Goal: Task Accomplishment & Management: Complete application form

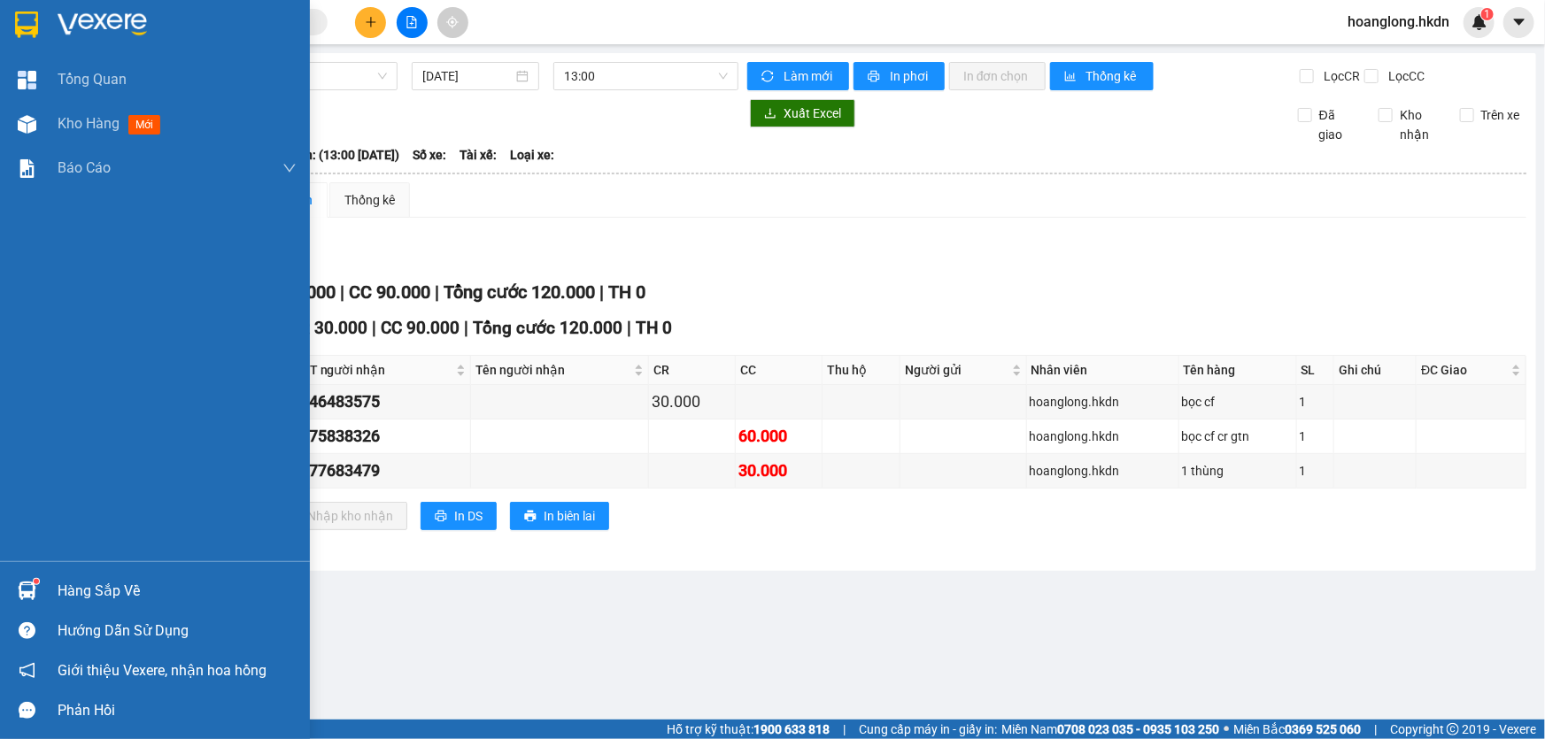
click at [39, 19] on div at bounding box center [27, 24] width 31 height 31
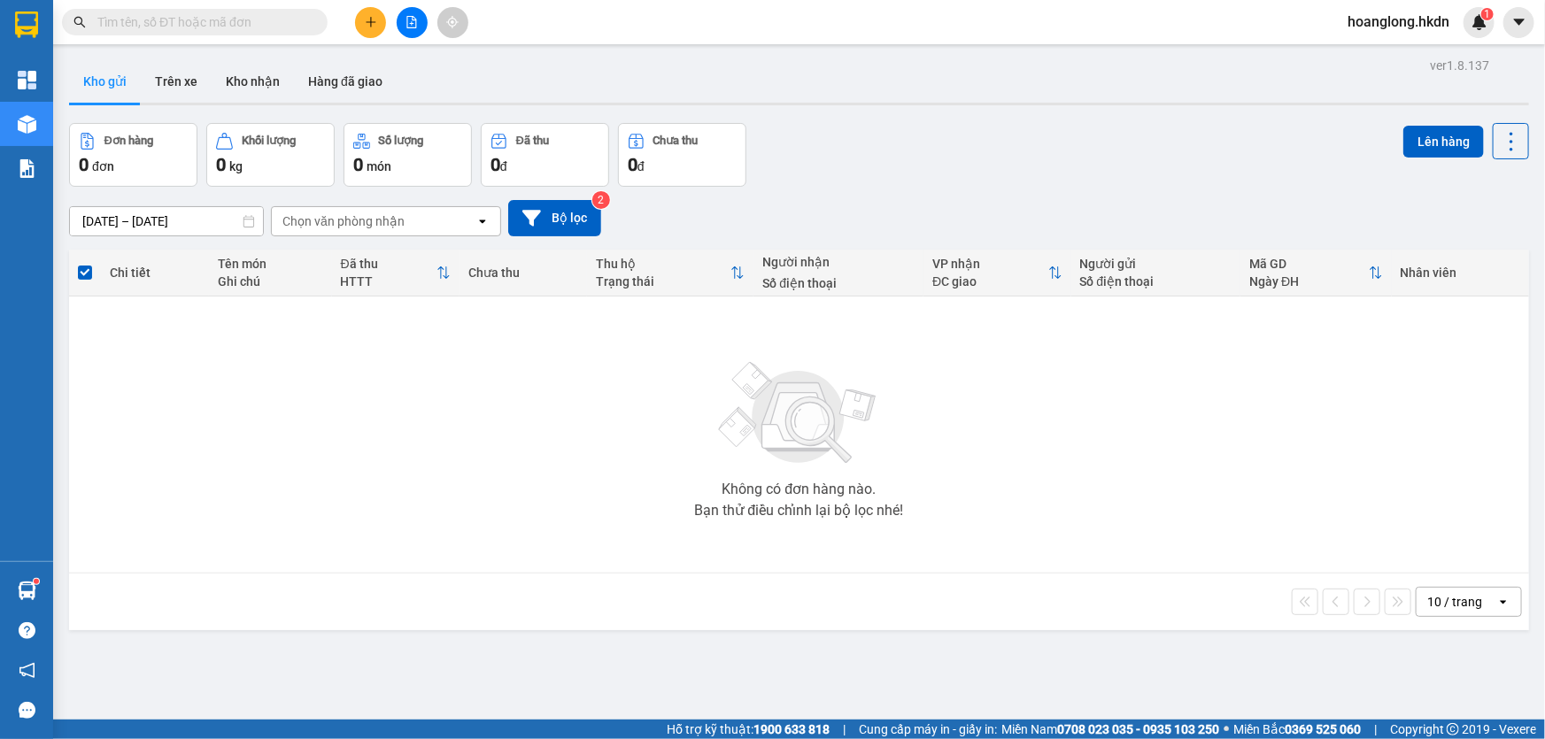
click at [368, 31] on button at bounding box center [370, 22] width 31 height 31
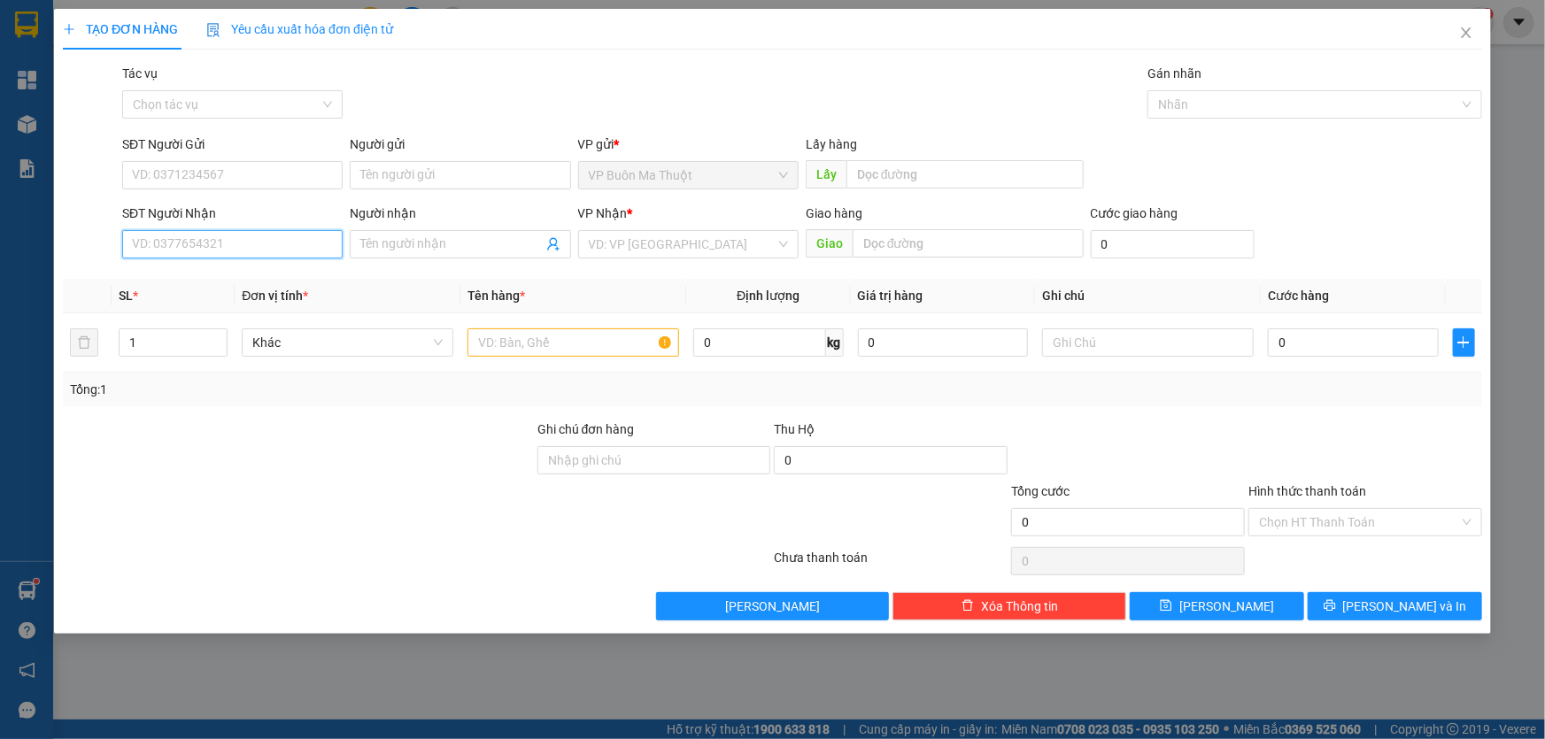
click at [234, 243] on input "SĐT Người Nhận" at bounding box center [232, 244] width 220 height 28
type input "0355235210"
click at [452, 253] on input "Người nhận" at bounding box center [451, 244] width 182 height 19
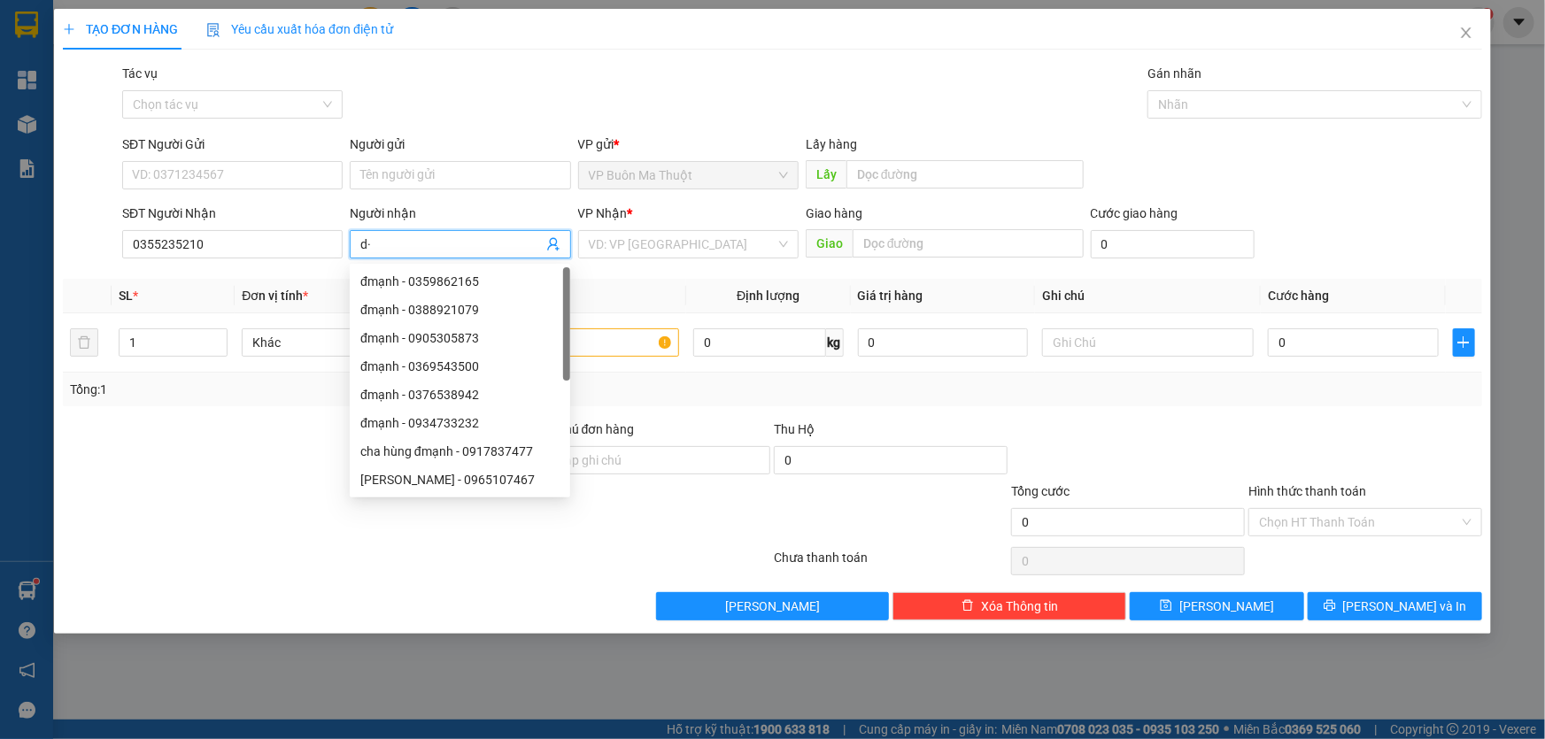
type input "d"
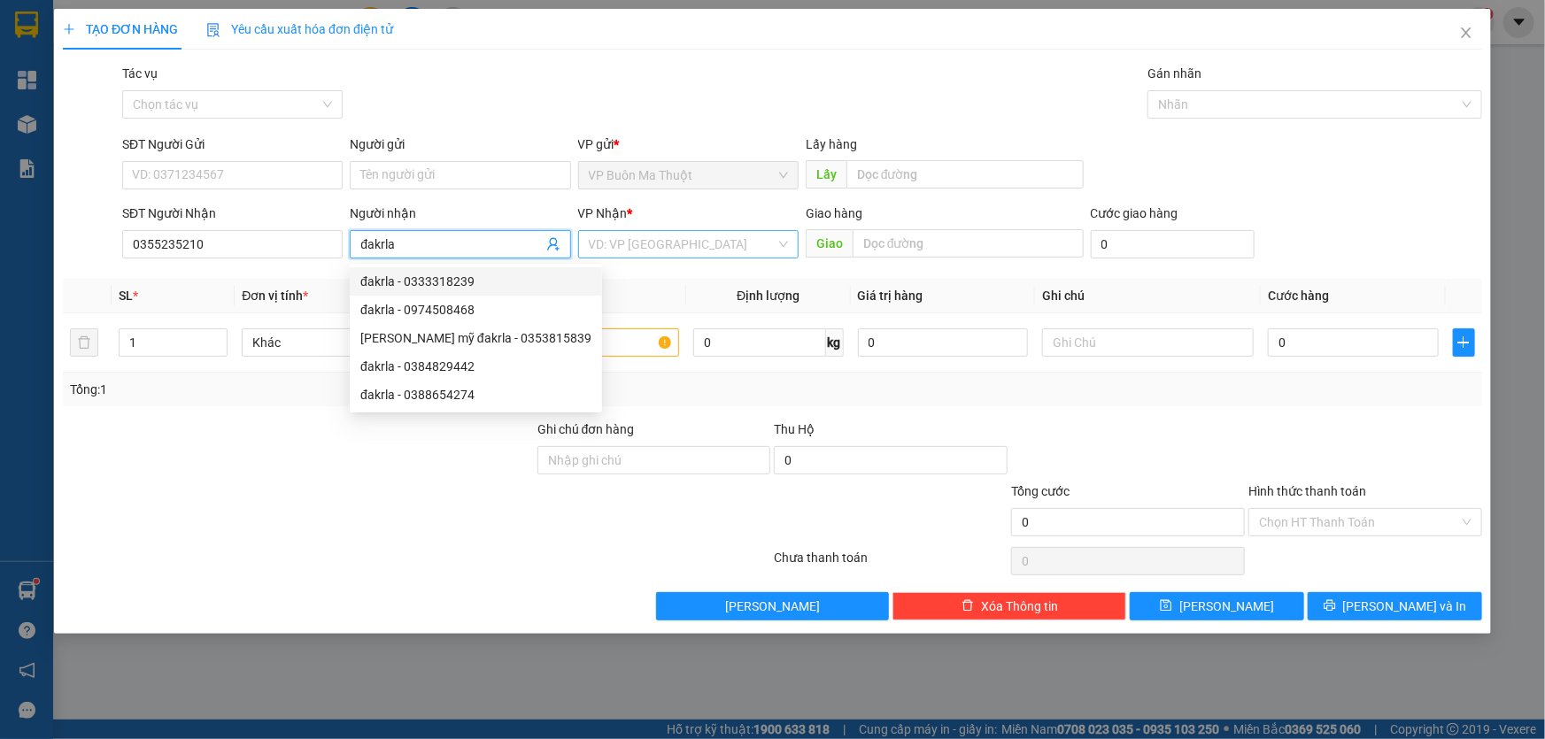
type input "đakrla"
click at [601, 239] on input "search" at bounding box center [682, 244] width 187 height 27
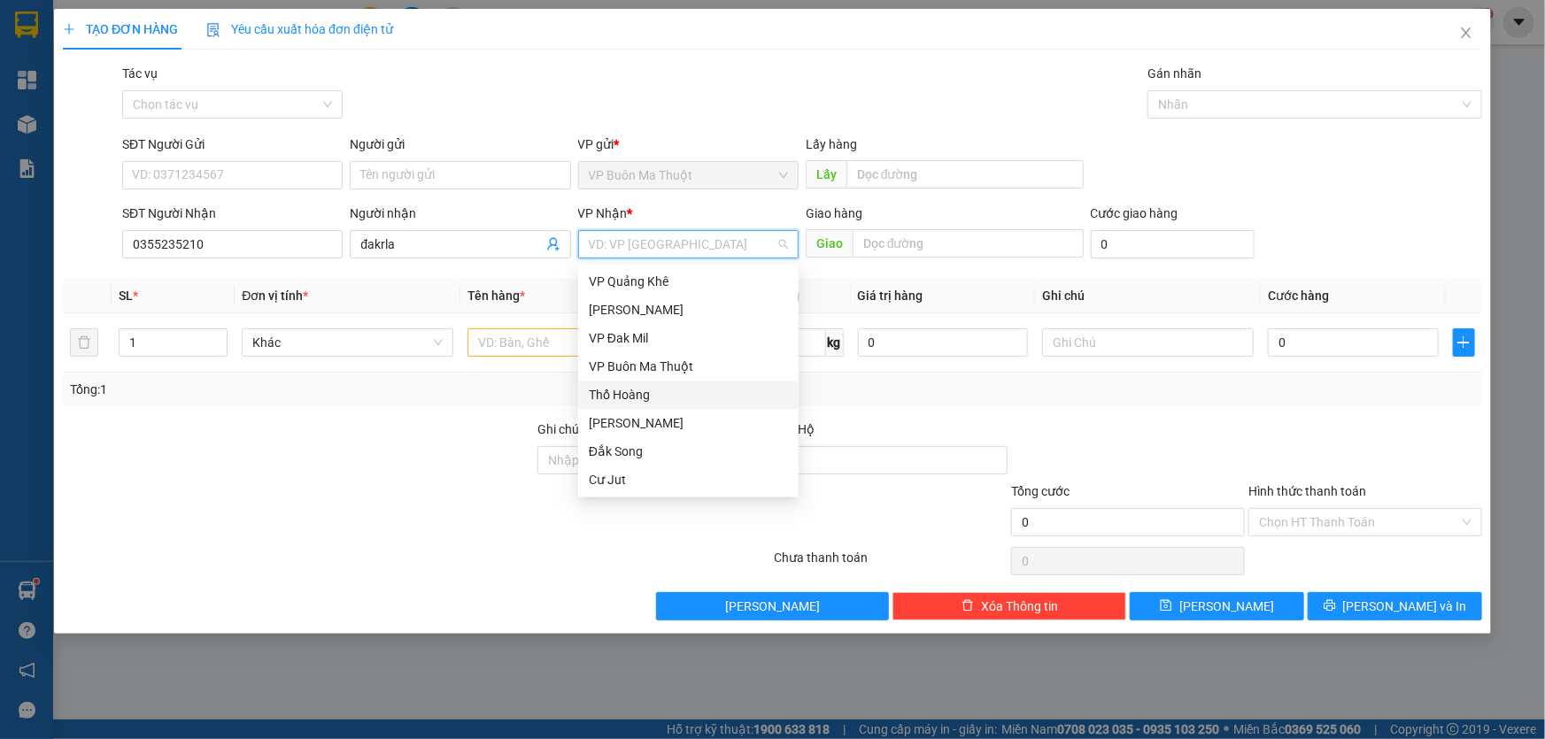
click at [629, 404] on div "Thổ Hoàng" at bounding box center [688, 394] width 199 height 19
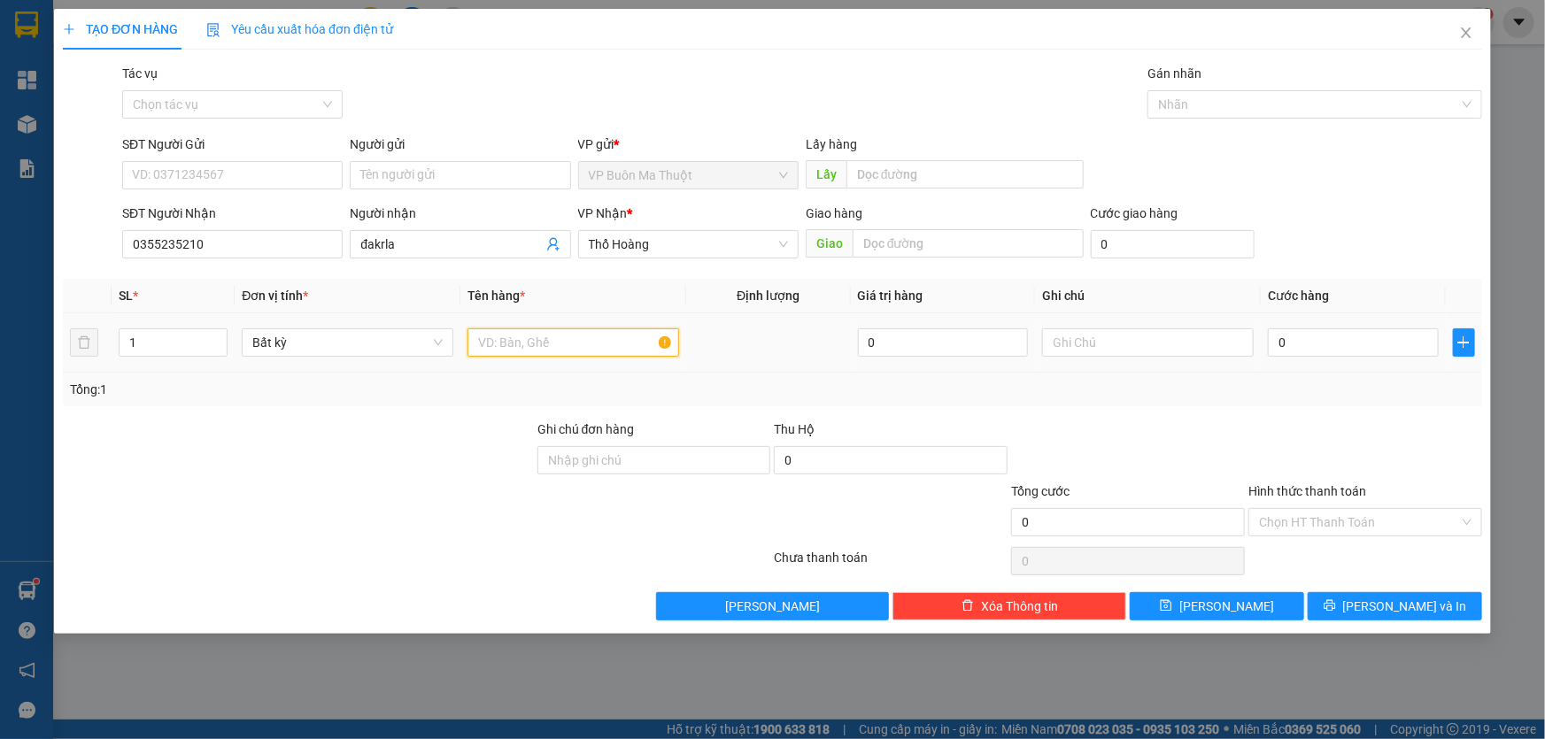
click at [559, 354] on input "text" at bounding box center [573, 342] width 212 height 28
type input "2 món"
click at [1353, 350] on input "0" at bounding box center [1353, 342] width 171 height 28
type input "8"
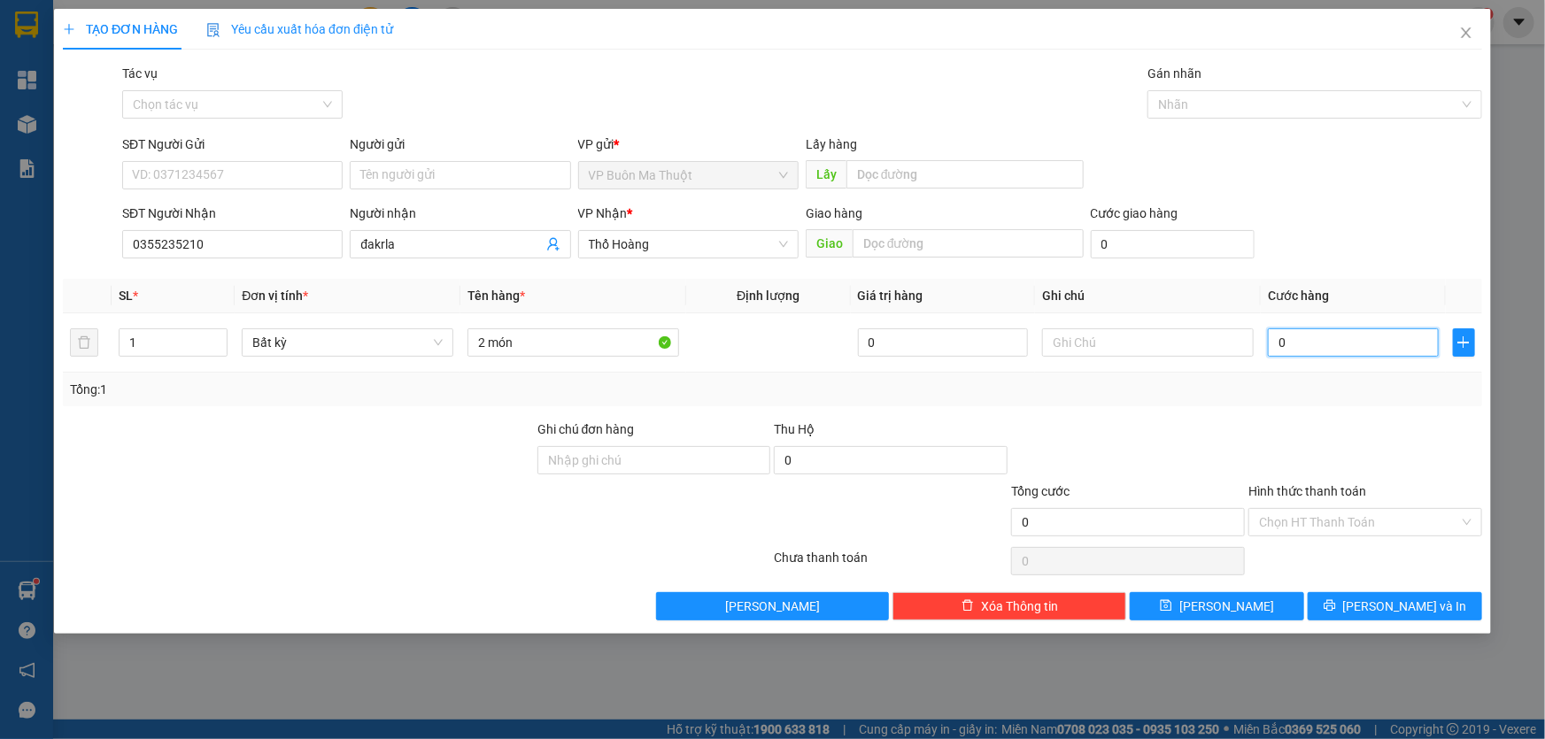
type input "8"
type input "80"
type input "800"
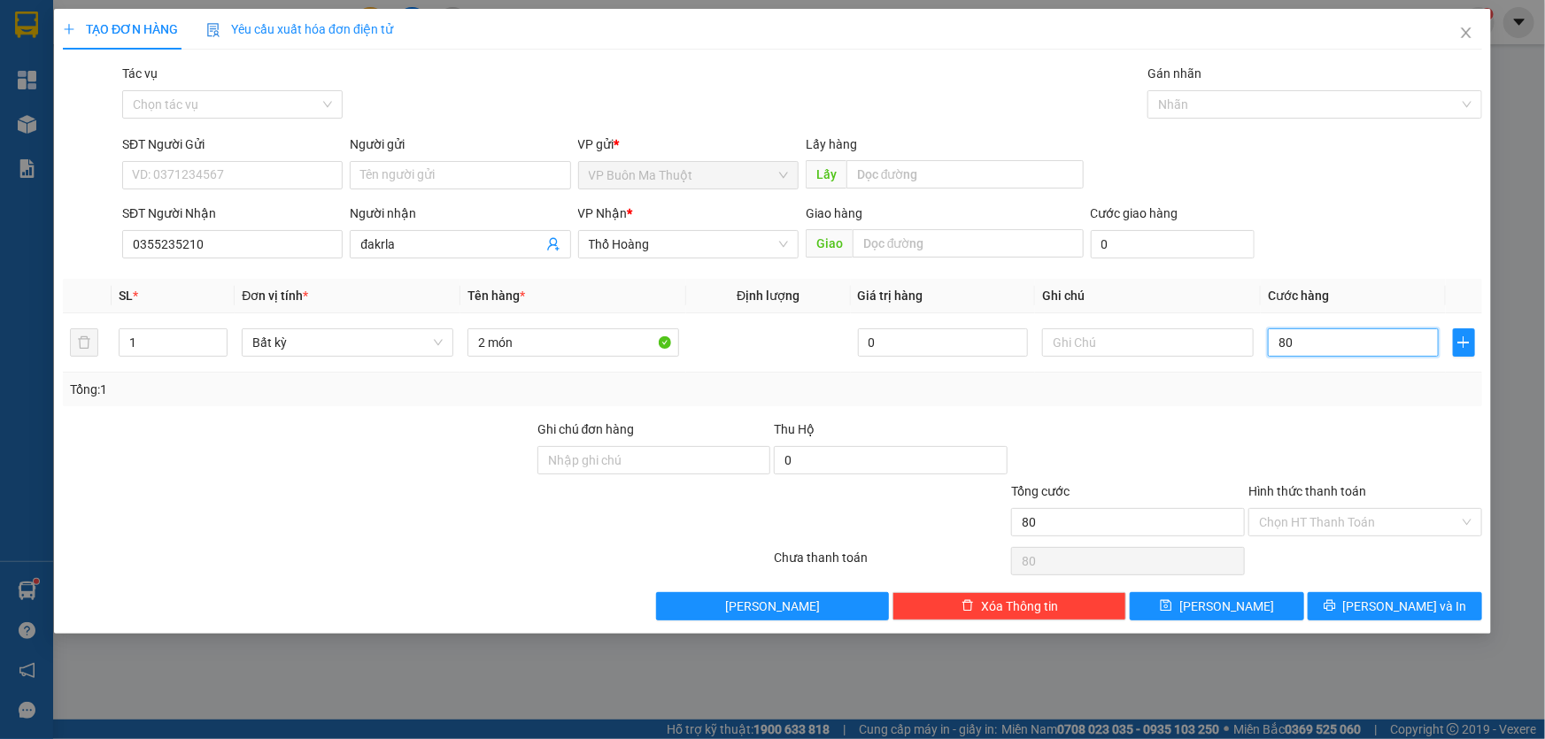
type input "800"
type input "8.000"
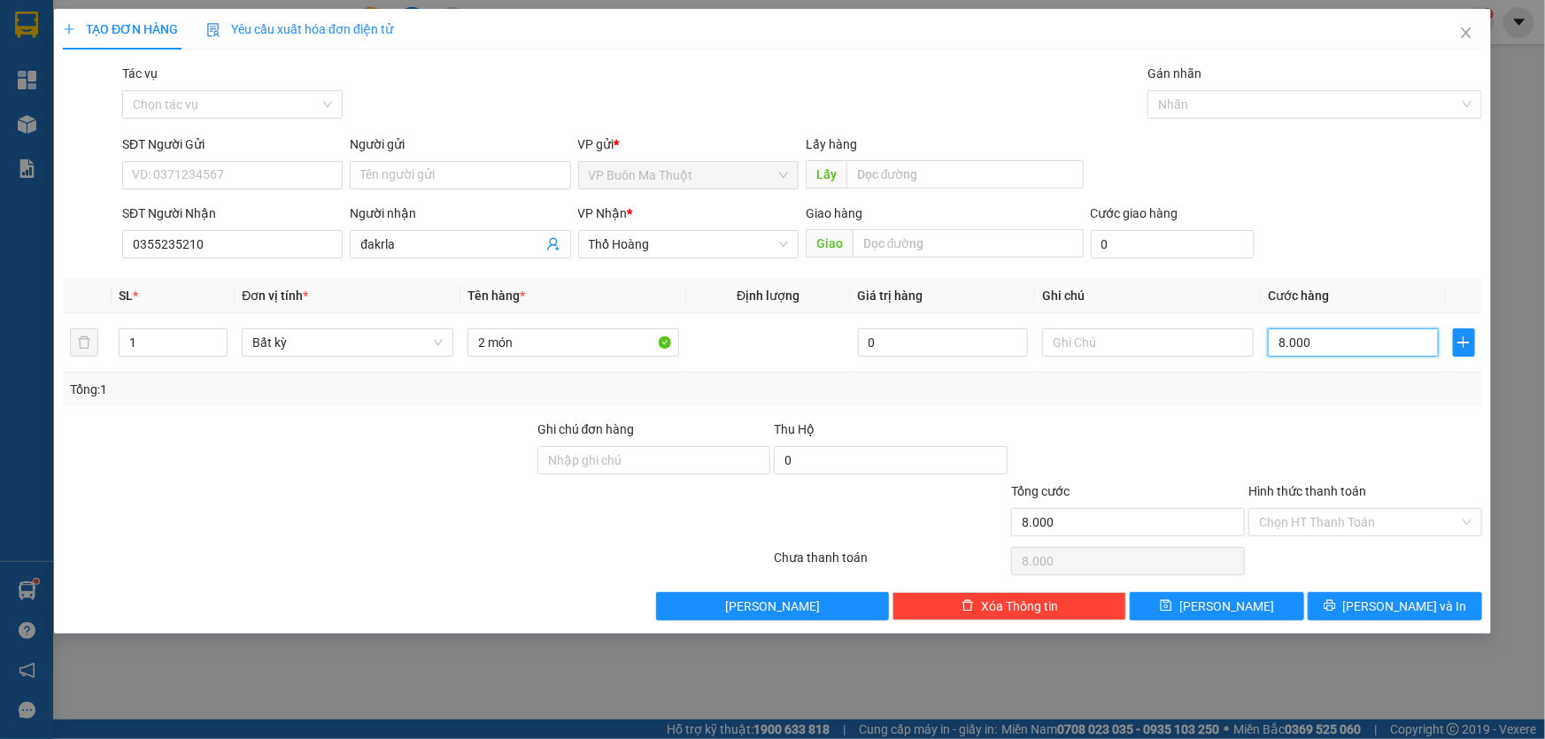
type input "80.000"
click at [1240, 611] on button "[PERSON_NAME]" at bounding box center [1217, 606] width 174 height 28
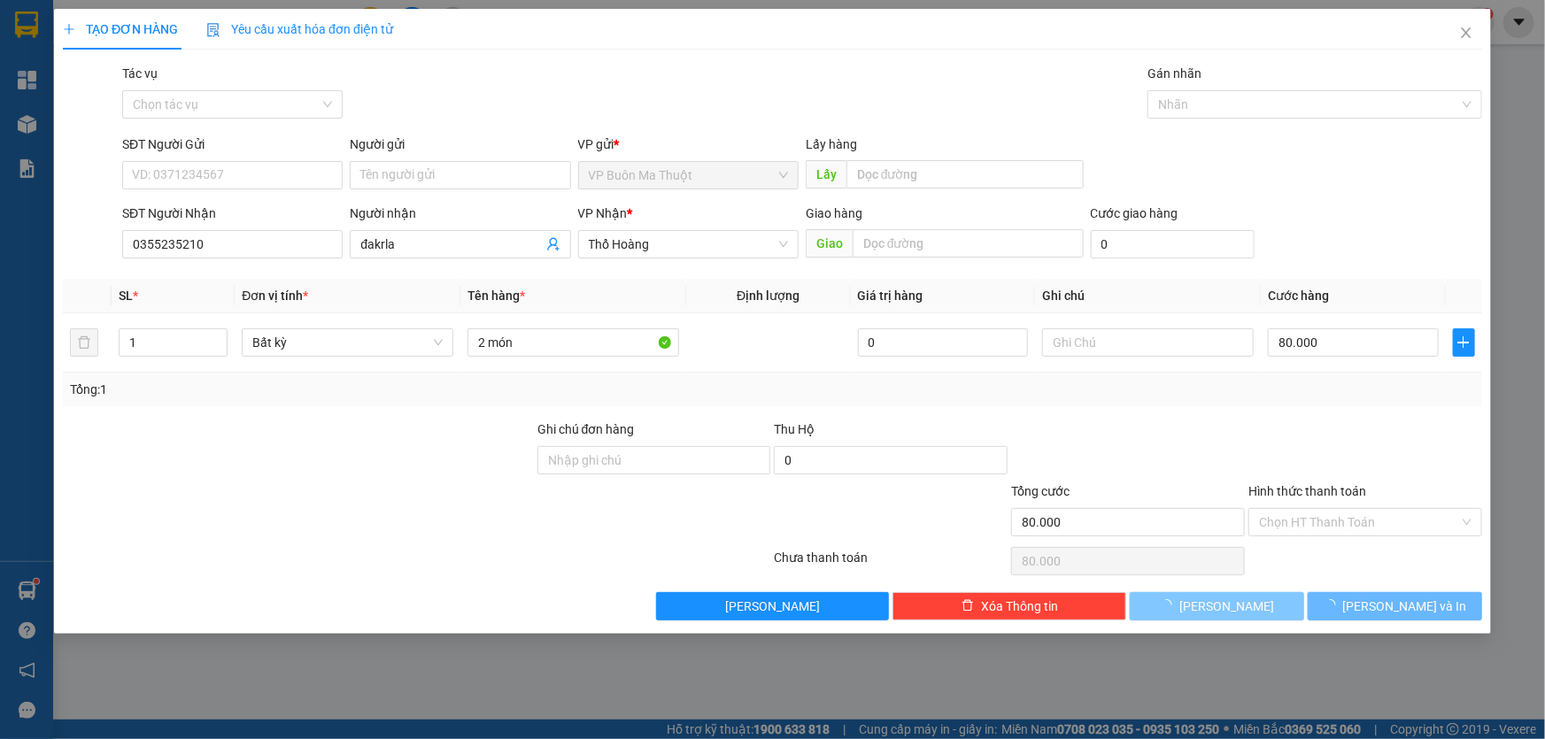
type input "0"
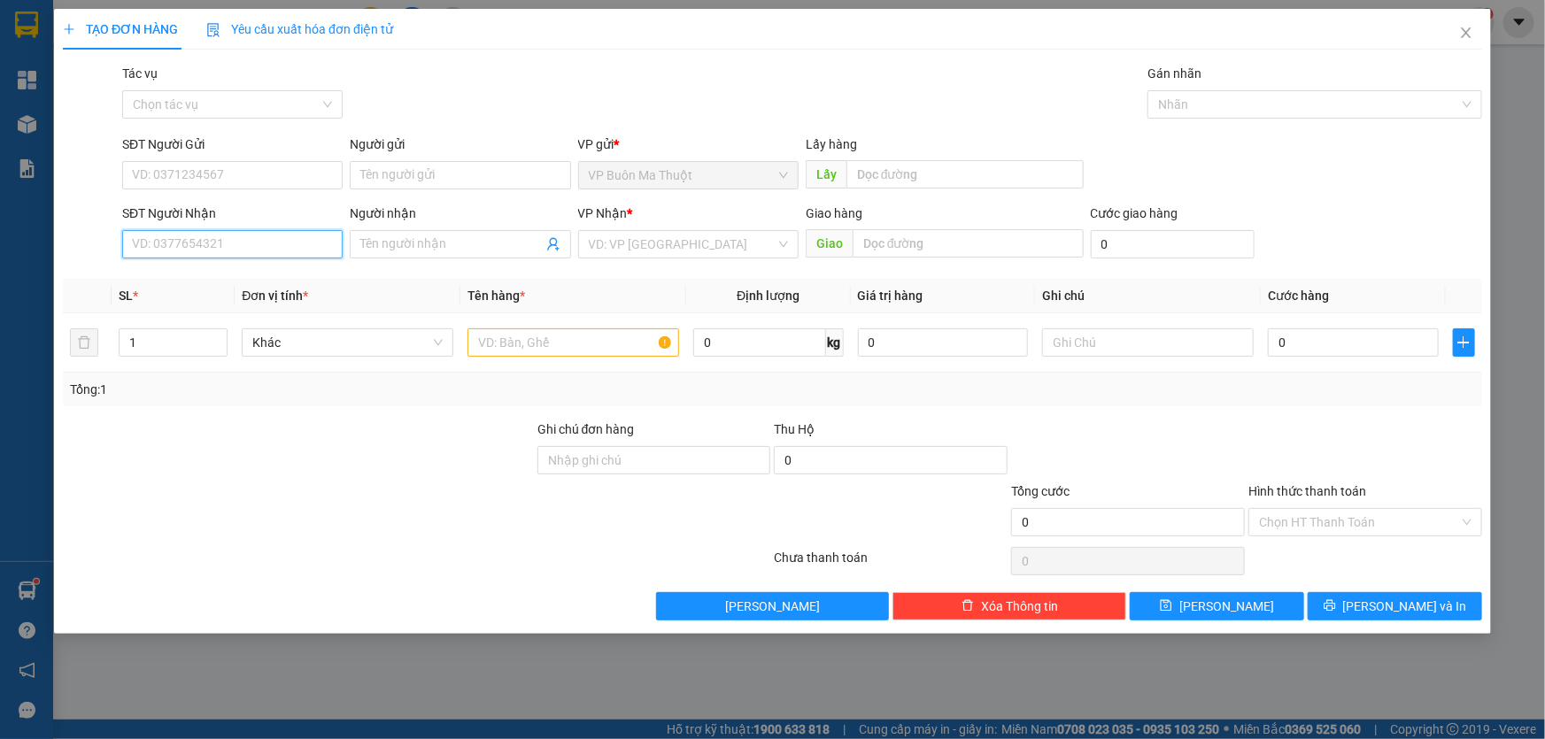
click at [313, 241] on input "SĐT Người Nhận" at bounding box center [232, 244] width 220 height 28
type input "0948748848"
click at [655, 249] on input "search" at bounding box center [682, 244] width 187 height 27
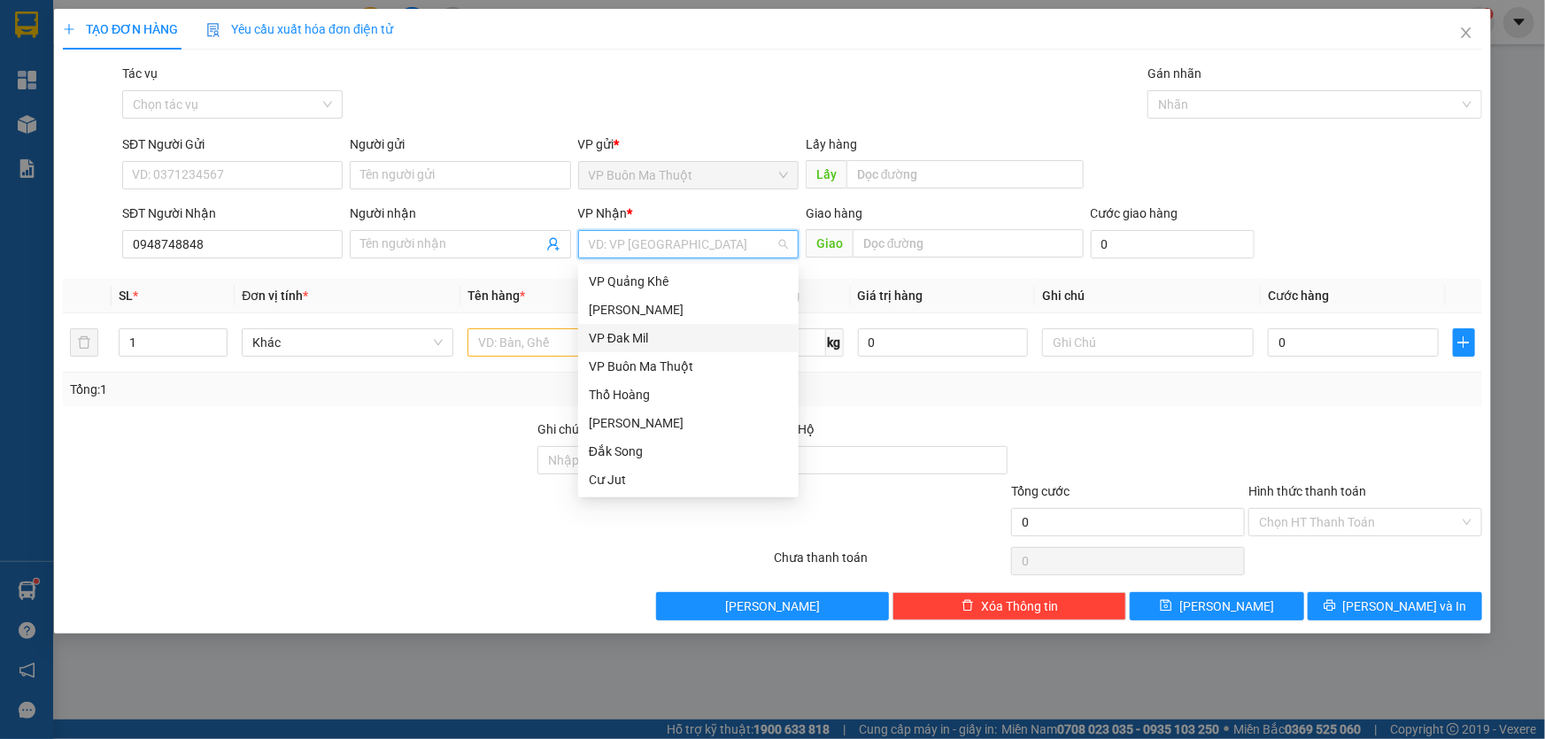
click at [629, 338] on div "VP Đak Mil" at bounding box center [688, 337] width 199 height 19
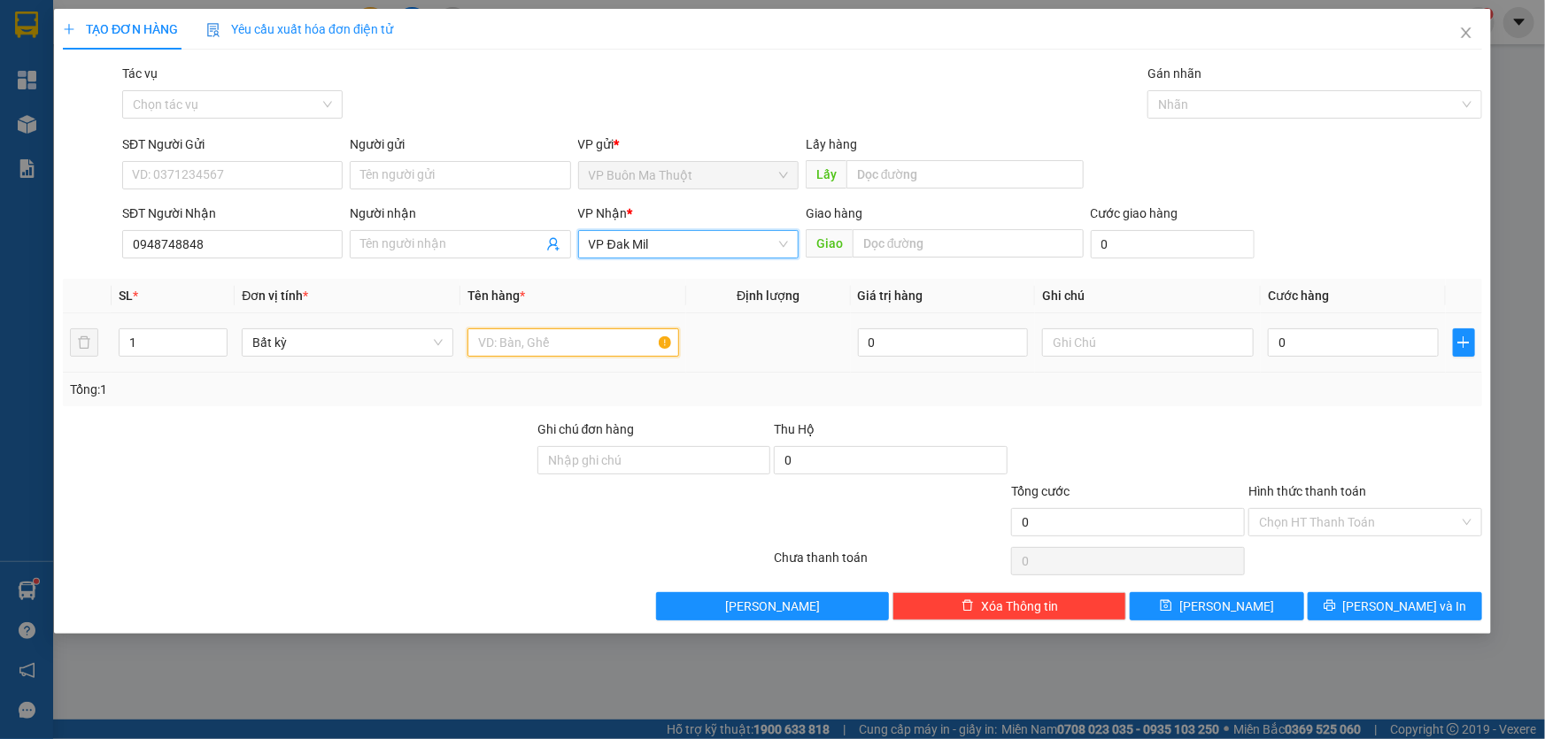
click at [565, 348] on input "text" at bounding box center [573, 342] width 212 height 28
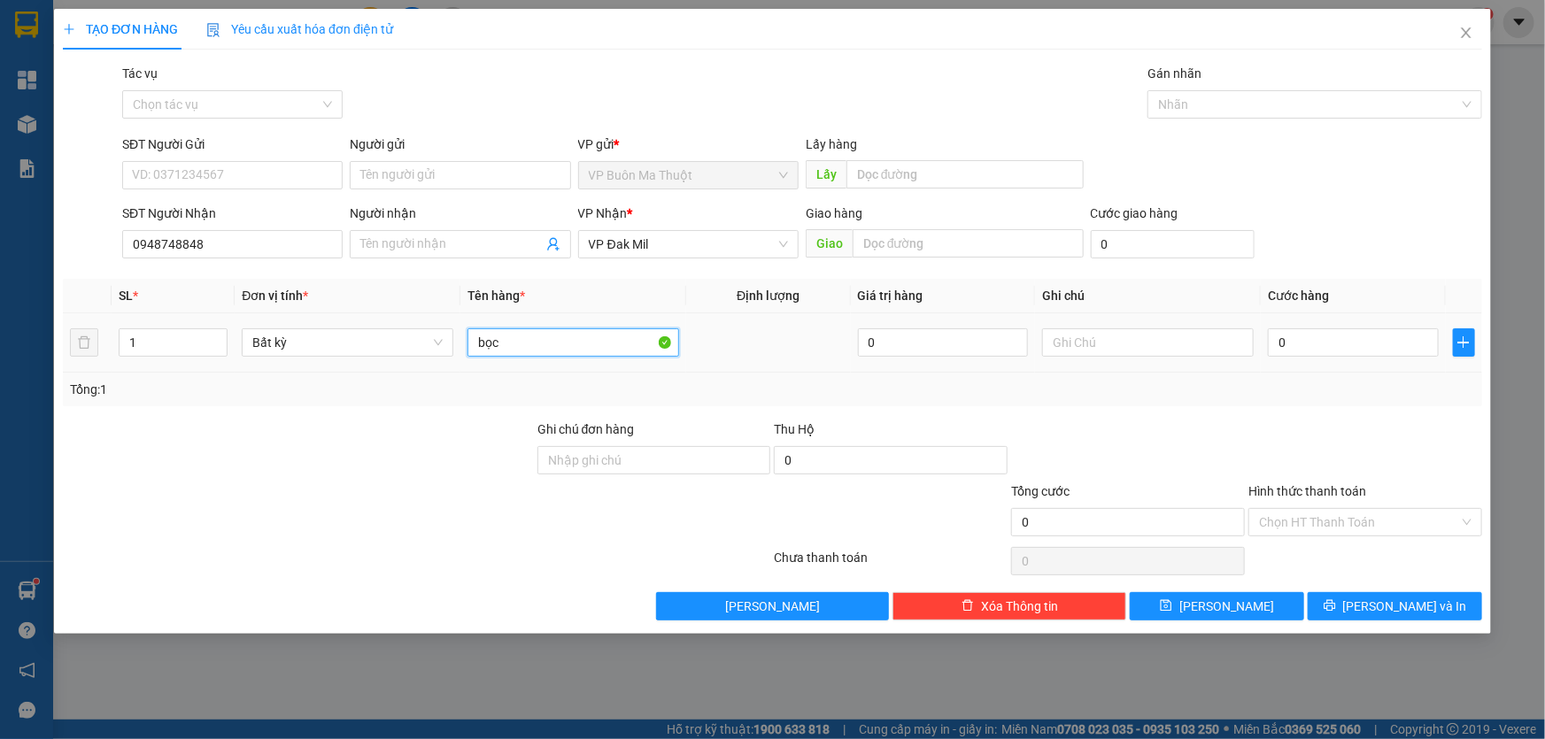
type input "bọc"
click at [1417, 347] on input "0" at bounding box center [1353, 342] width 171 height 28
type input "4"
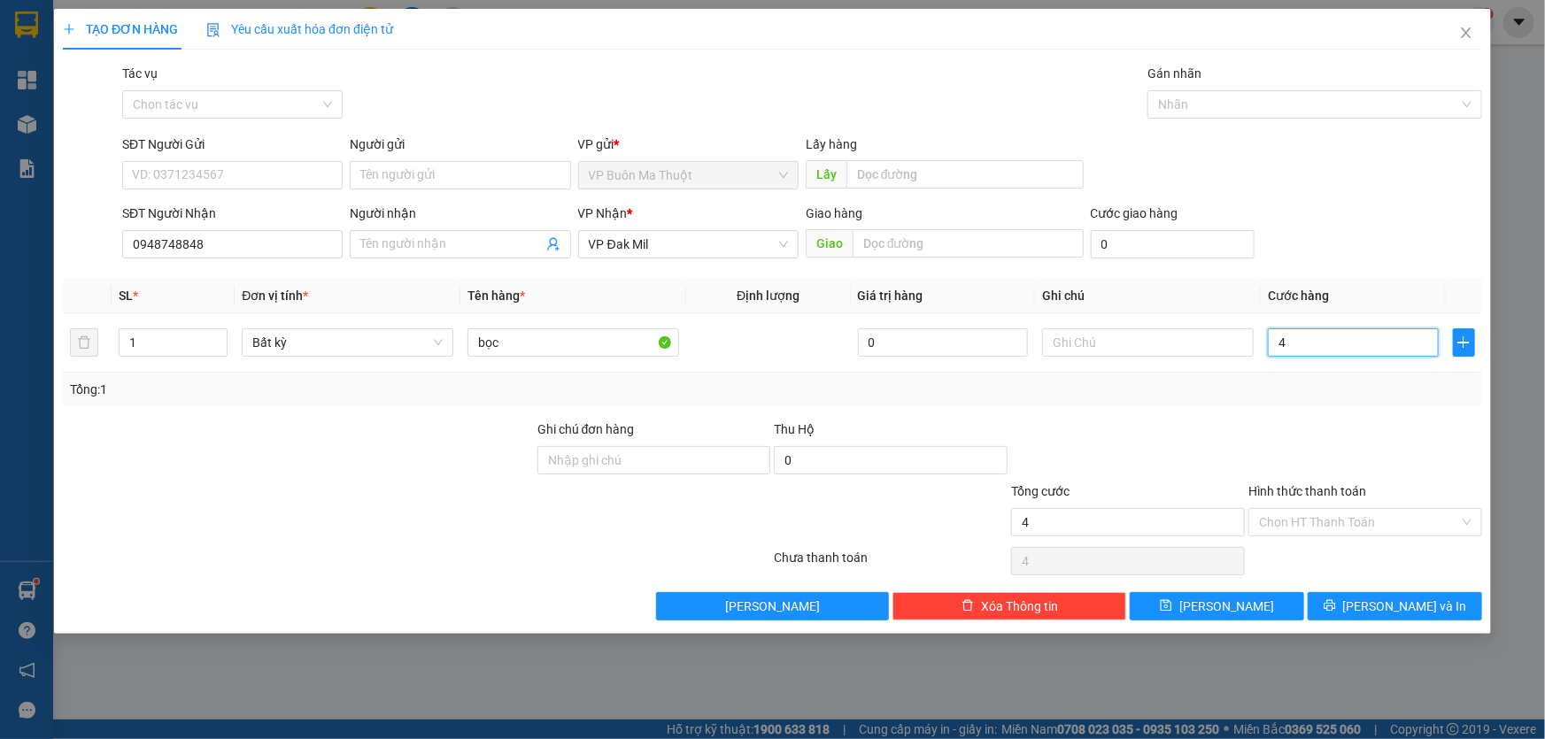
type input "40"
type input "400"
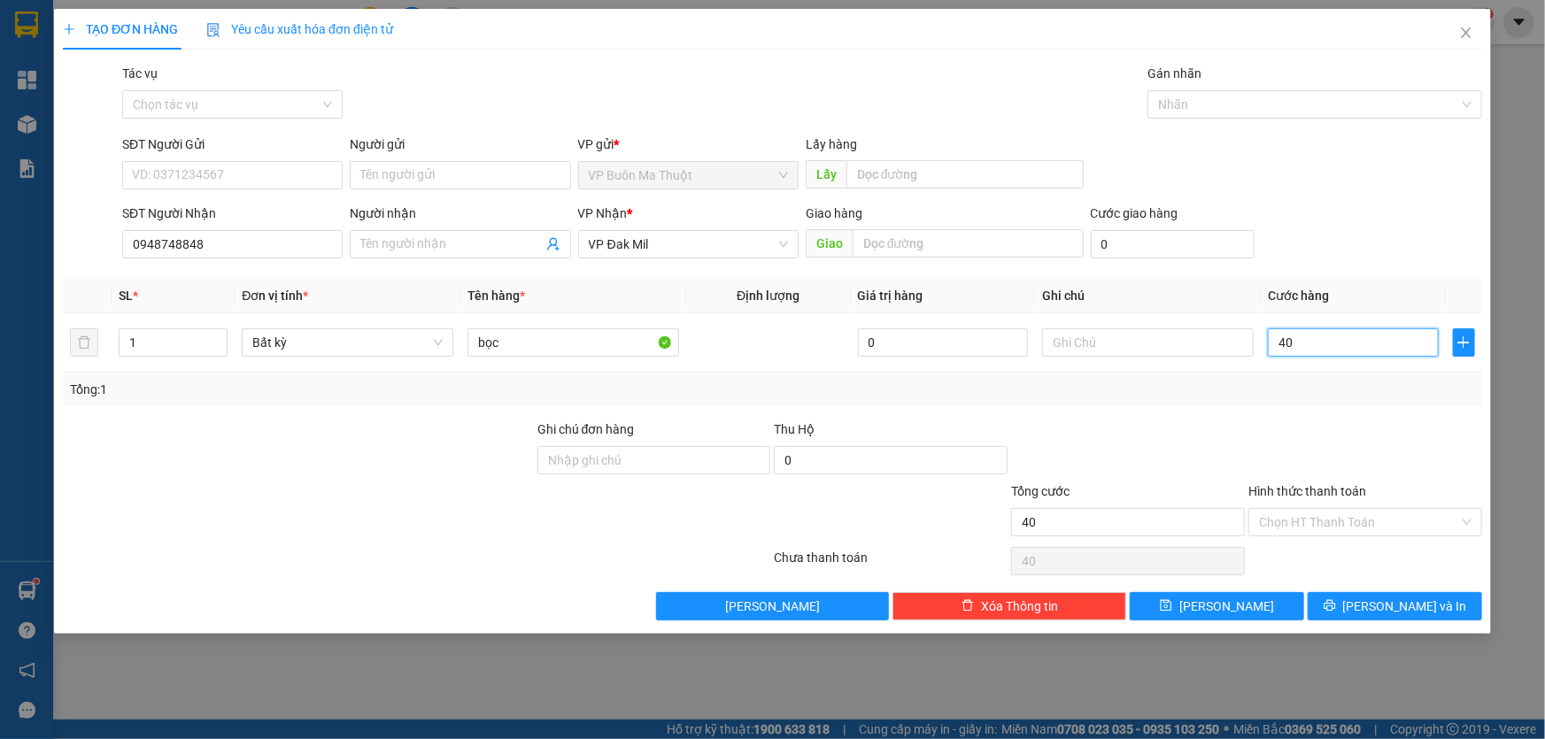
type input "400"
type input "4.000"
type input "40.000"
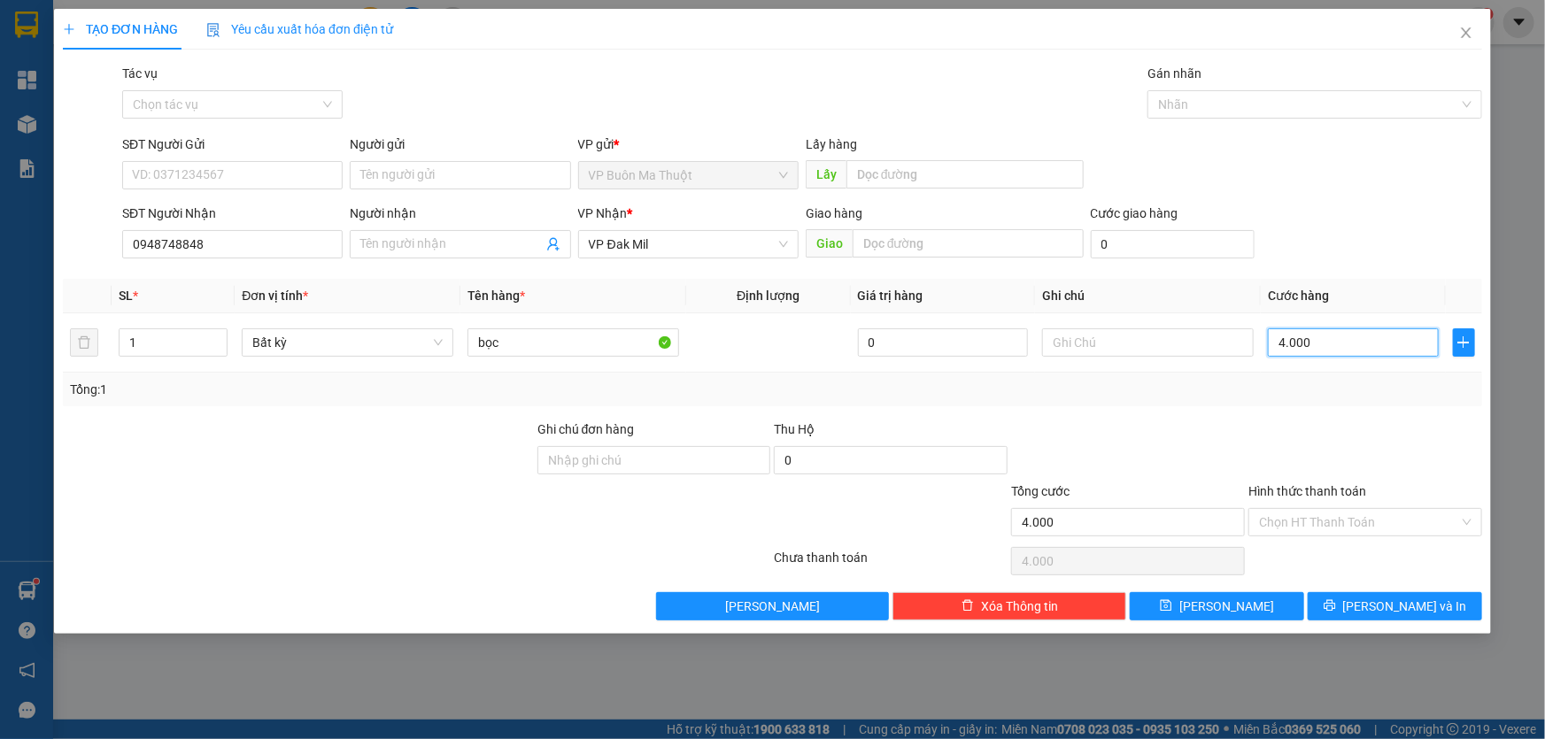
type input "40.000"
type input "400.000"
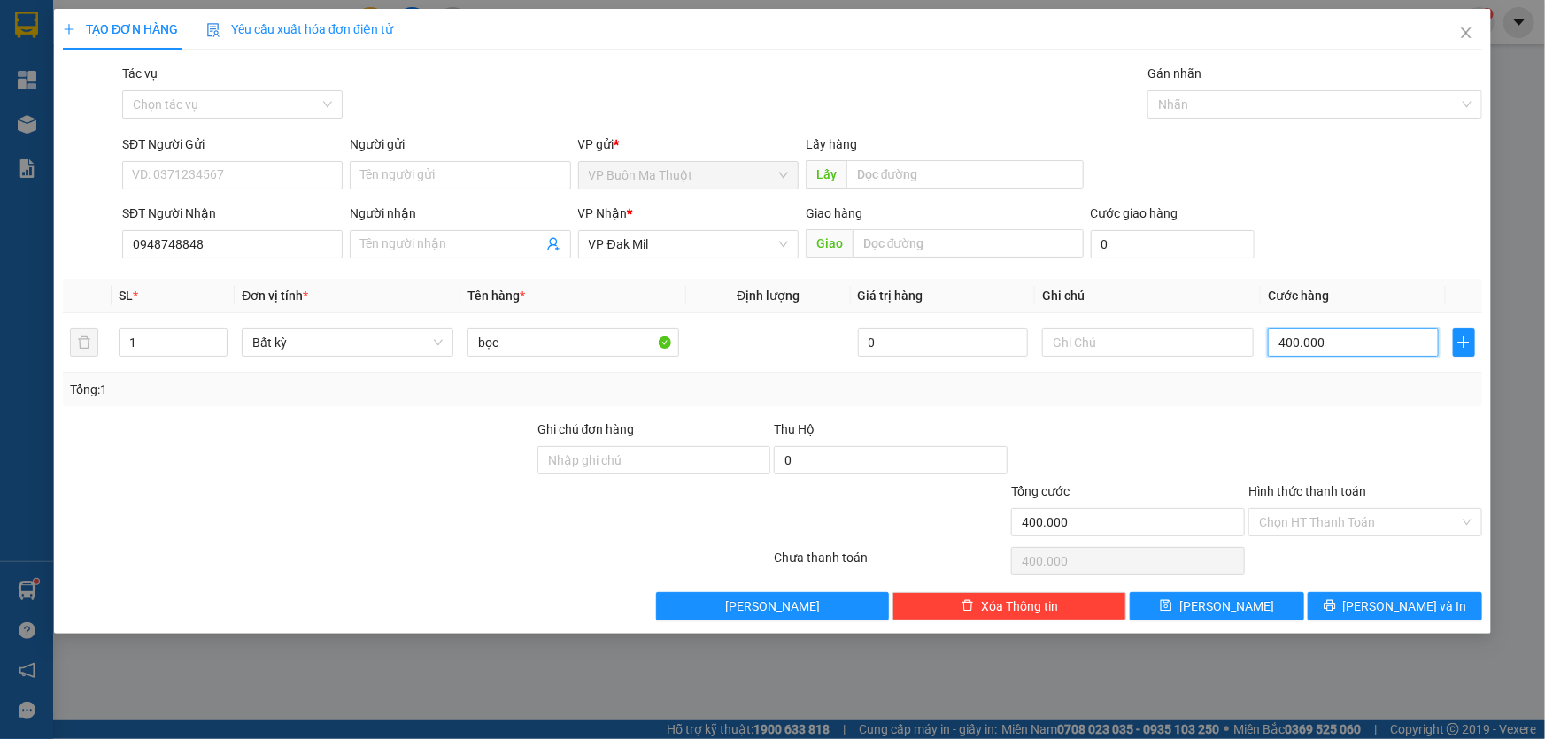
type input "40.000"
click at [1255, 611] on button "[PERSON_NAME]" at bounding box center [1217, 606] width 174 height 28
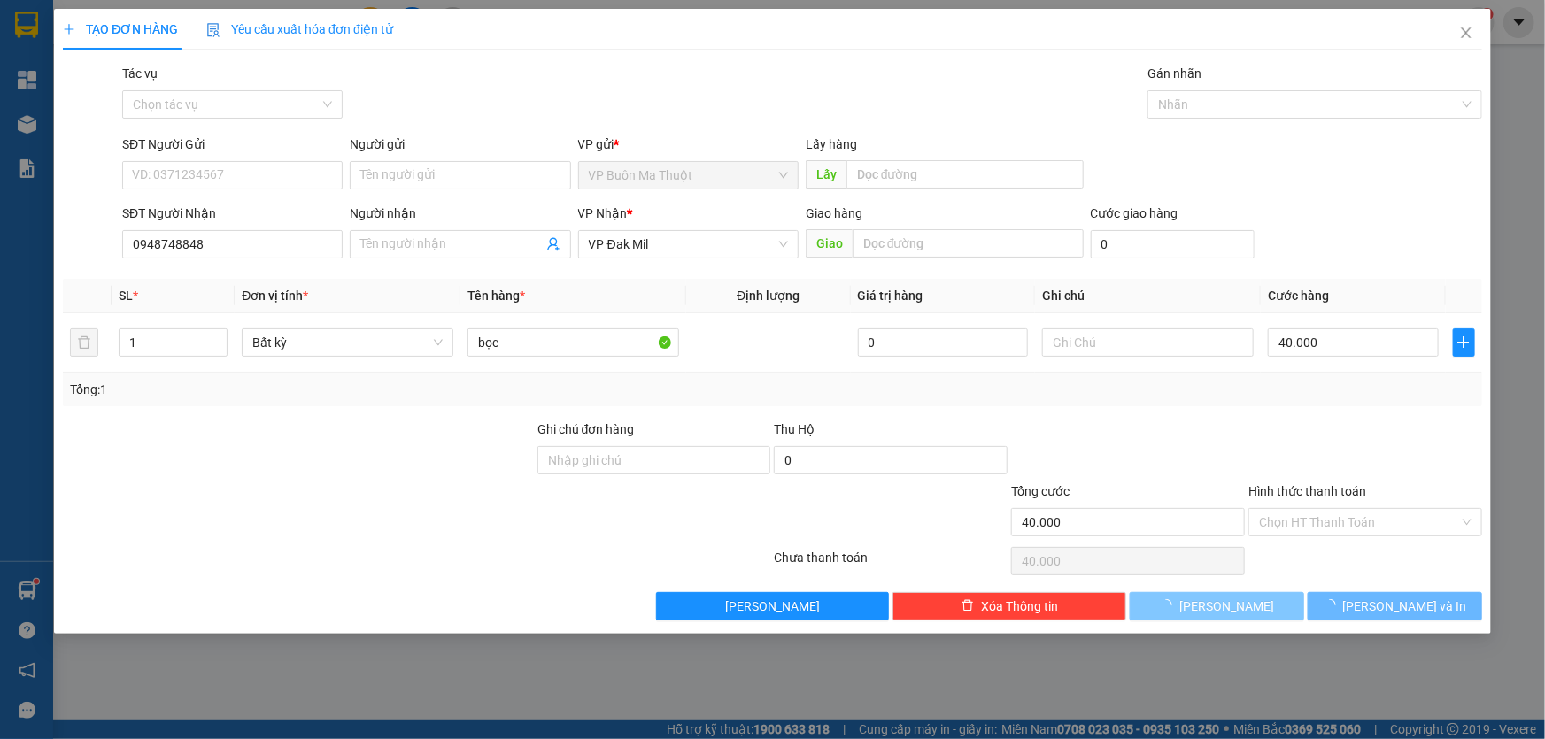
type input "0"
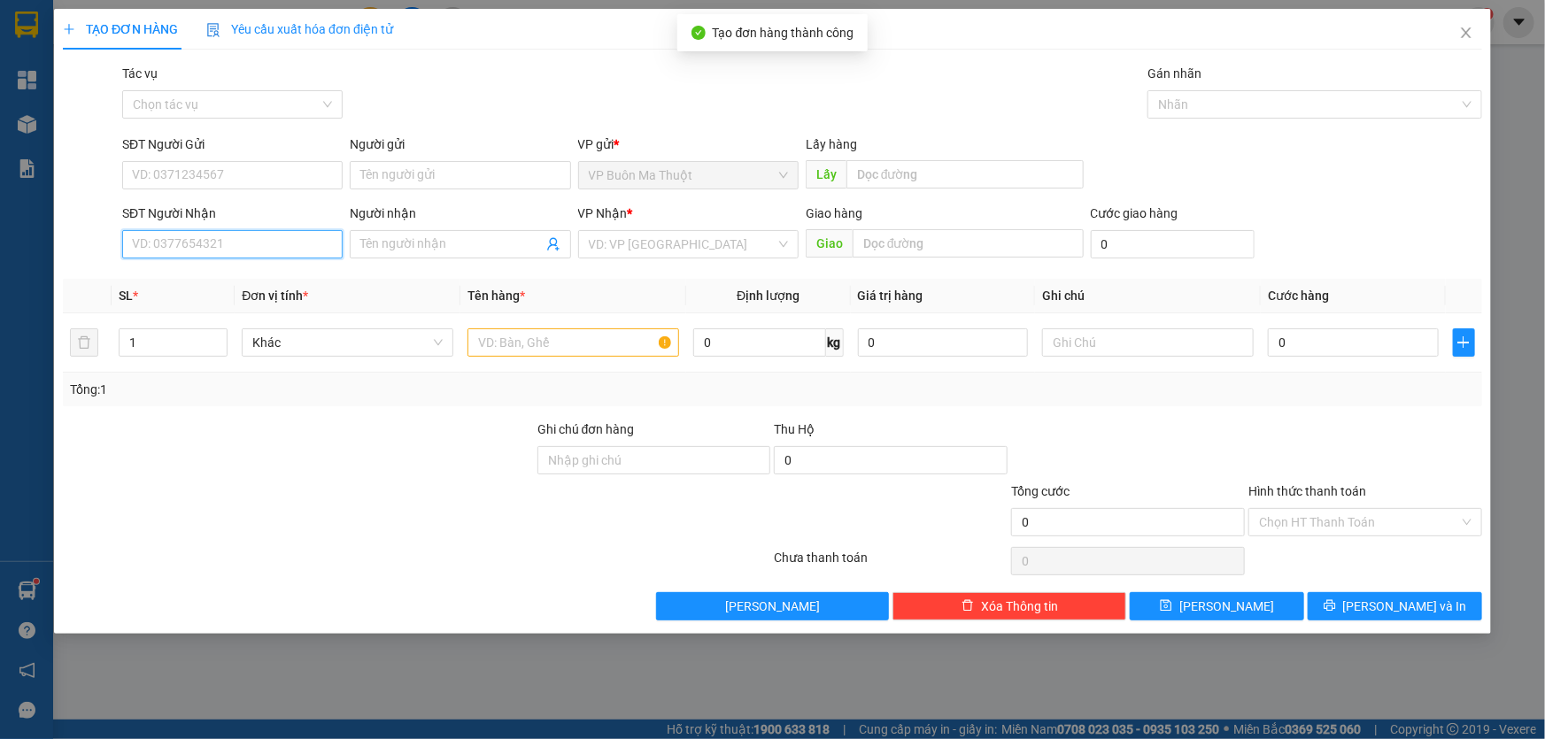
click at [239, 243] on input "SĐT Người Nhận" at bounding box center [232, 244] width 220 height 28
type input "0977793255"
click at [506, 245] on input "Người nhận" at bounding box center [451, 244] width 182 height 19
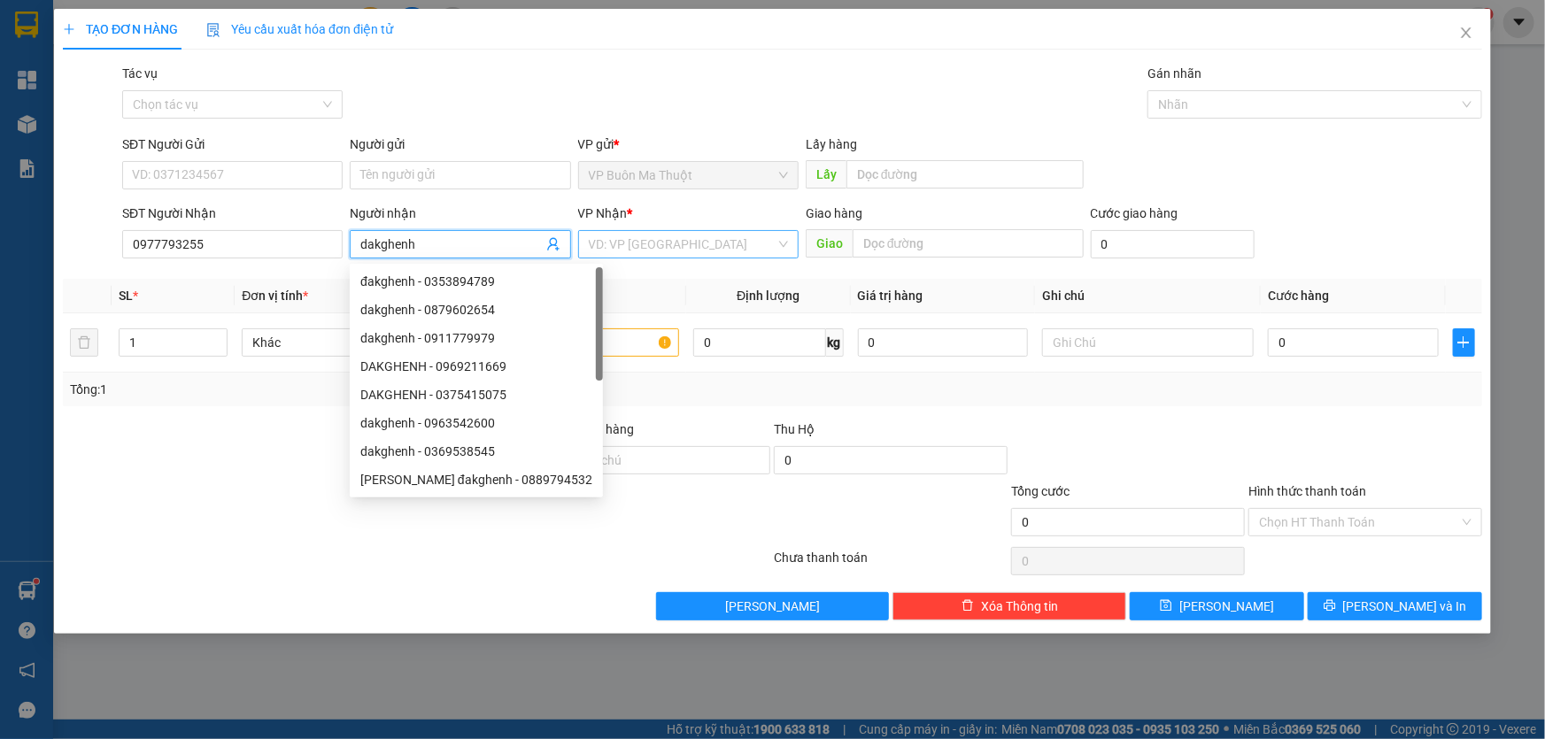
type input "dakghenh"
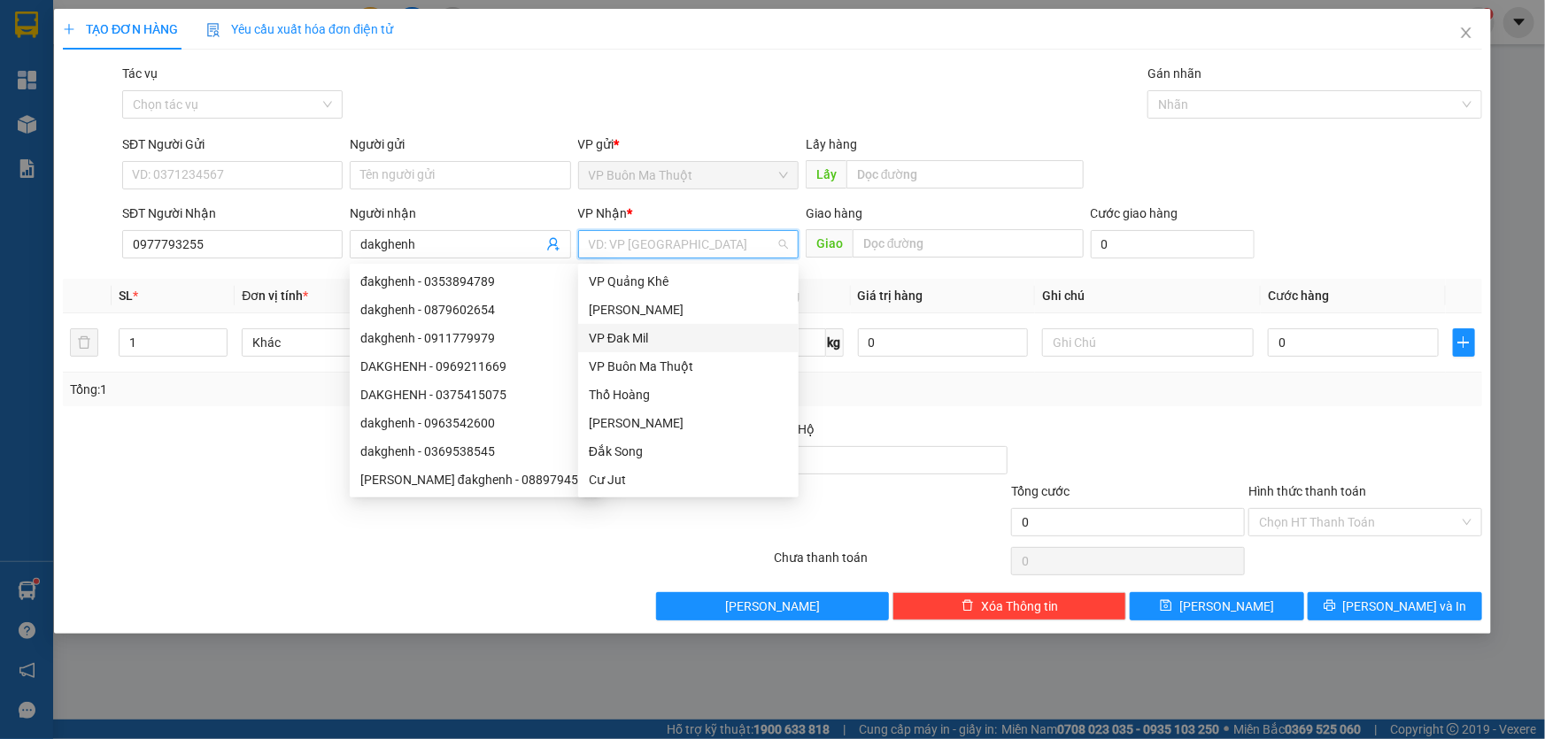
click at [660, 248] on input "search" at bounding box center [682, 244] width 187 height 27
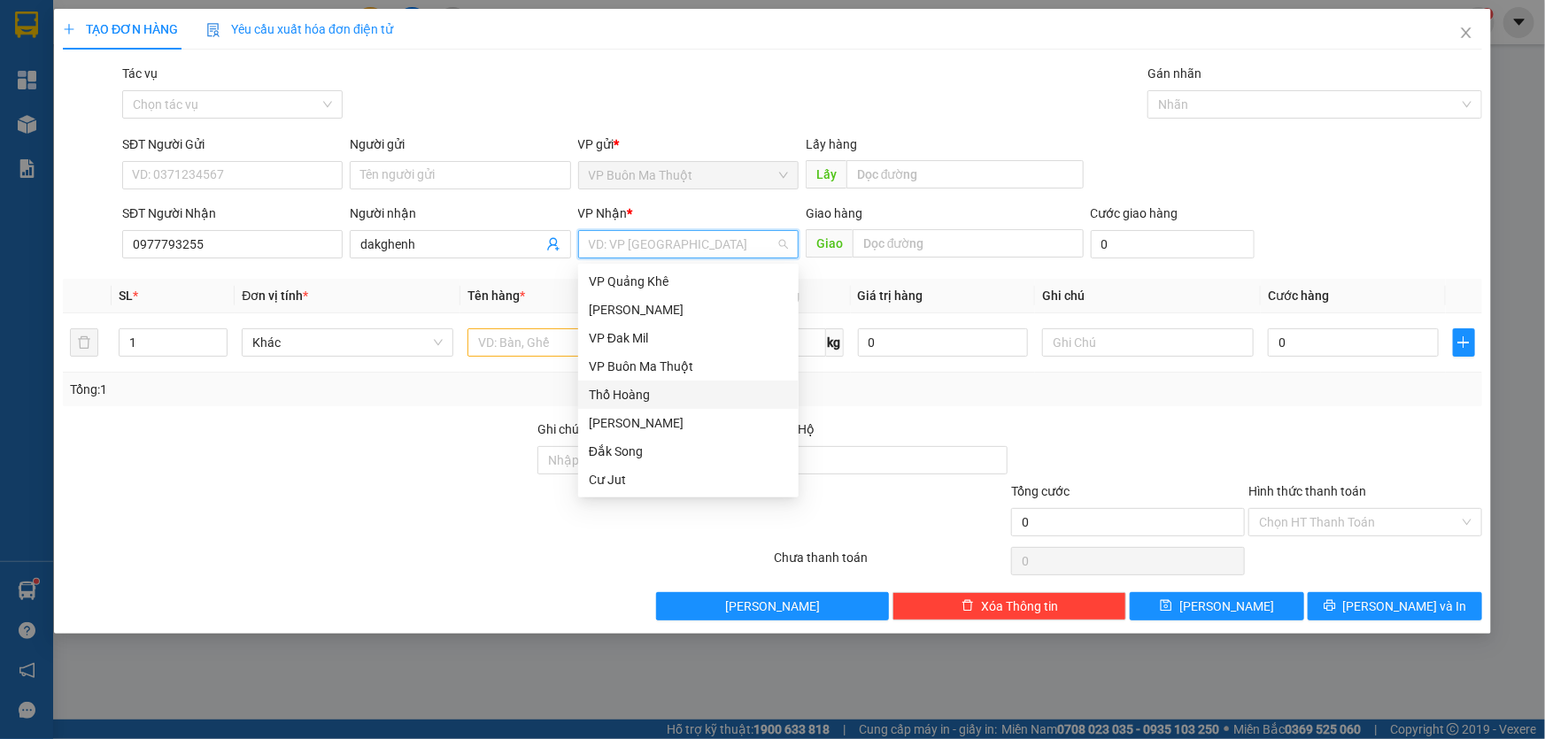
click at [628, 393] on div "Thổ Hoàng" at bounding box center [688, 394] width 199 height 19
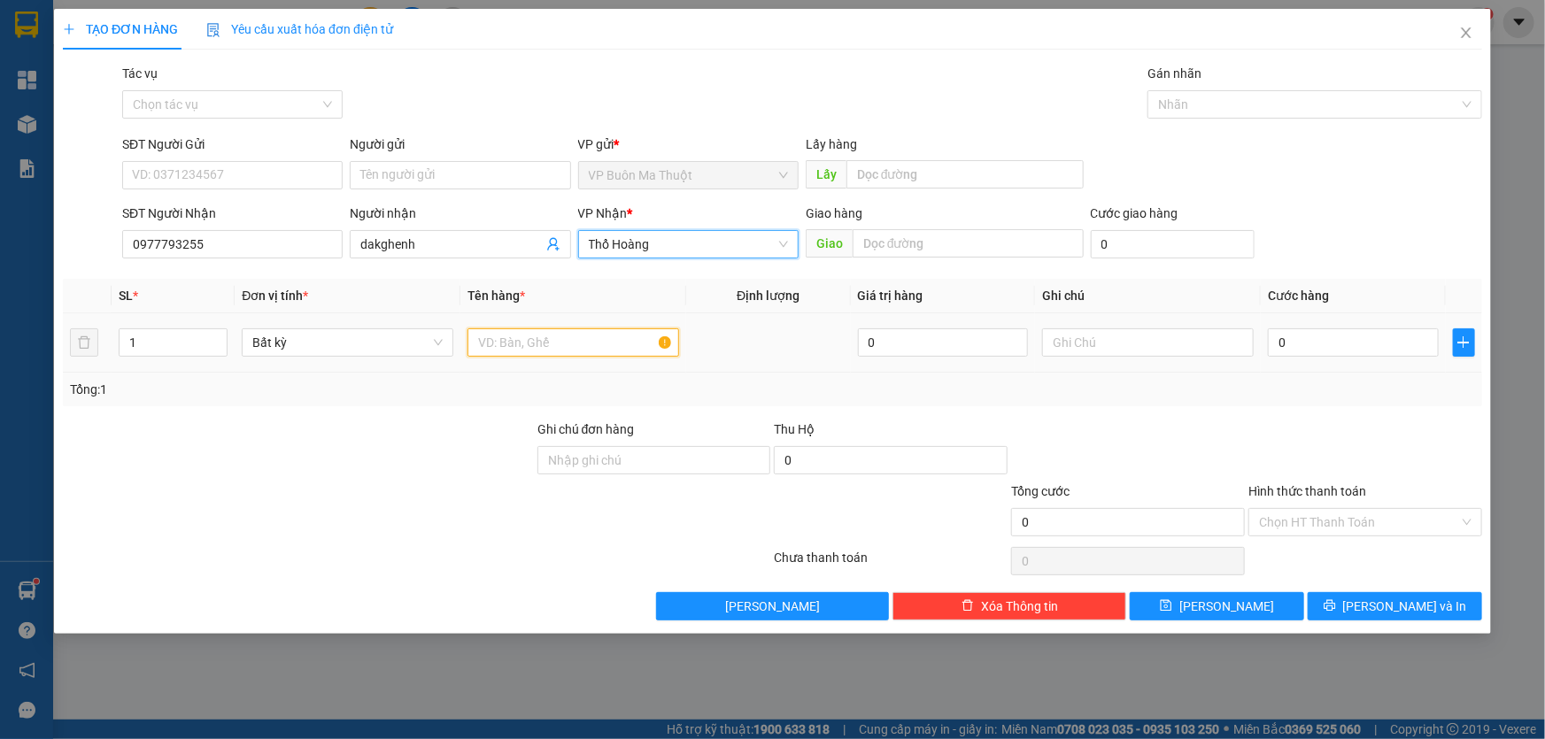
click at [552, 346] on input "text" at bounding box center [573, 342] width 212 height 28
type input "cục sắt"
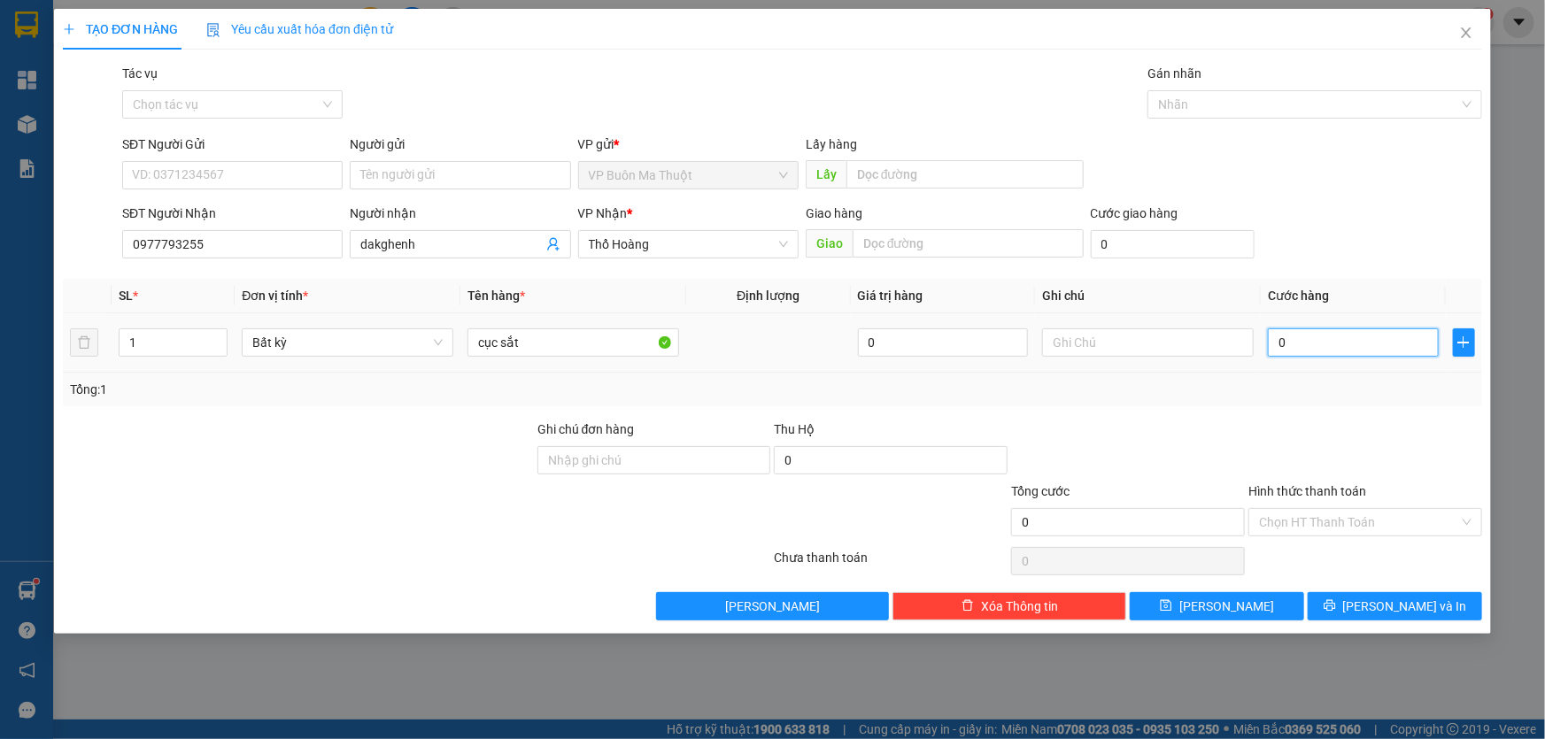
click at [1415, 355] on input "0" at bounding box center [1353, 342] width 171 height 28
type input "3"
type input "30"
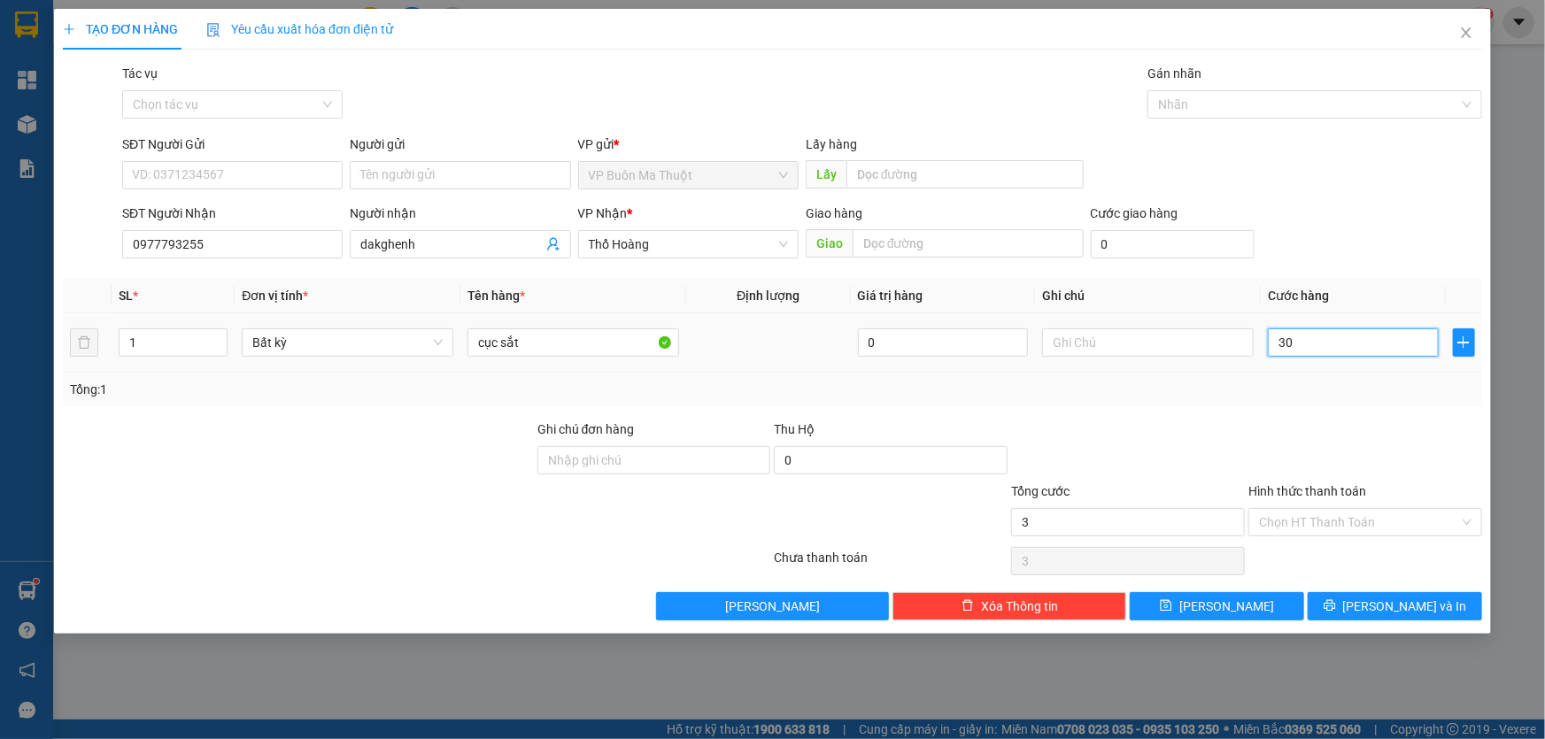
type input "30"
type input "300"
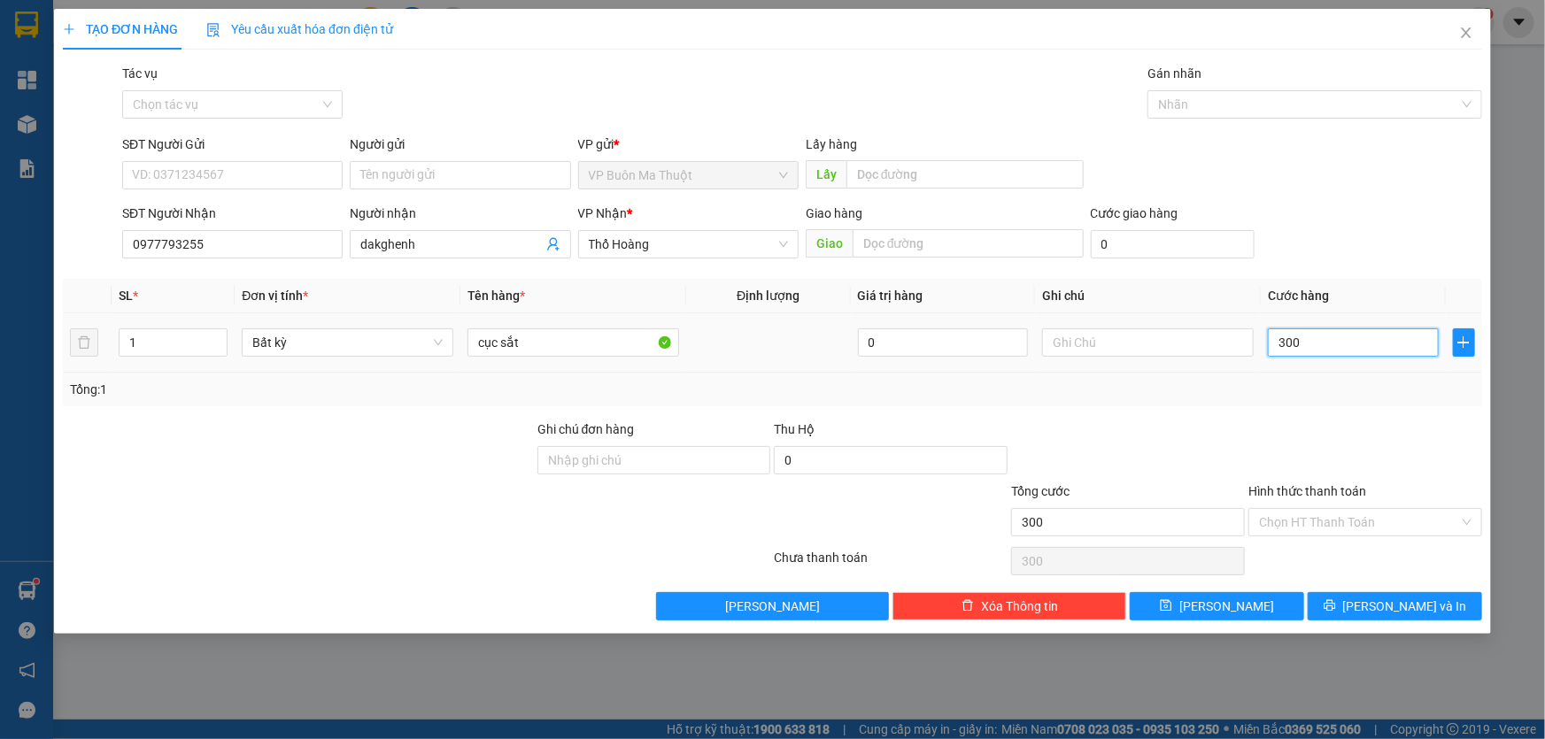
type input "3.000"
type input "30.000"
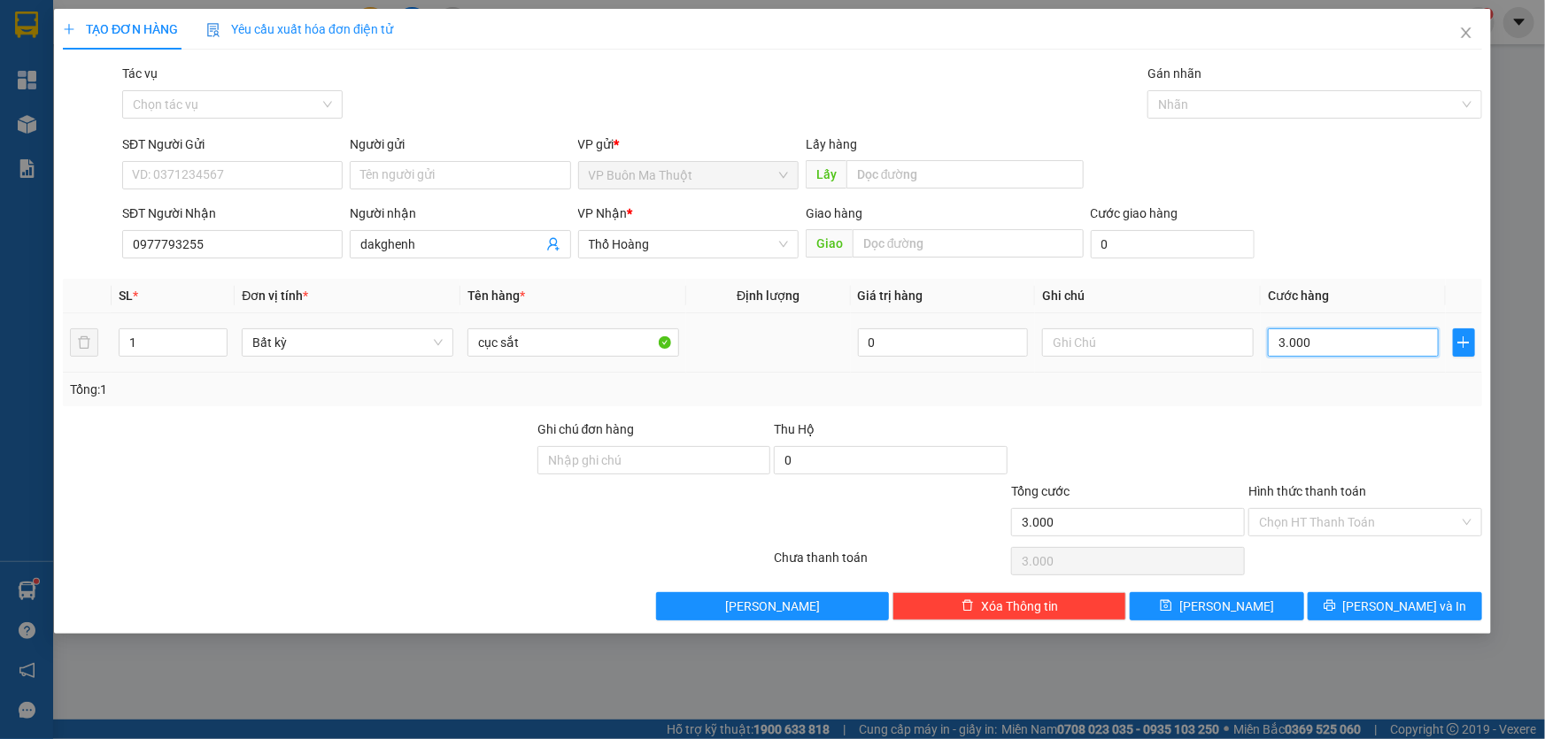
type input "30.000"
click at [1229, 613] on span "[PERSON_NAME]" at bounding box center [1226, 606] width 95 height 19
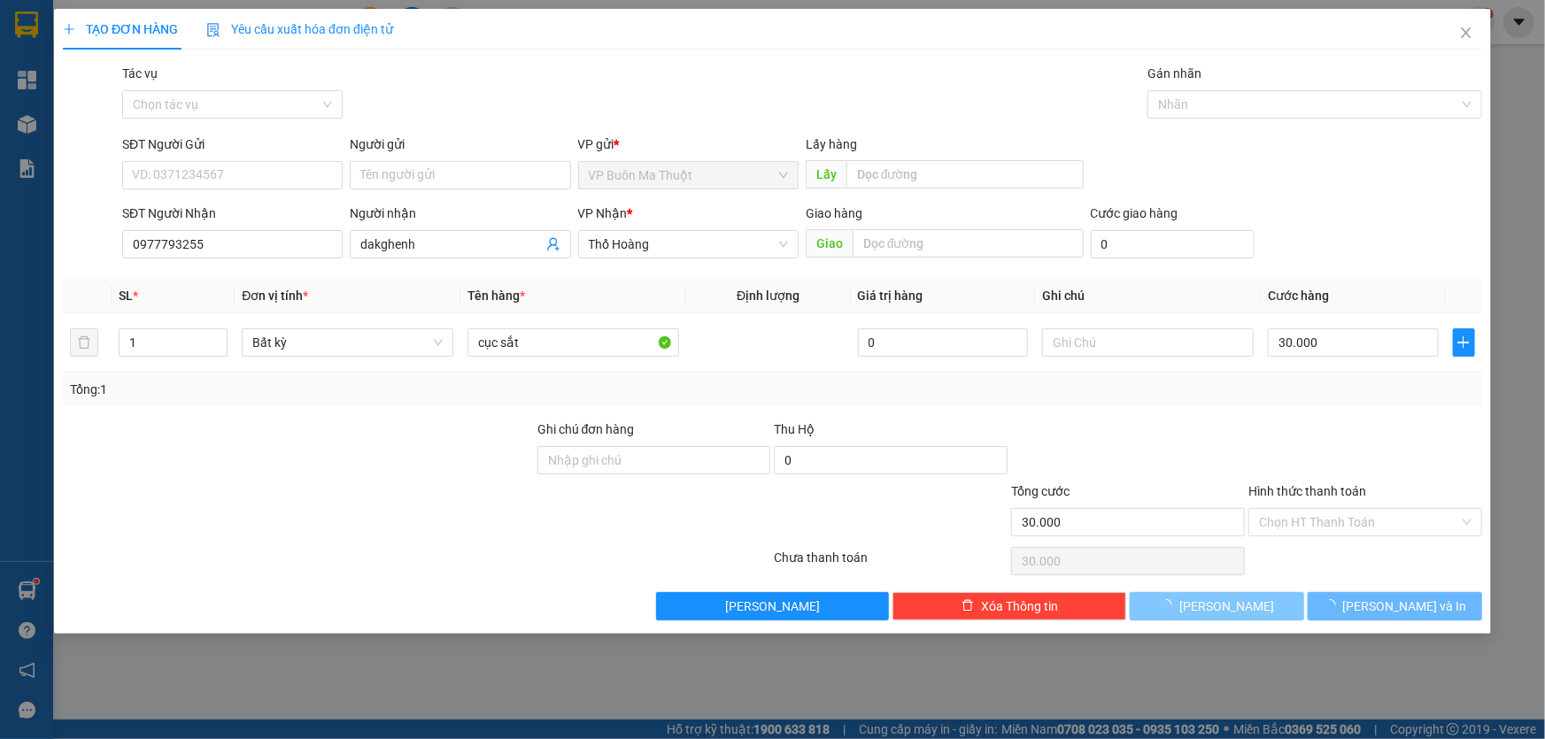
type input "0"
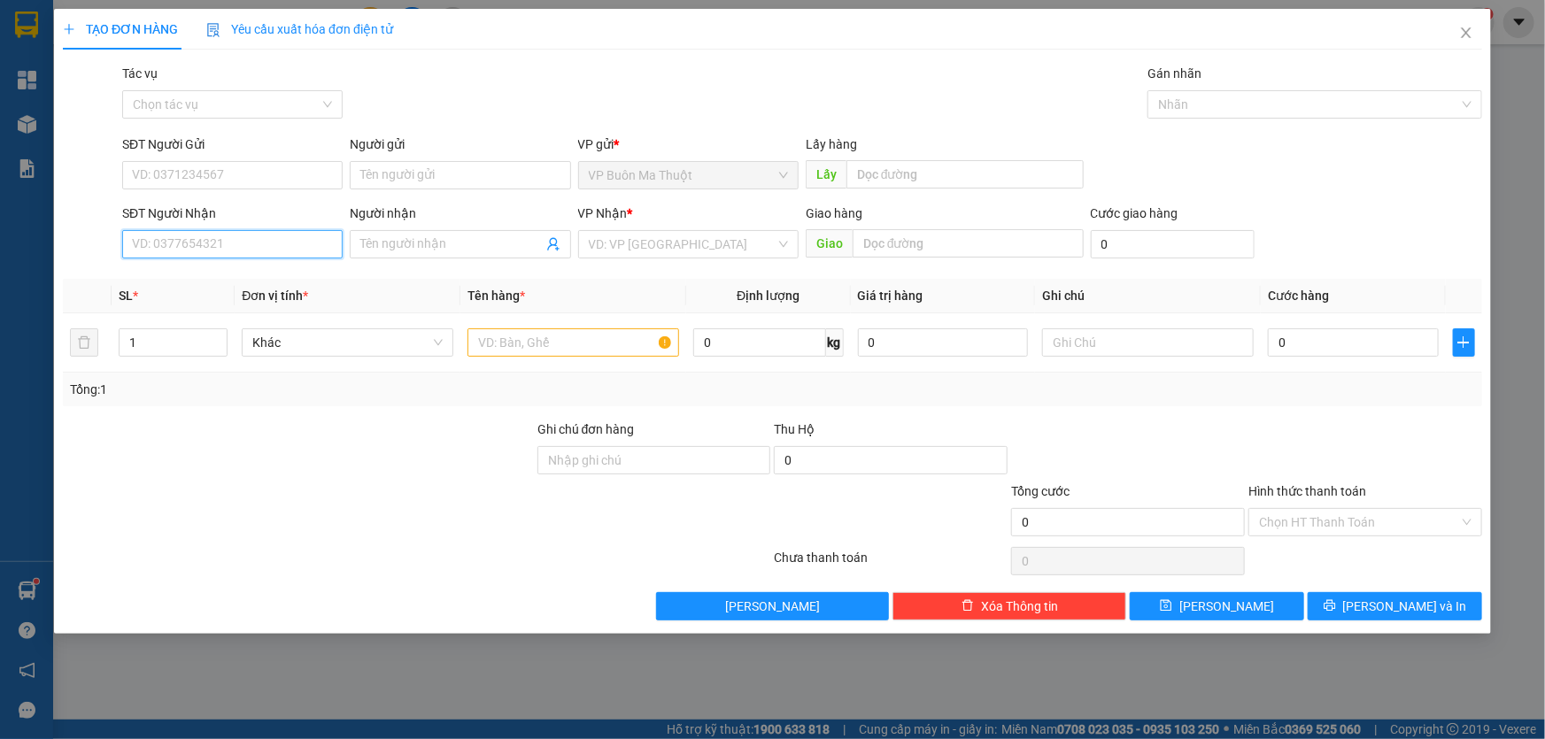
click at [253, 242] on input "SĐT Người Nhận" at bounding box center [232, 244] width 220 height 28
type input "0347139368"
click at [622, 234] on input "search" at bounding box center [682, 244] width 187 height 27
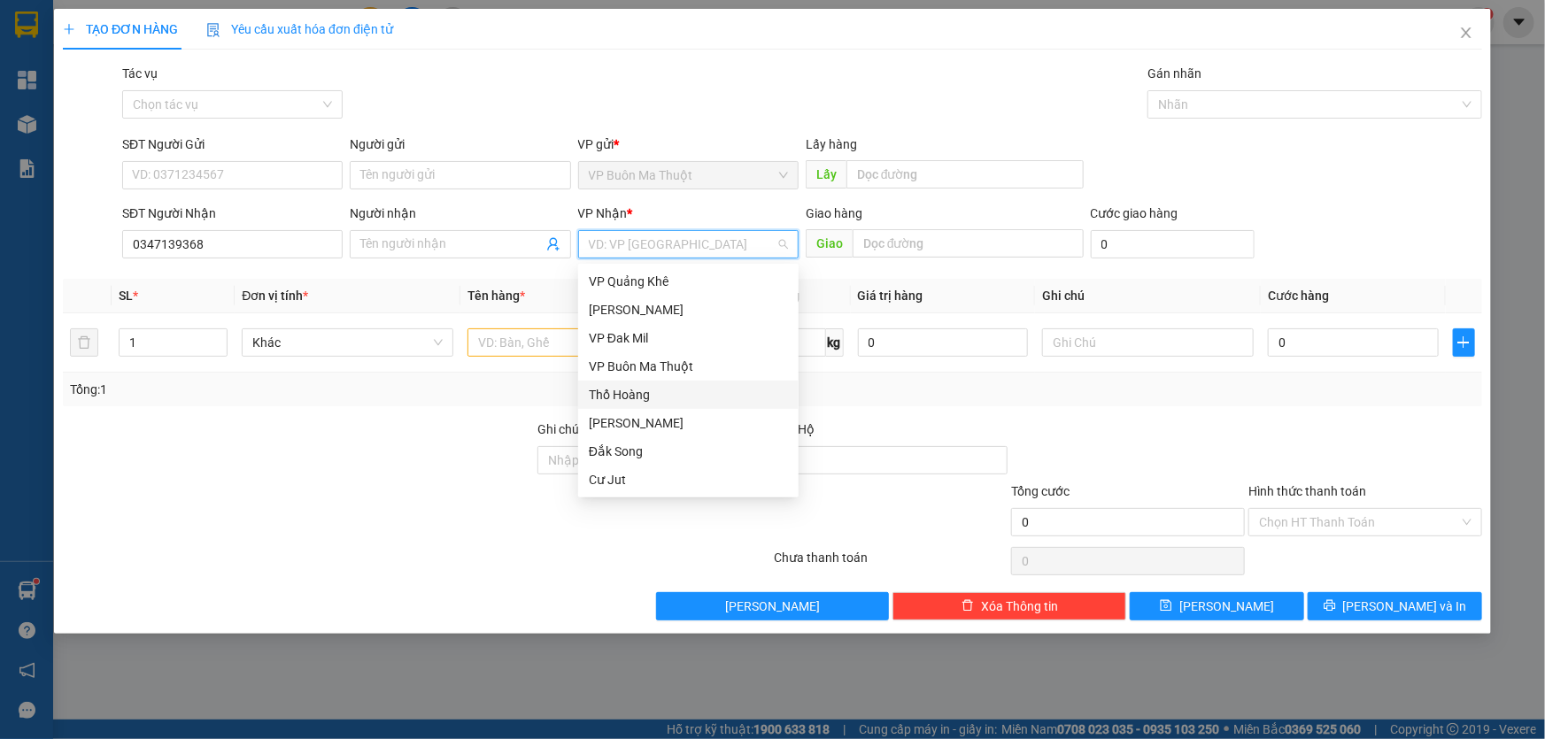
click at [630, 398] on div "Thổ Hoàng" at bounding box center [688, 394] width 199 height 19
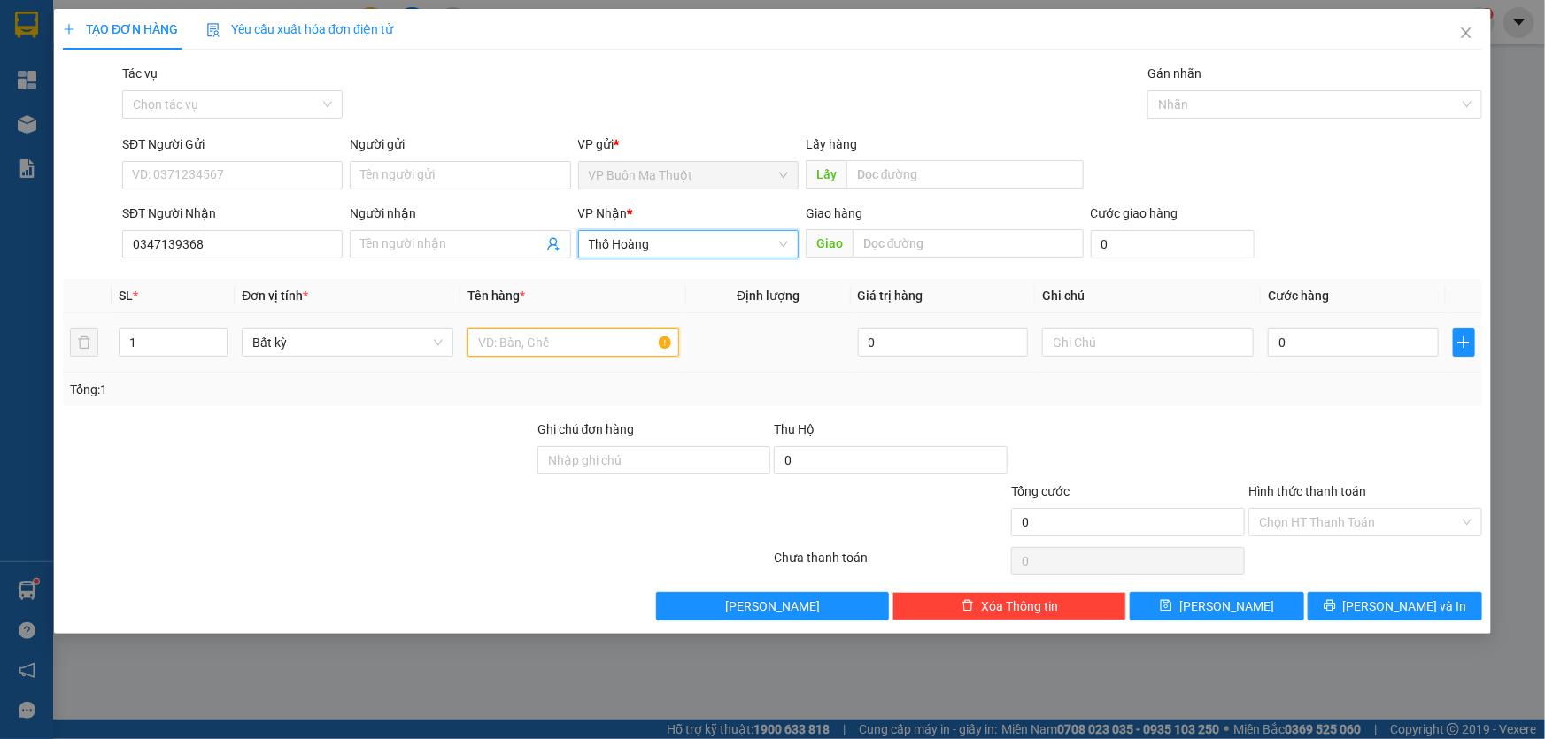
click at [540, 345] on input "text" at bounding box center [573, 342] width 212 height 28
type input "bọc"
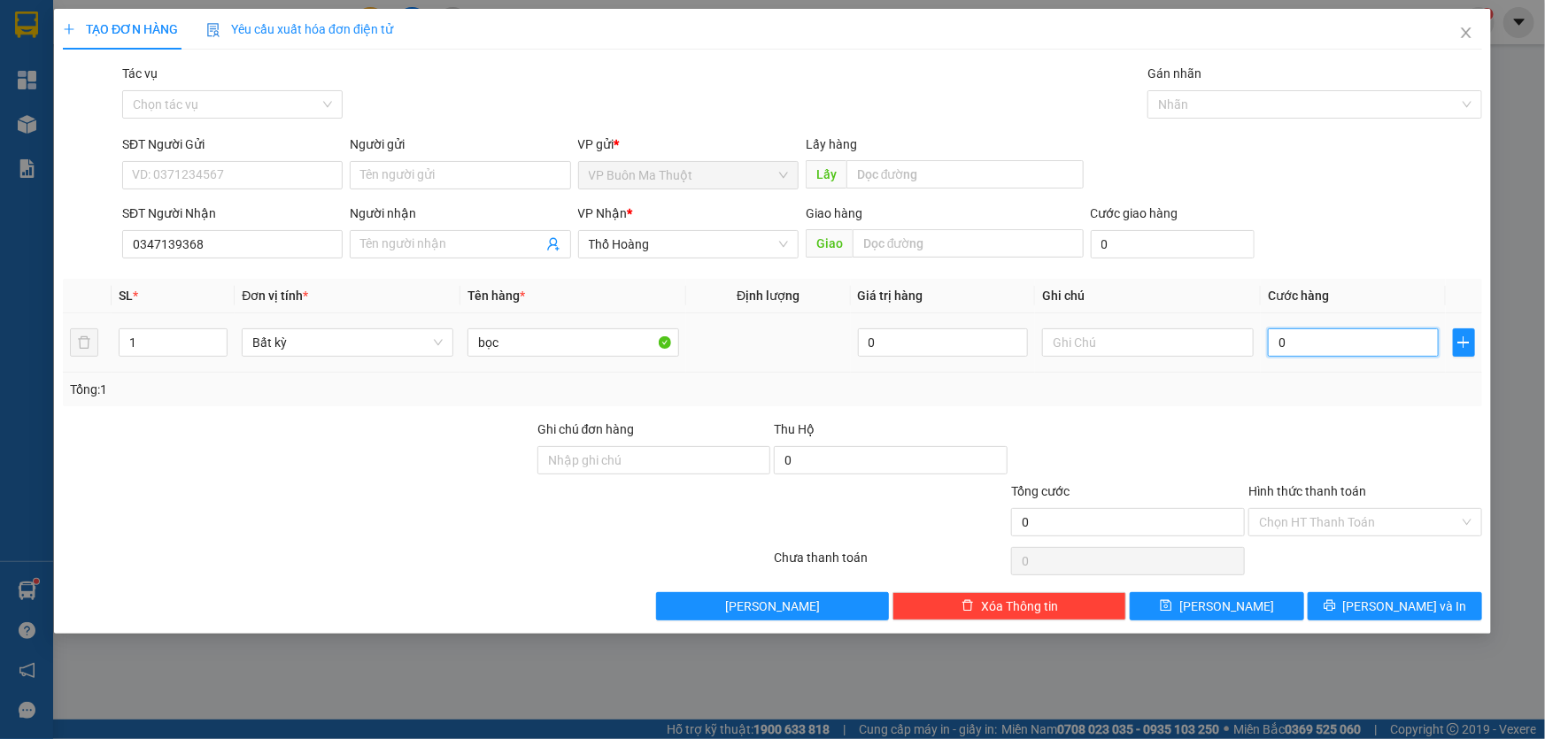
click at [1299, 355] on input "0" at bounding box center [1353, 342] width 171 height 28
type input "3"
type input "30"
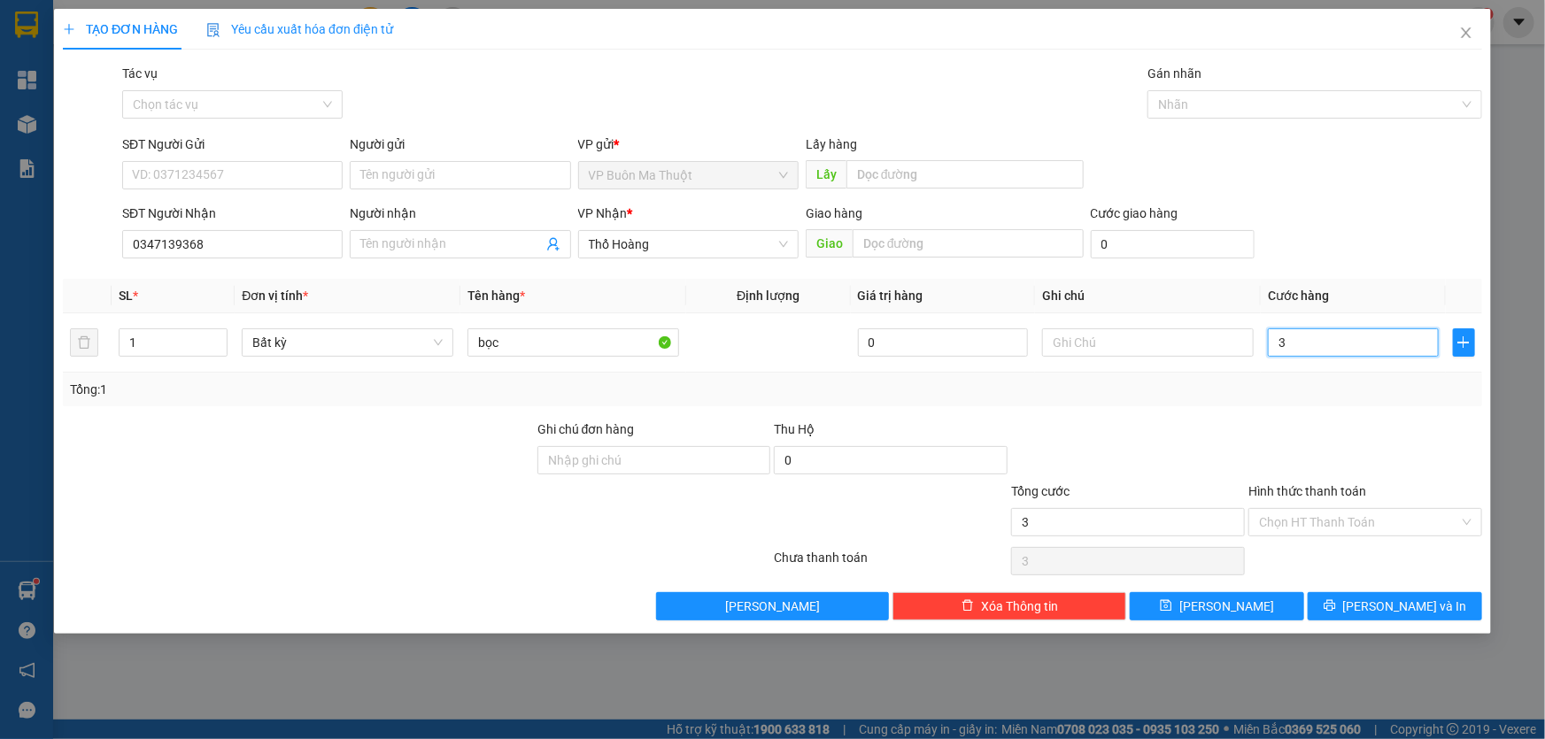
type input "30"
type input "300"
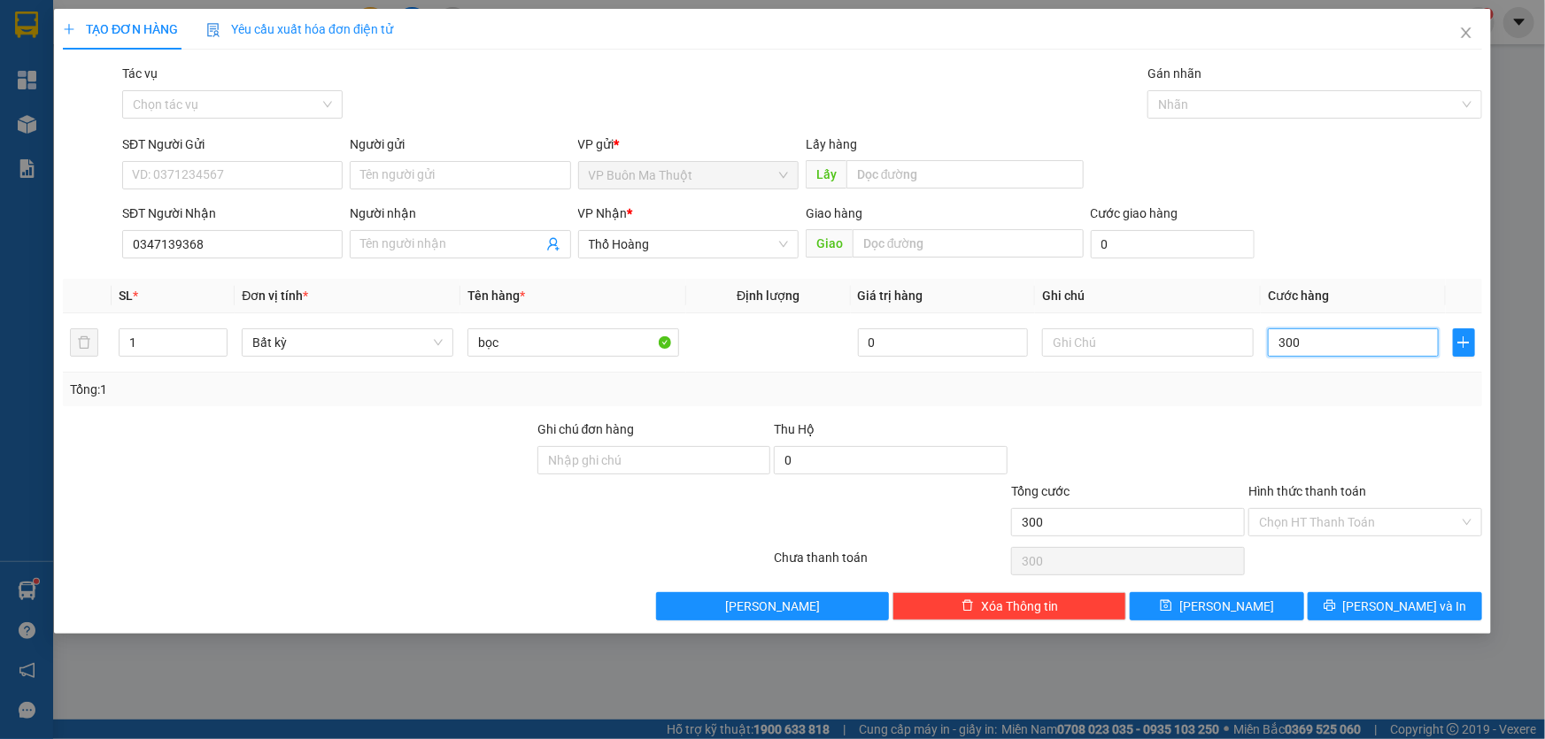
type input "3.000"
type input "30.000"
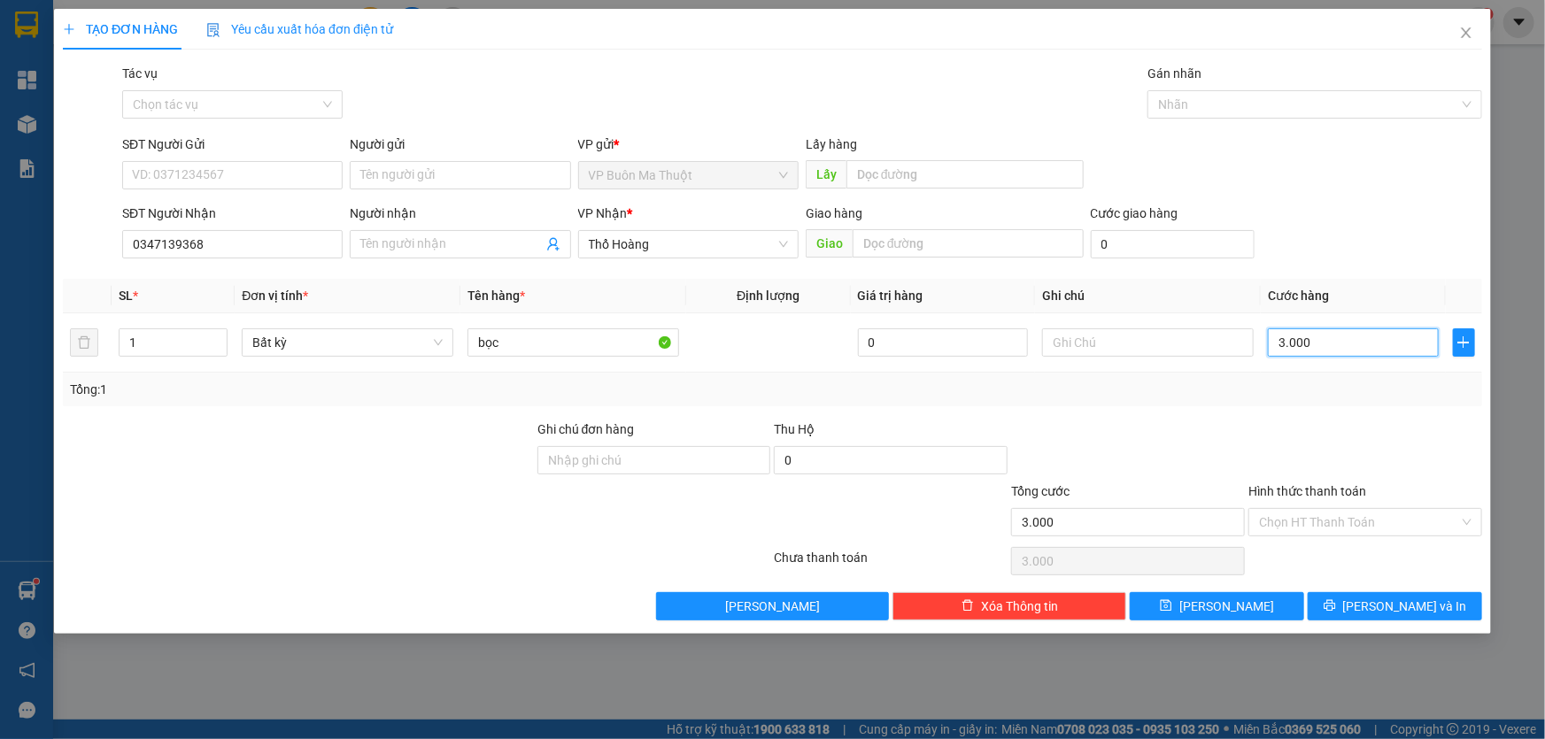
type input "30.000"
click at [1266, 611] on button "[PERSON_NAME]" at bounding box center [1217, 606] width 174 height 28
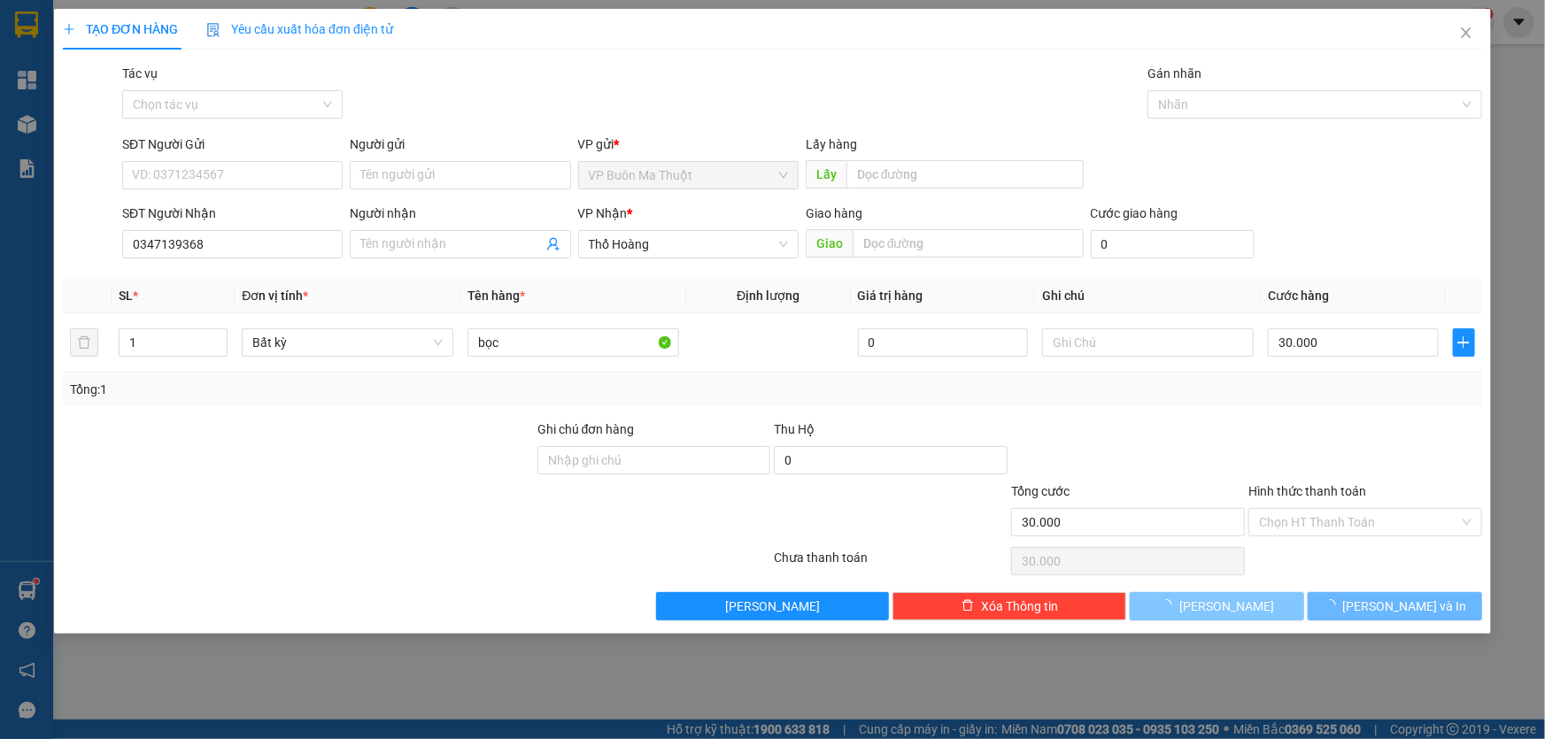
type input "0"
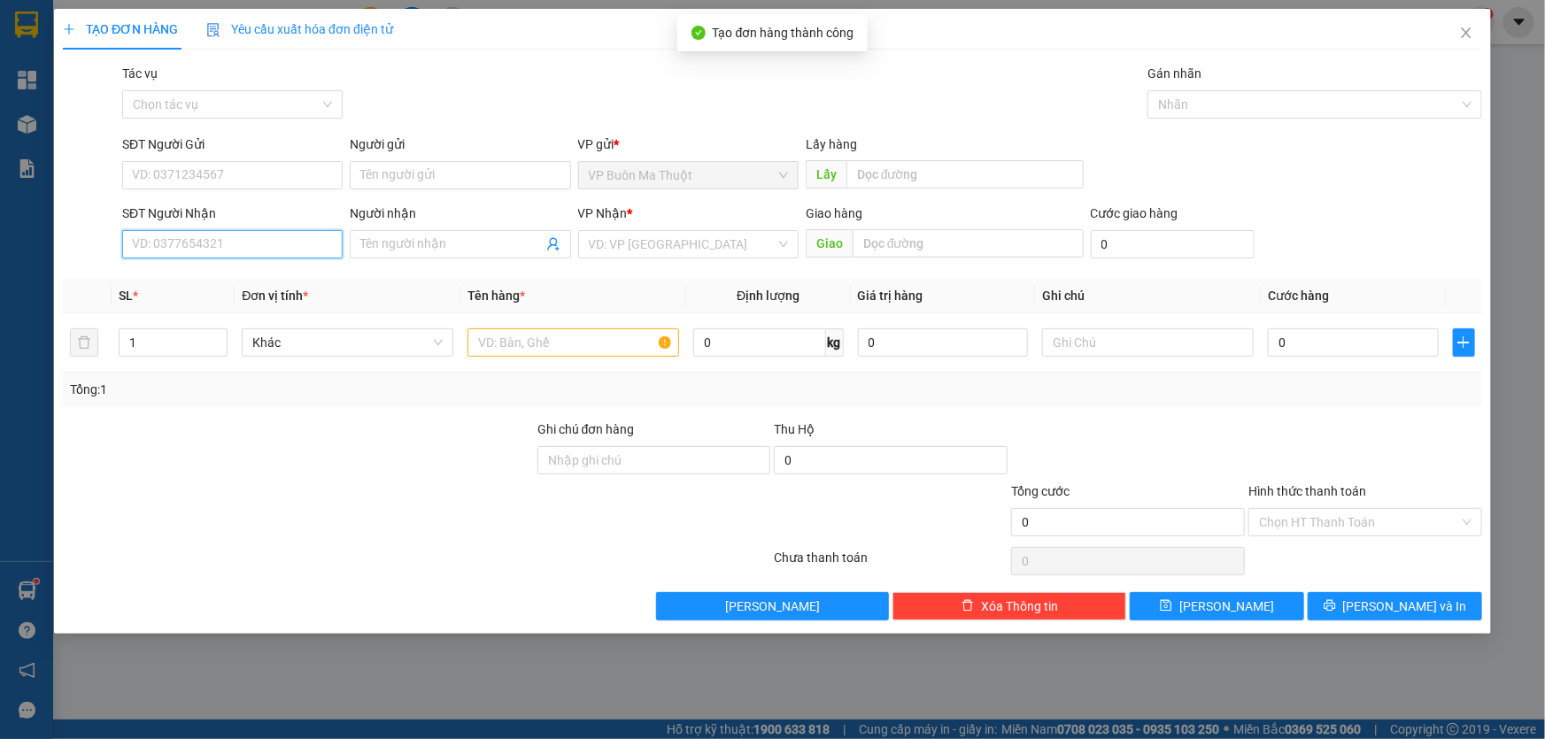
click at [322, 242] on input "SĐT Người Nhận" at bounding box center [232, 244] width 220 height 28
type input "0326041199"
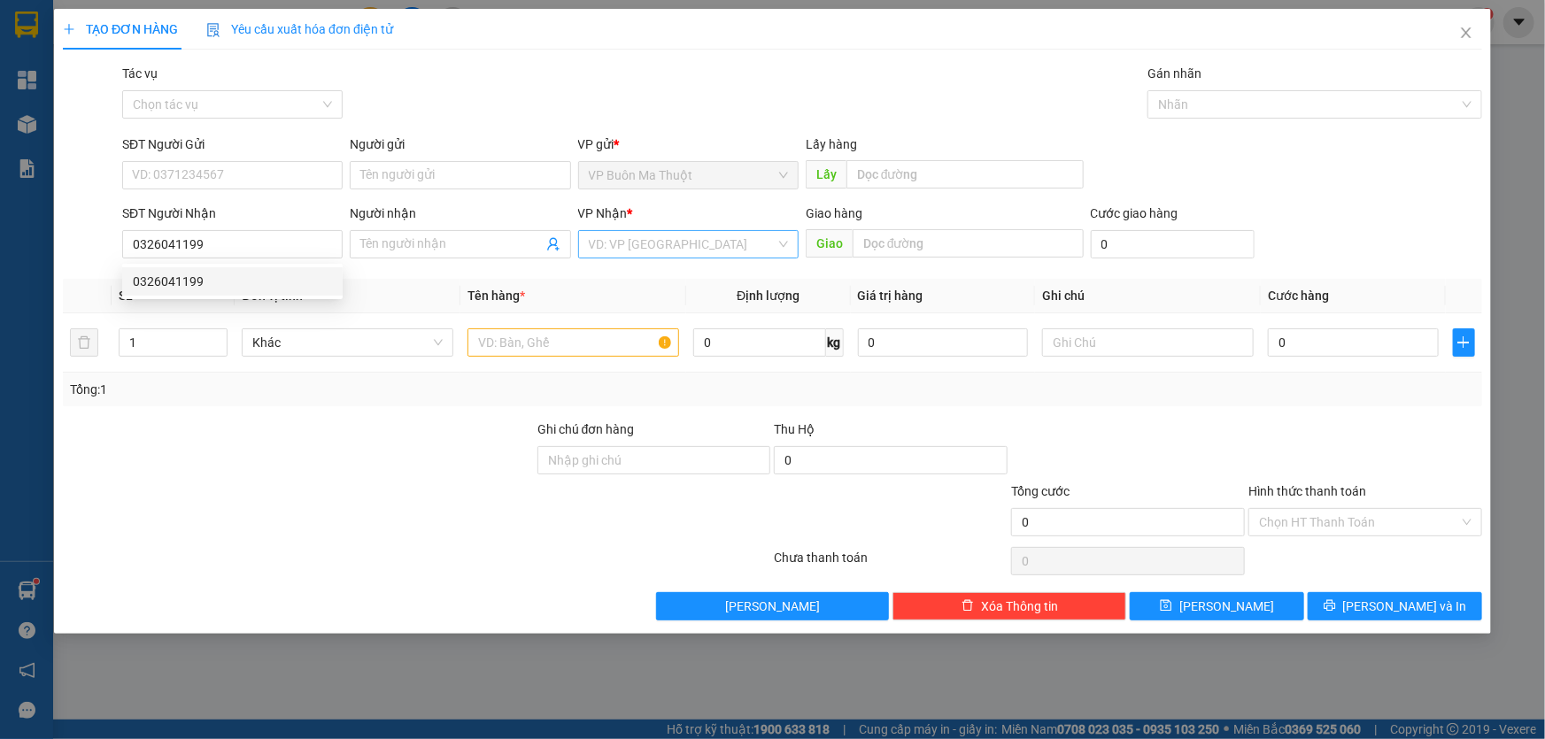
click at [624, 239] on input "search" at bounding box center [682, 244] width 187 height 27
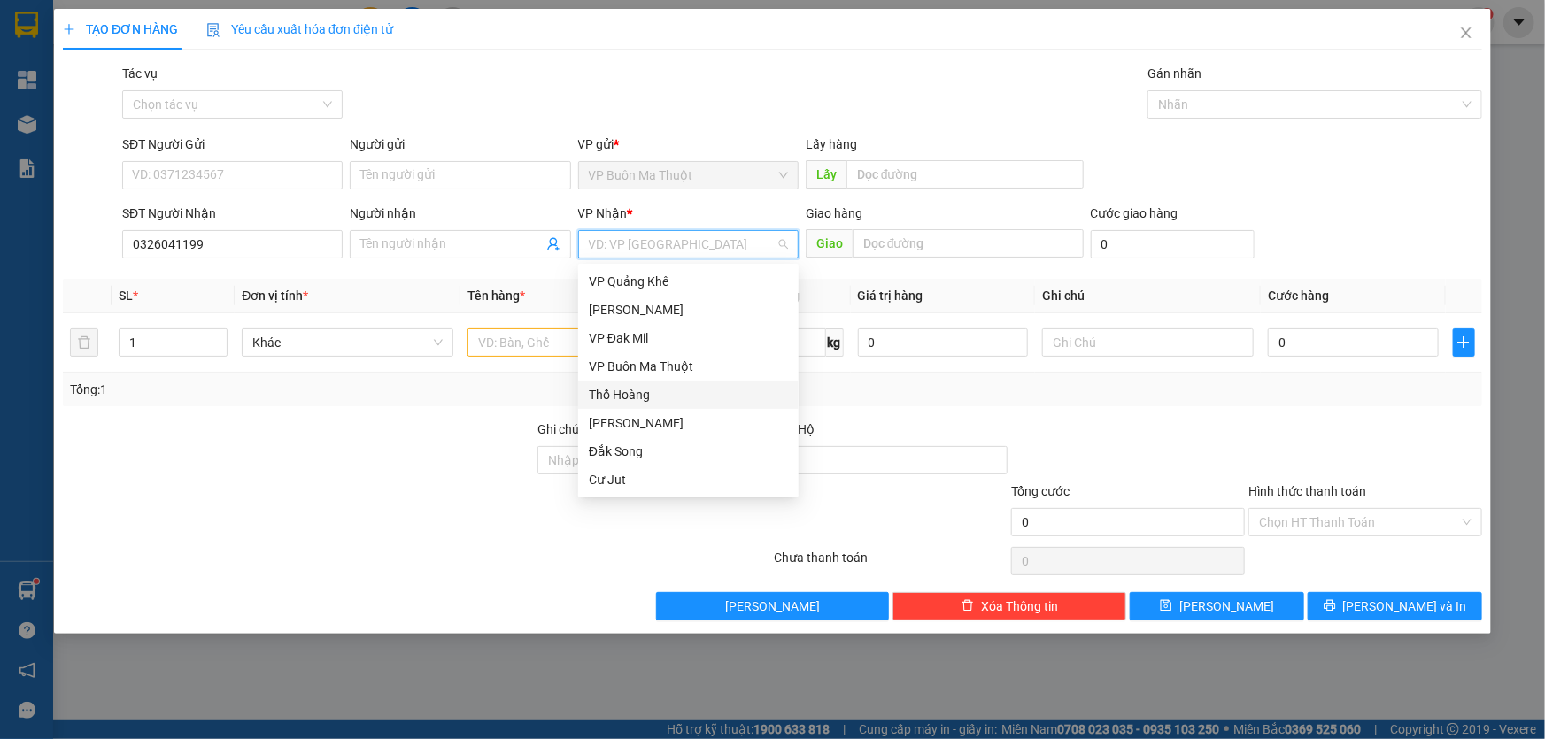
drag, startPoint x: 616, startPoint y: 395, endPoint x: 607, endPoint y: 393, distance: 9.0
click at [616, 394] on div "Thổ Hoàng" at bounding box center [688, 394] width 199 height 19
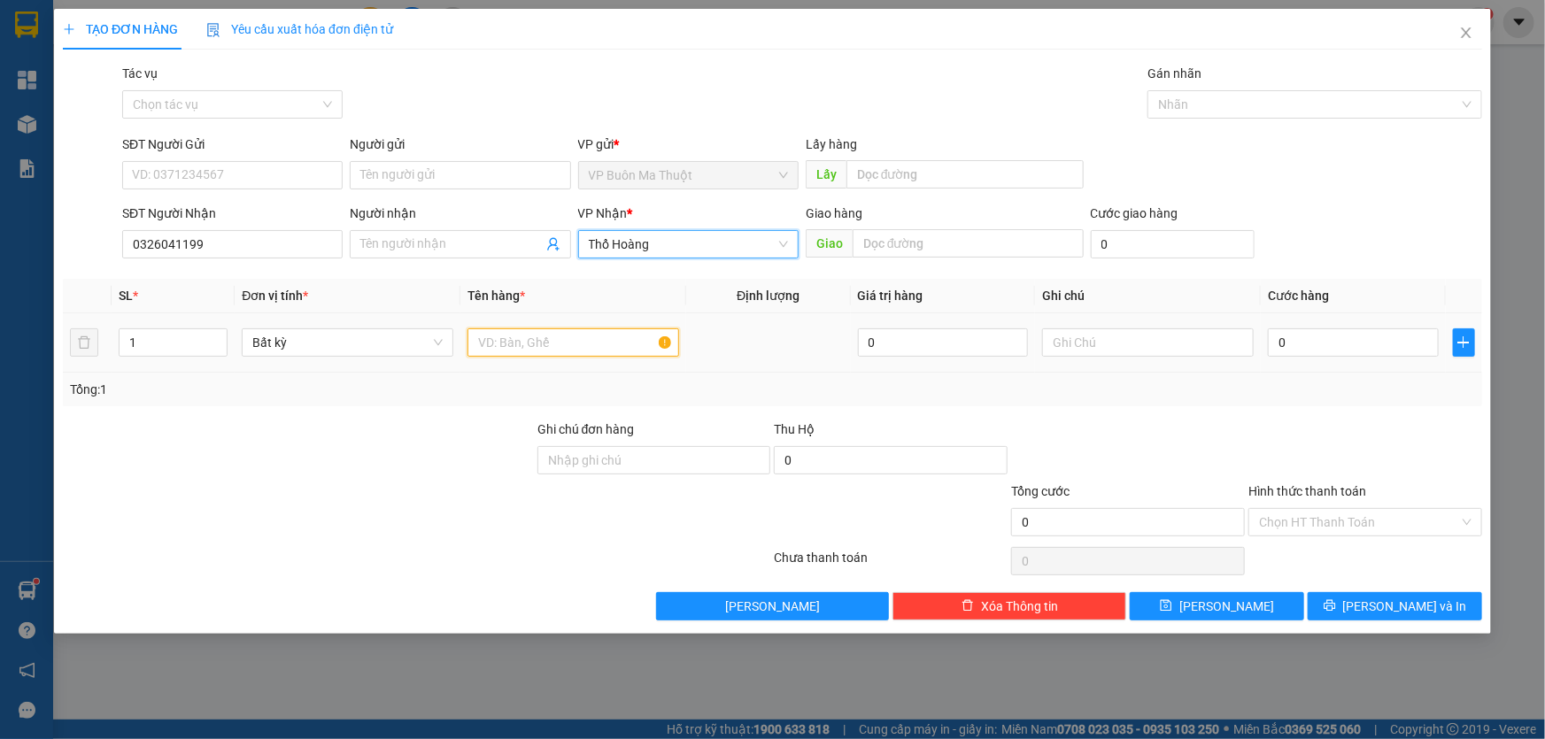
drag, startPoint x: 543, startPoint y: 357, endPoint x: 533, endPoint y: 354, distance: 10.1
click at [543, 356] on input "text" at bounding box center [573, 342] width 212 height 28
type input "hộp"
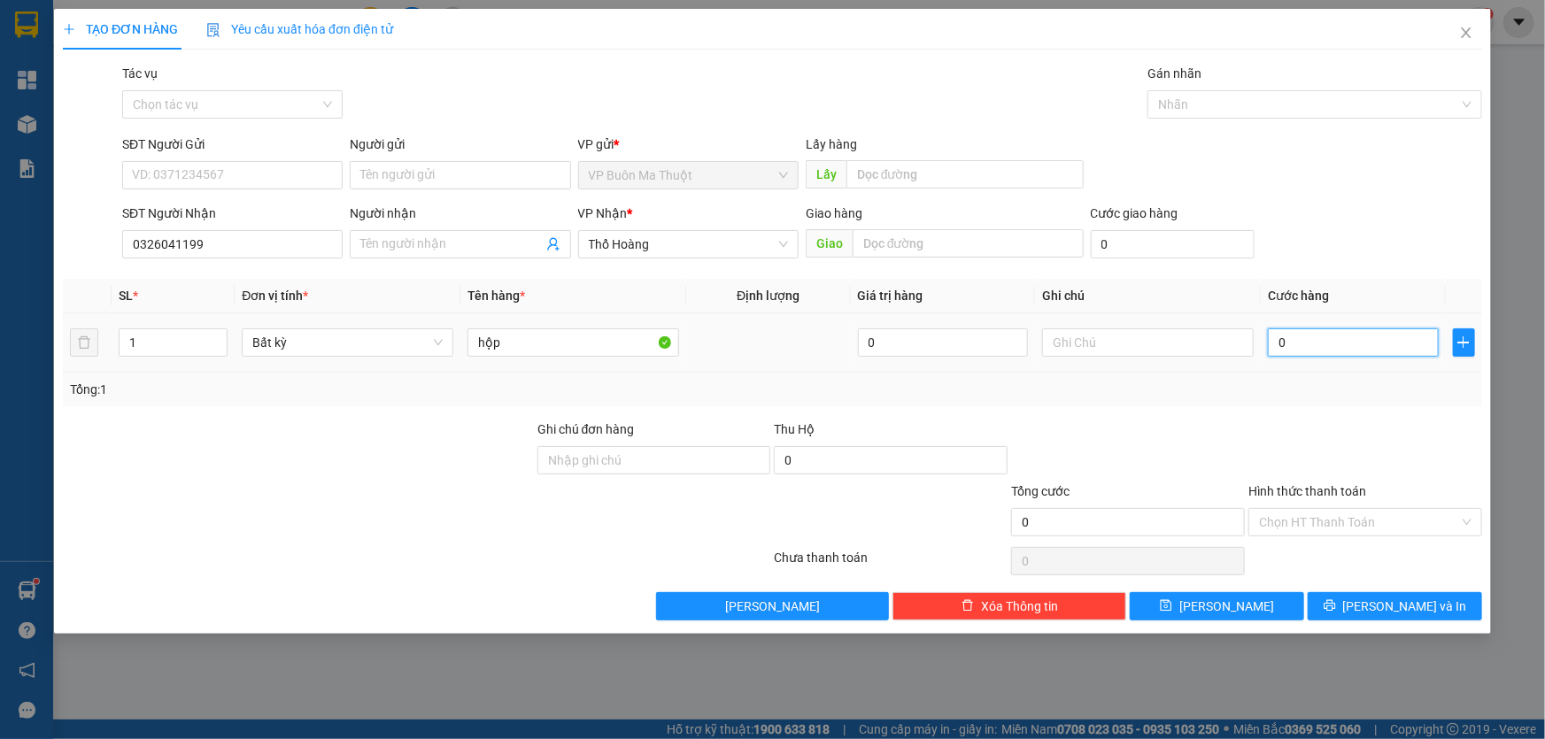
click at [1332, 349] on input "0" at bounding box center [1353, 342] width 171 height 28
type input "3"
type input "30"
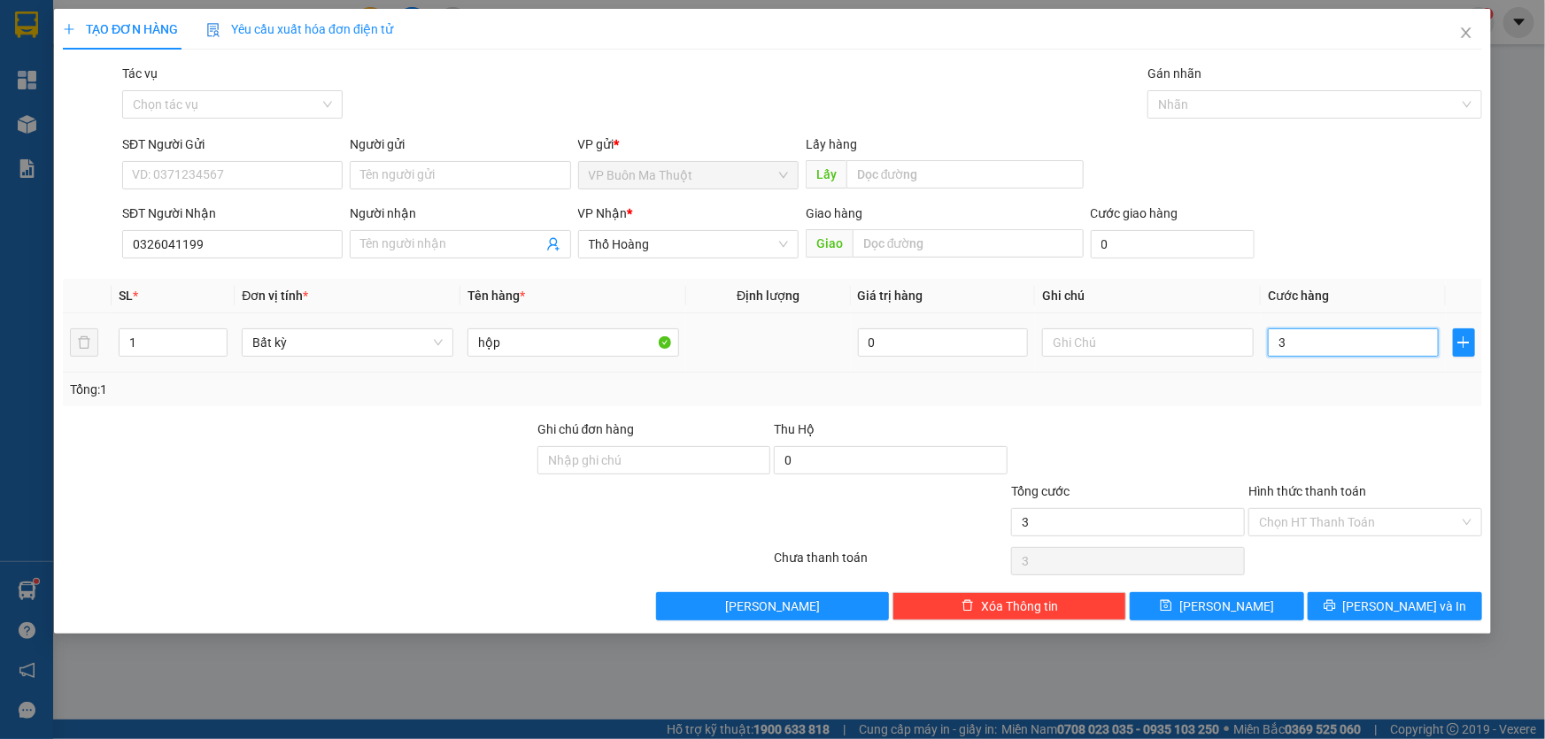
type input "30"
type input "300"
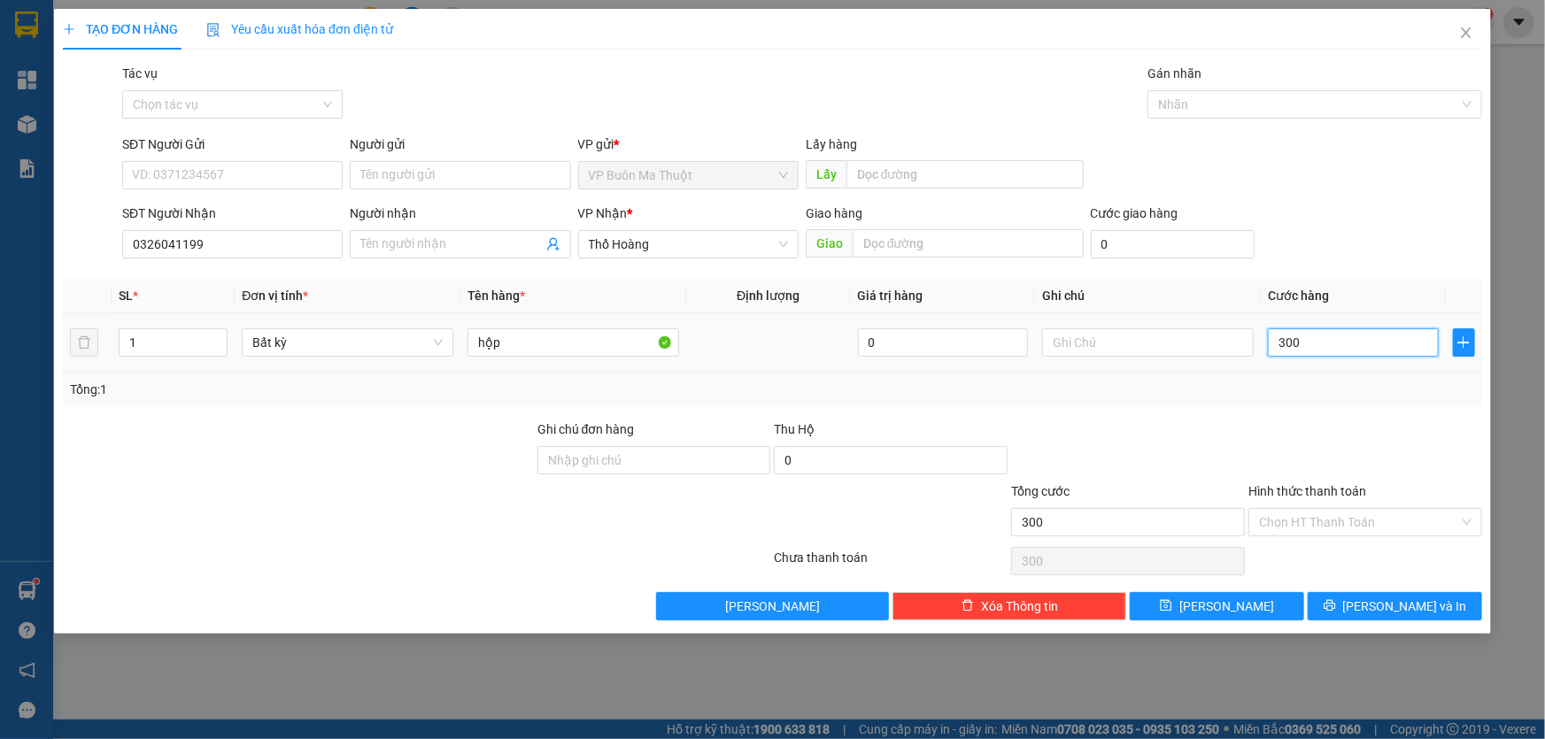
type input "3.000"
type input "30.000"
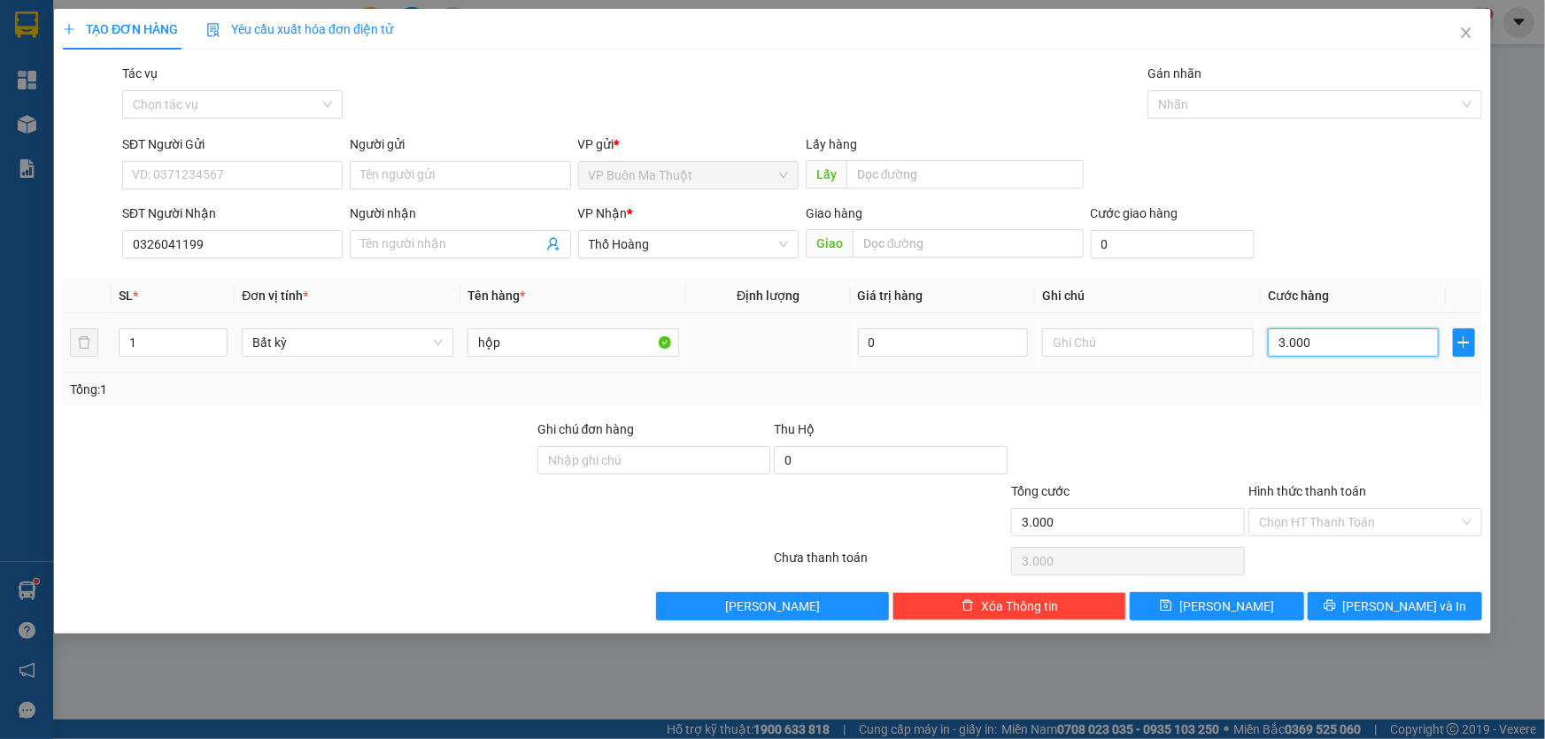
type input "30.000"
click at [1331, 522] on input "Hình thức thanh toán" at bounding box center [1359, 522] width 200 height 27
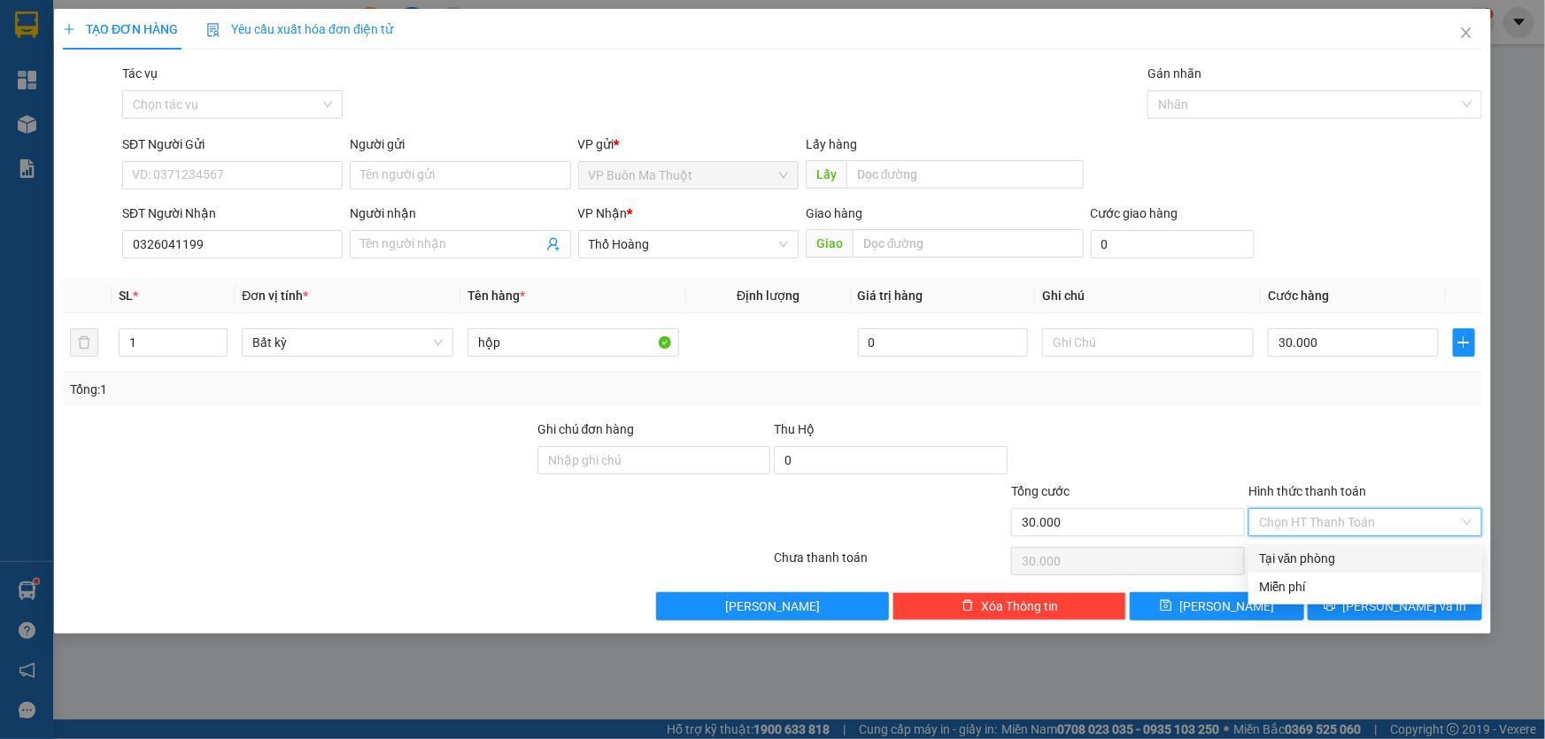
click at [1327, 555] on div "Tại văn phòng" at bounding box center [1365, 558] width 212 height 19
type input "0"
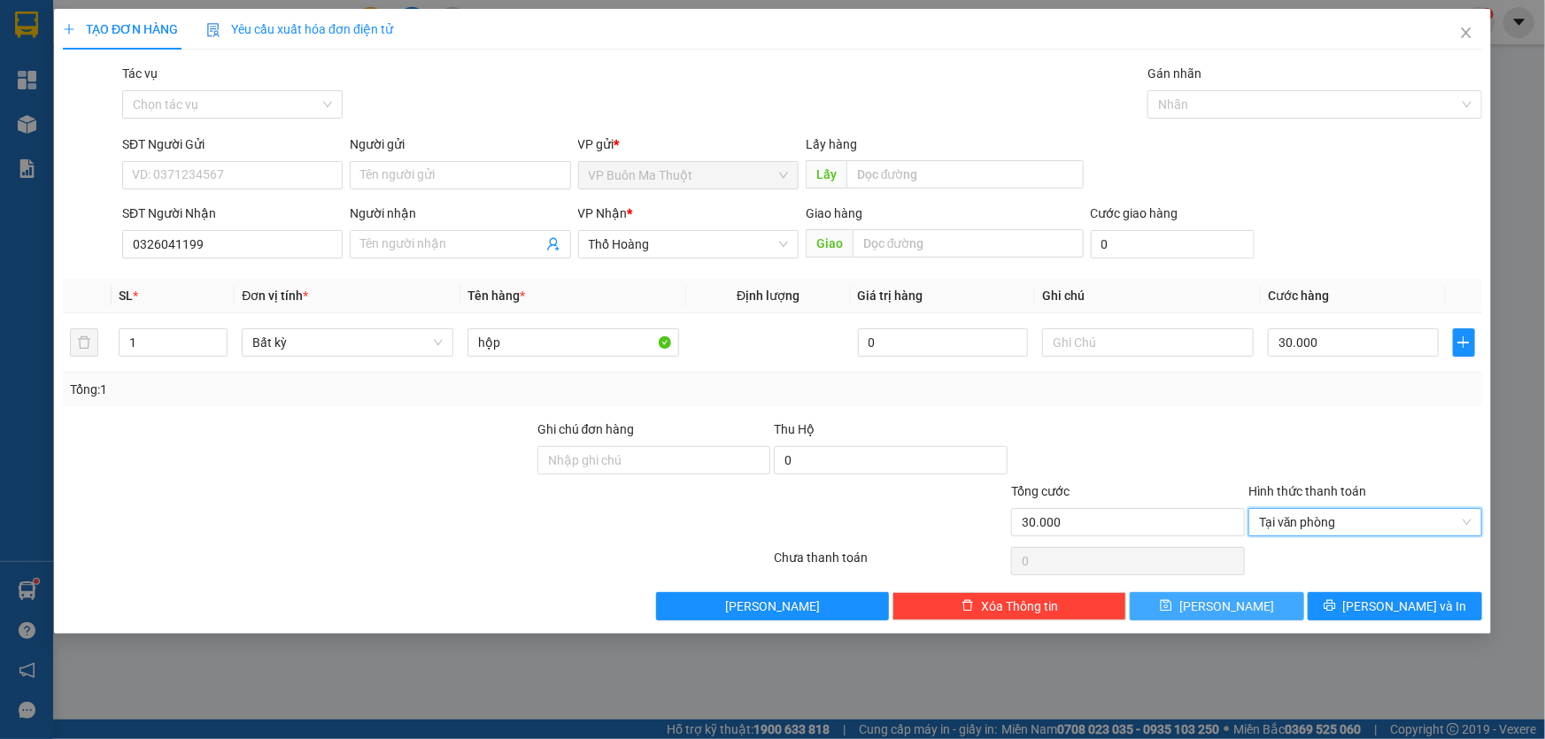
click at [1271, 601] on button "[PERSON_NAME]" at bounding box center [1217, 606] width 174 height 28
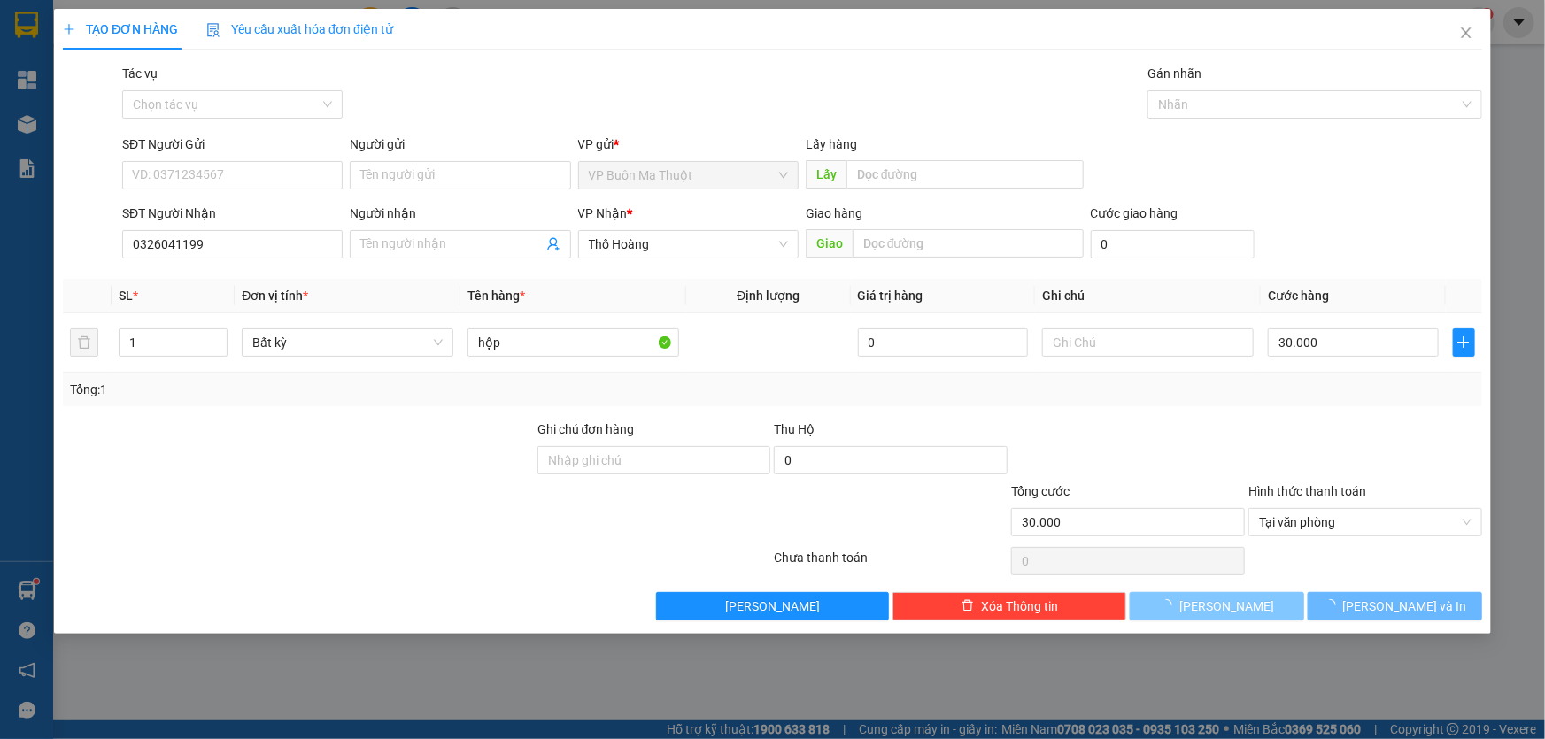
type input "0"
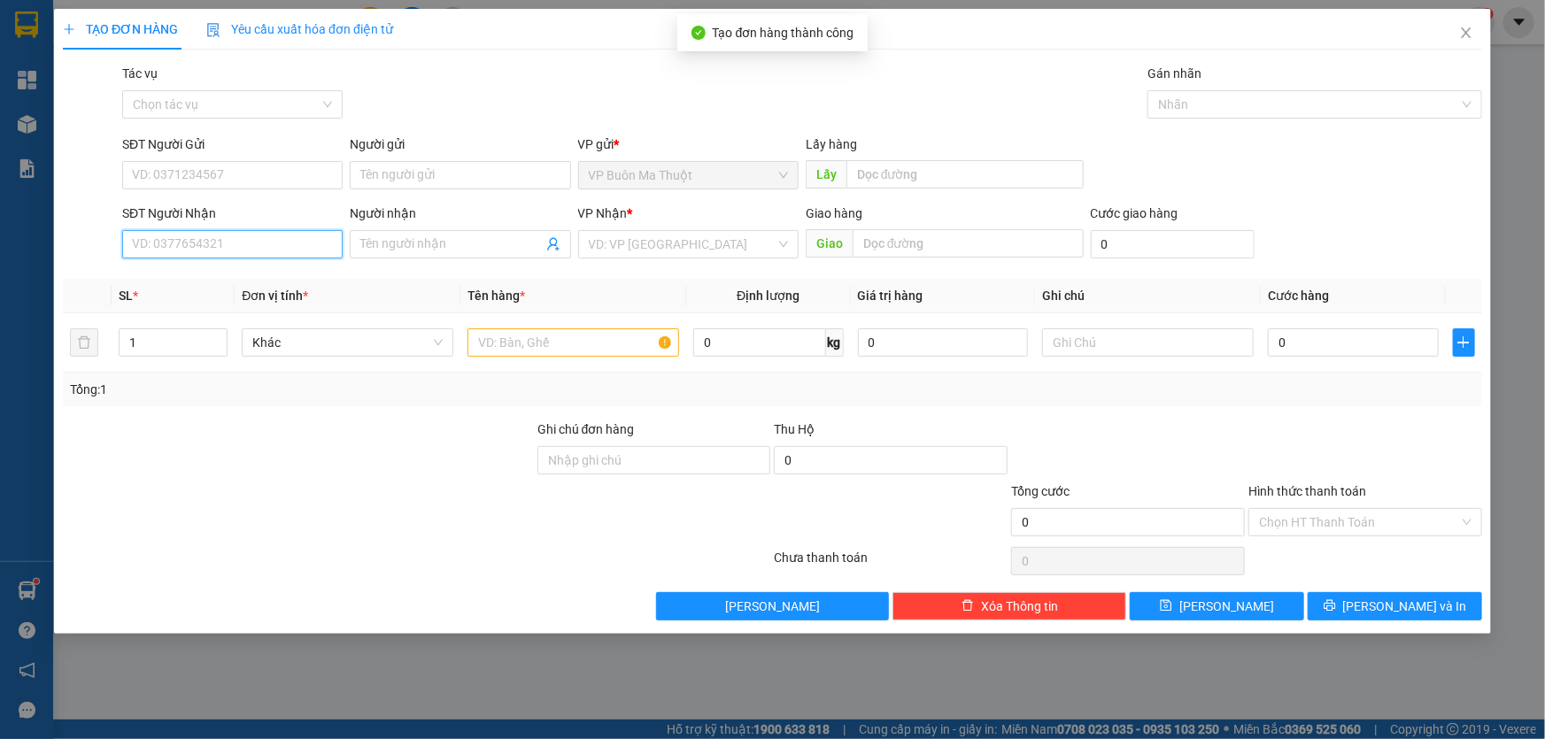
click at [277, 248] on input "SĐT Người Nhận" at bounding box center [232, 244] width 220 height 28
type input "0905366145"
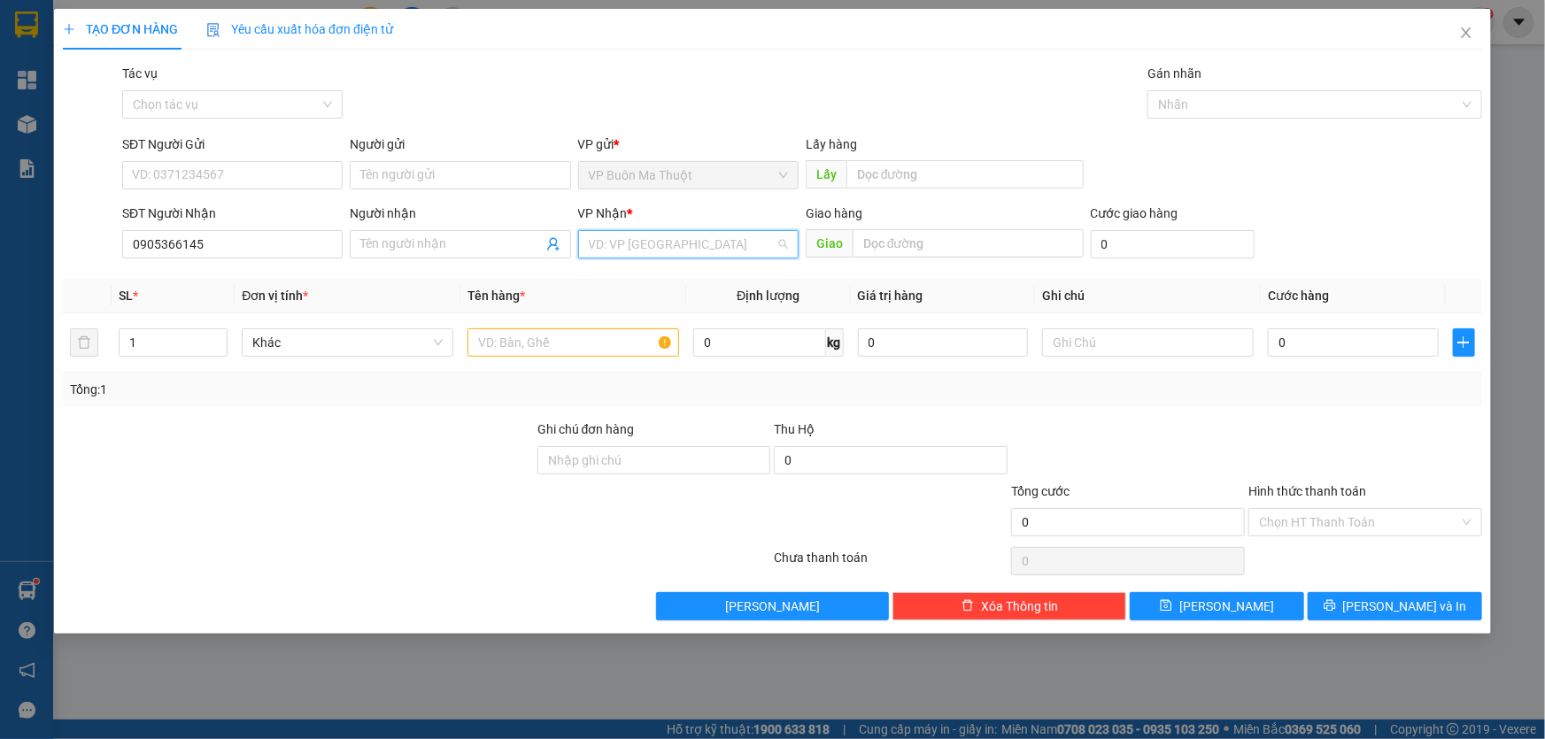
click at [653, 257] on input "search" at bounding box center [682, 244] width 187 height 27
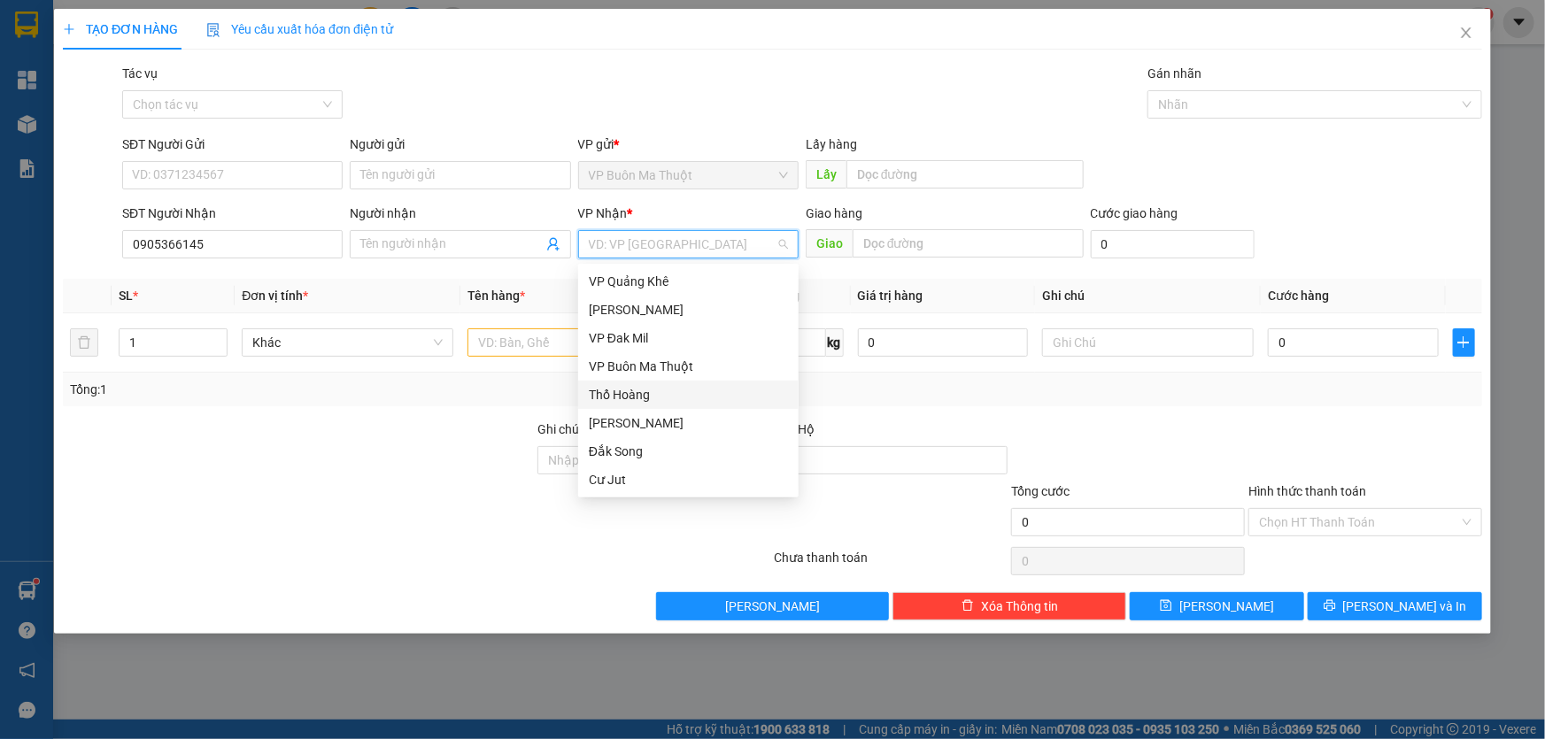
click at [645, 399] on div "Thổ Hoàng" at bounding box center [688, 394] width 199 height 19
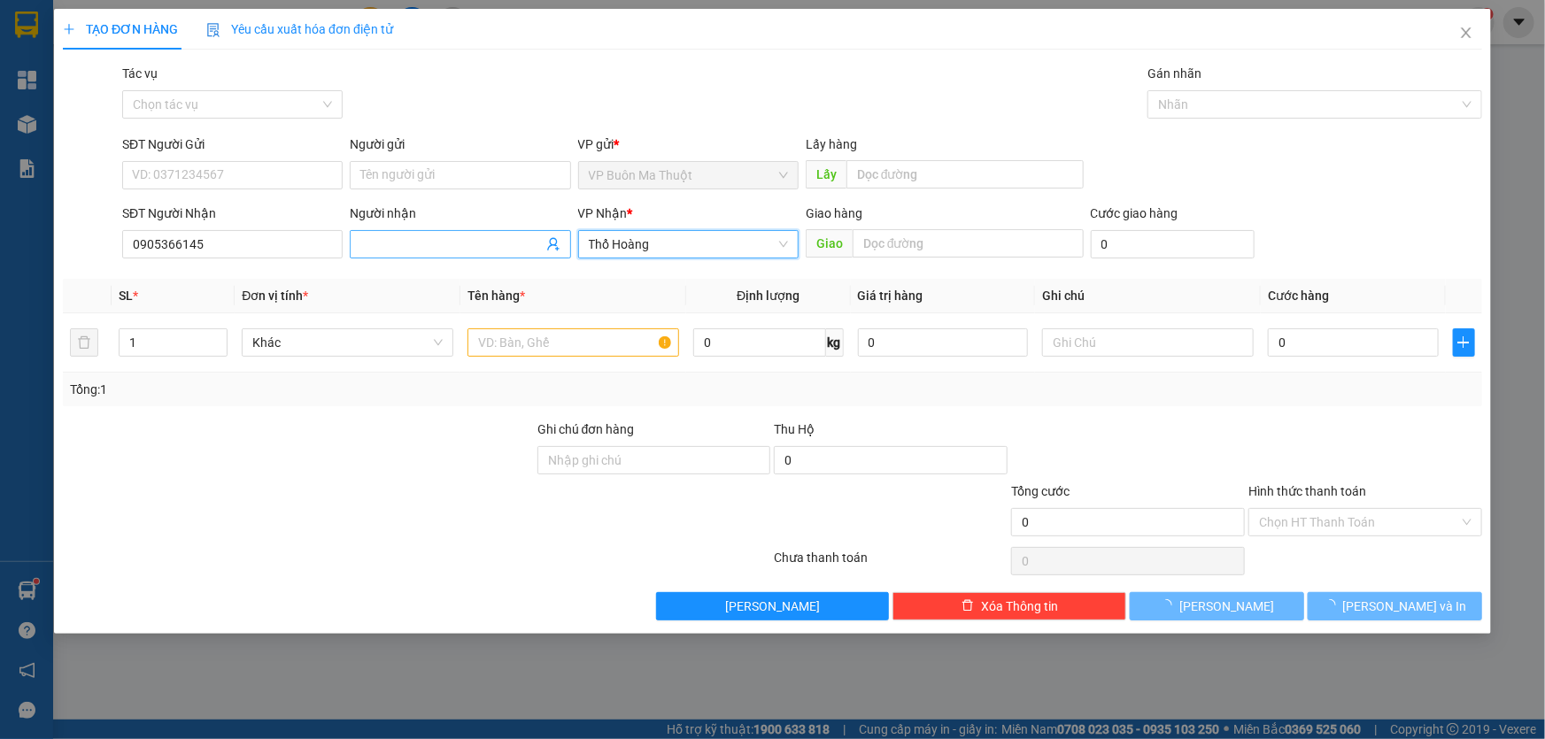
click at [444, 243] on input "Người nhận" at bounding box center [451, 244] width 182 height 19
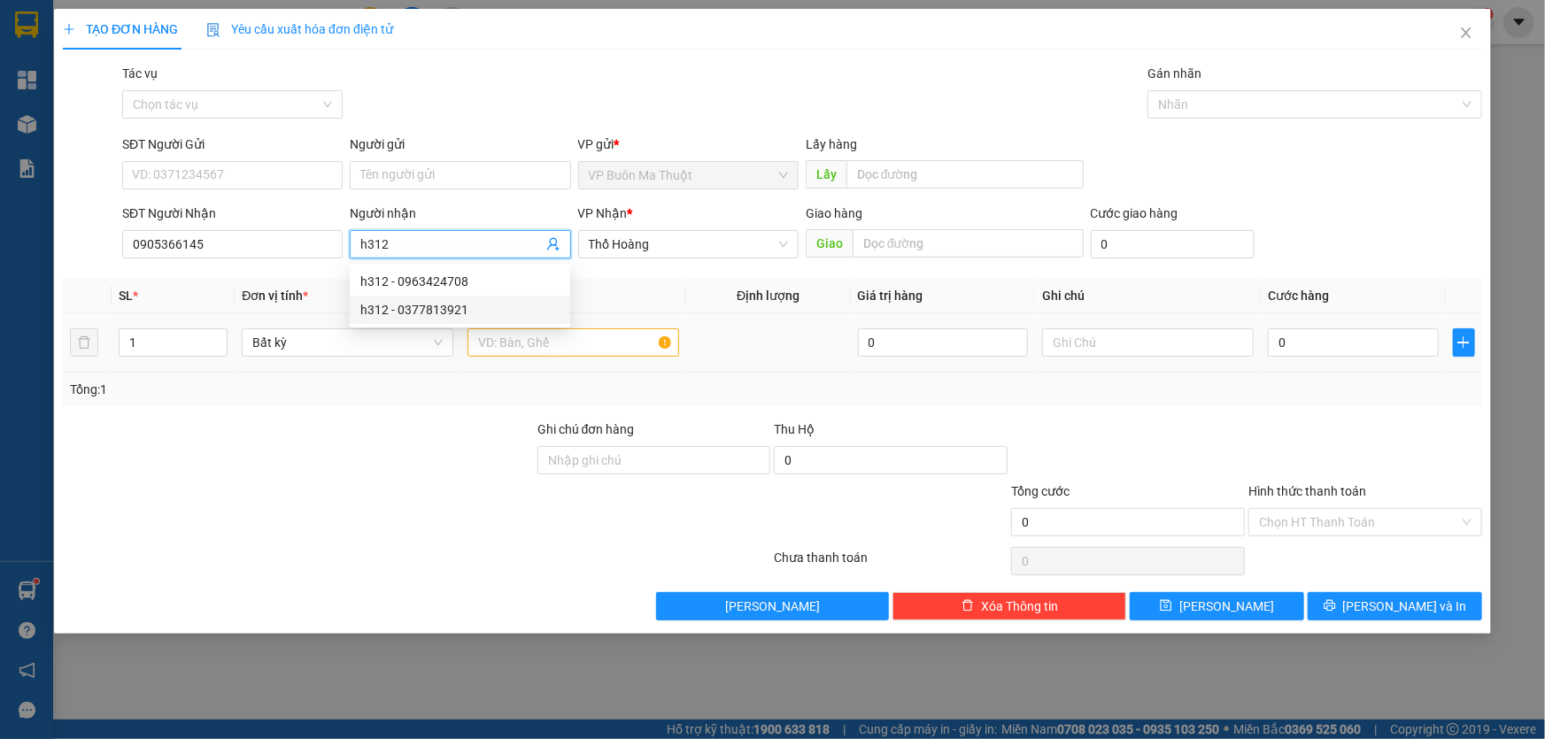
type input "h312"
click at [622, 345] on input "text" at bounding box center [573, 342] width 212 height 28
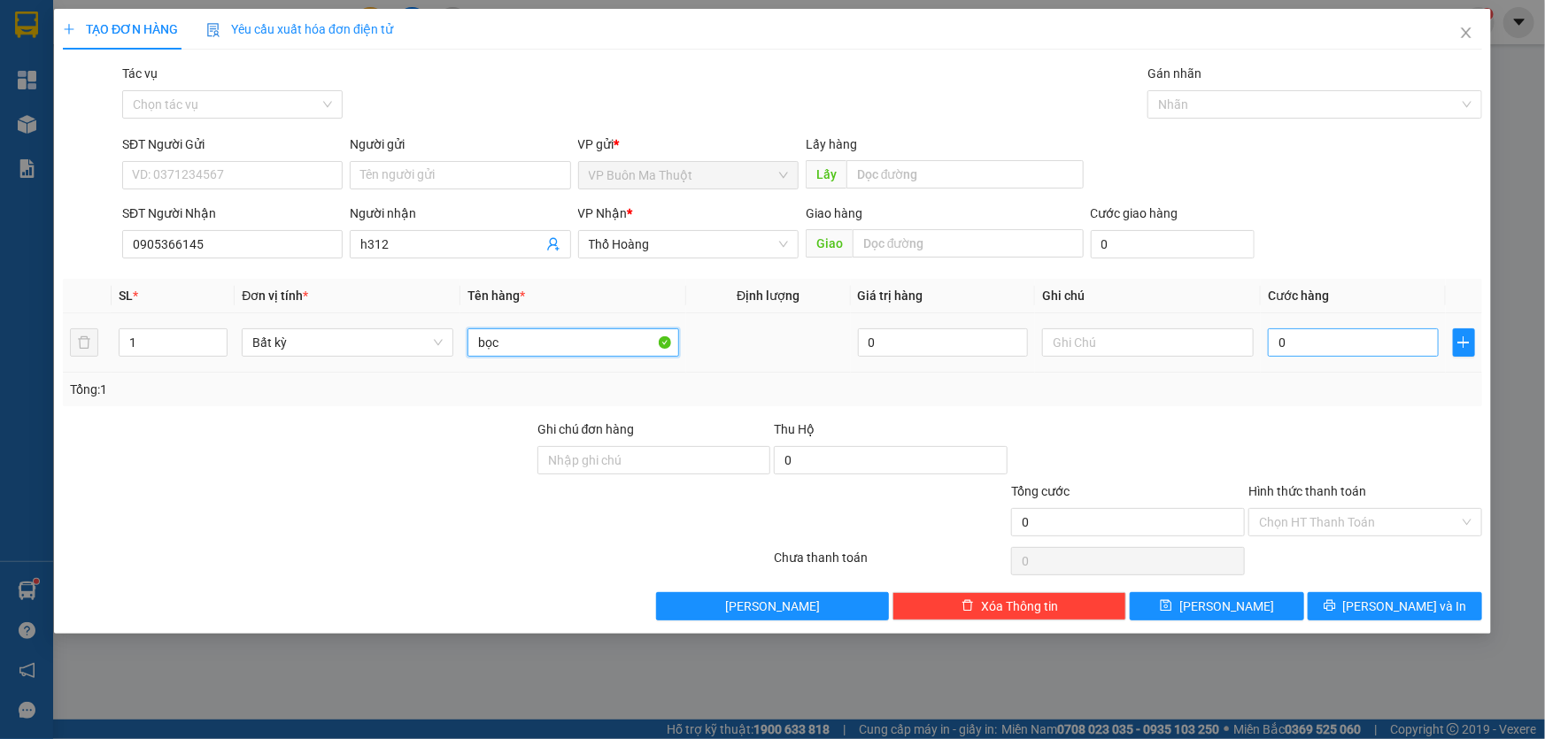
type input "bọc"
click at [1395, 345] on input "0" at bounding box center [1353, 342] width 171 height 28
type input "3"
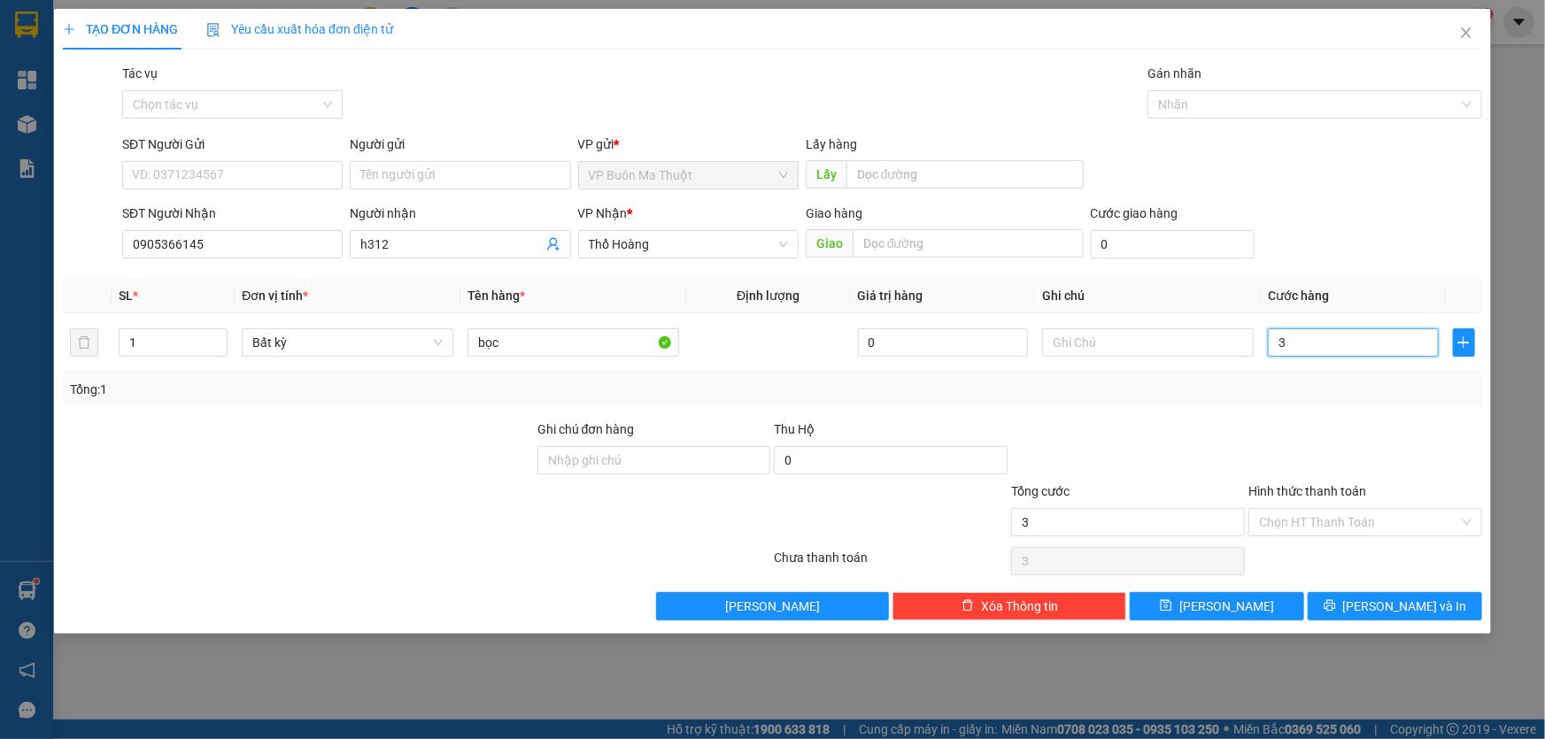
type input "30"
type input "300"
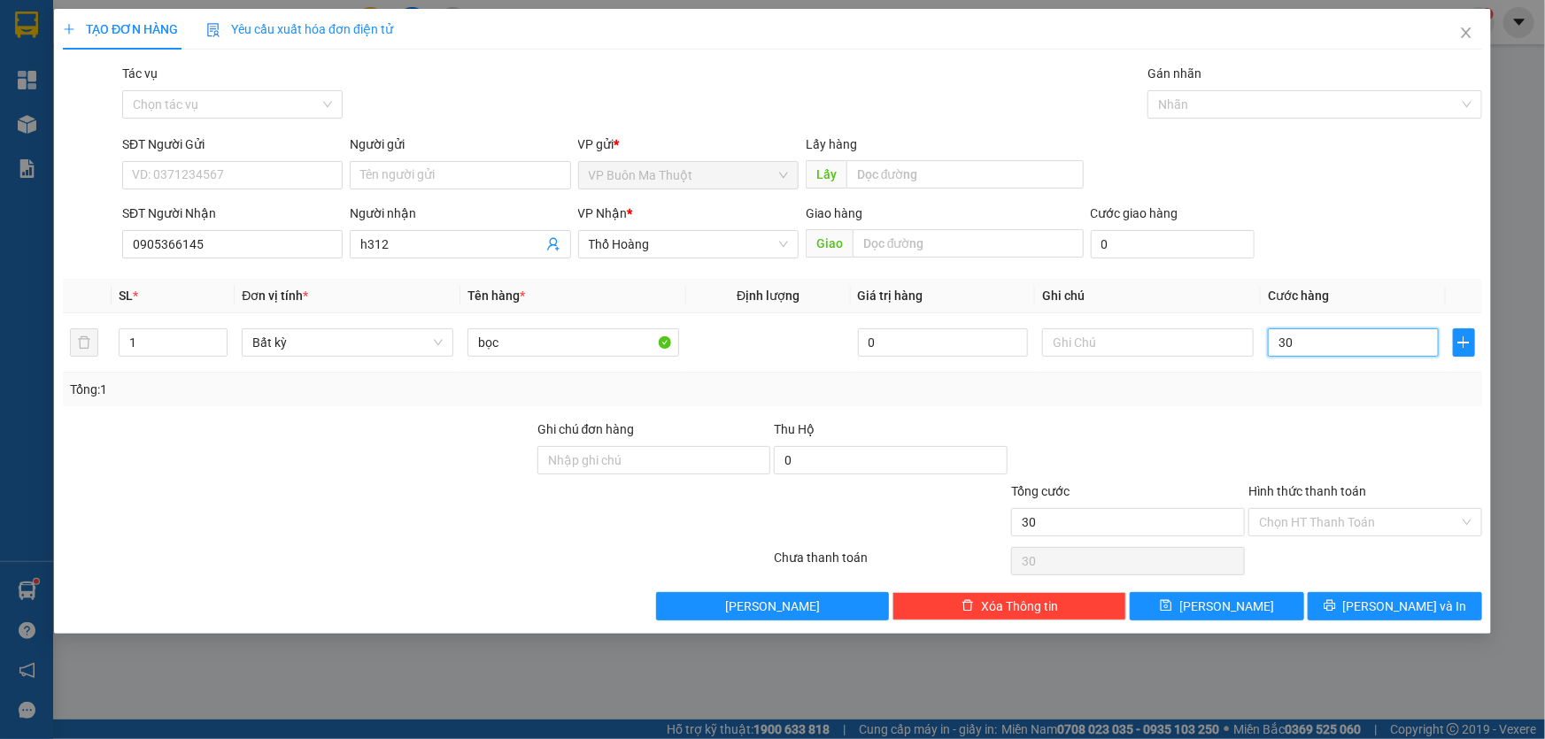
type input "300"
type input "3.000"
type input "30.000"
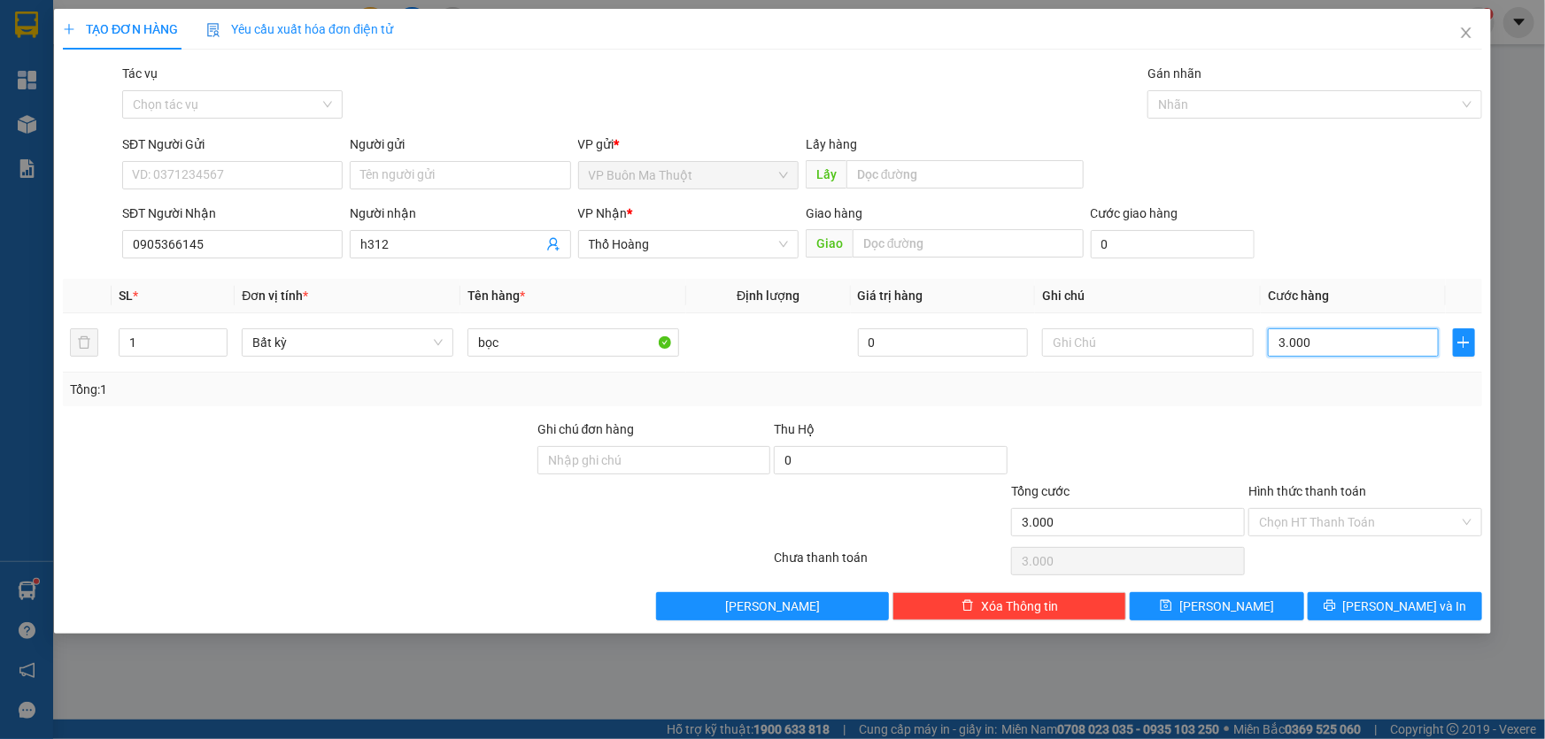
type input "30.000"
click at [1363, 531] on input "Hình thức thanh toán" at bounding box center [1359, 522] width 200 height 27
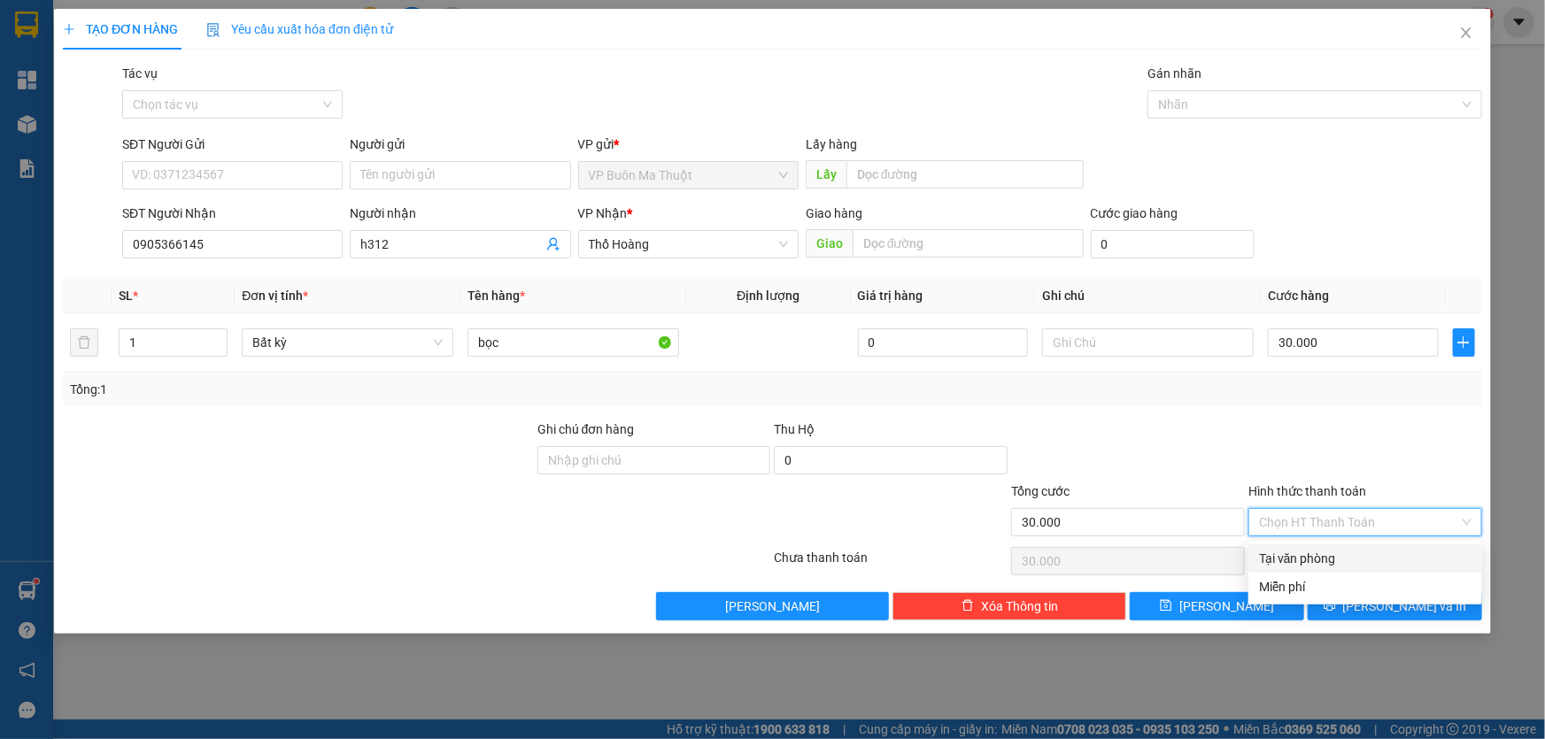
click at [1332, 554] on div "Tại văn phòng" at bounding box center [1365, 558] width 212 height 19
type input "0"
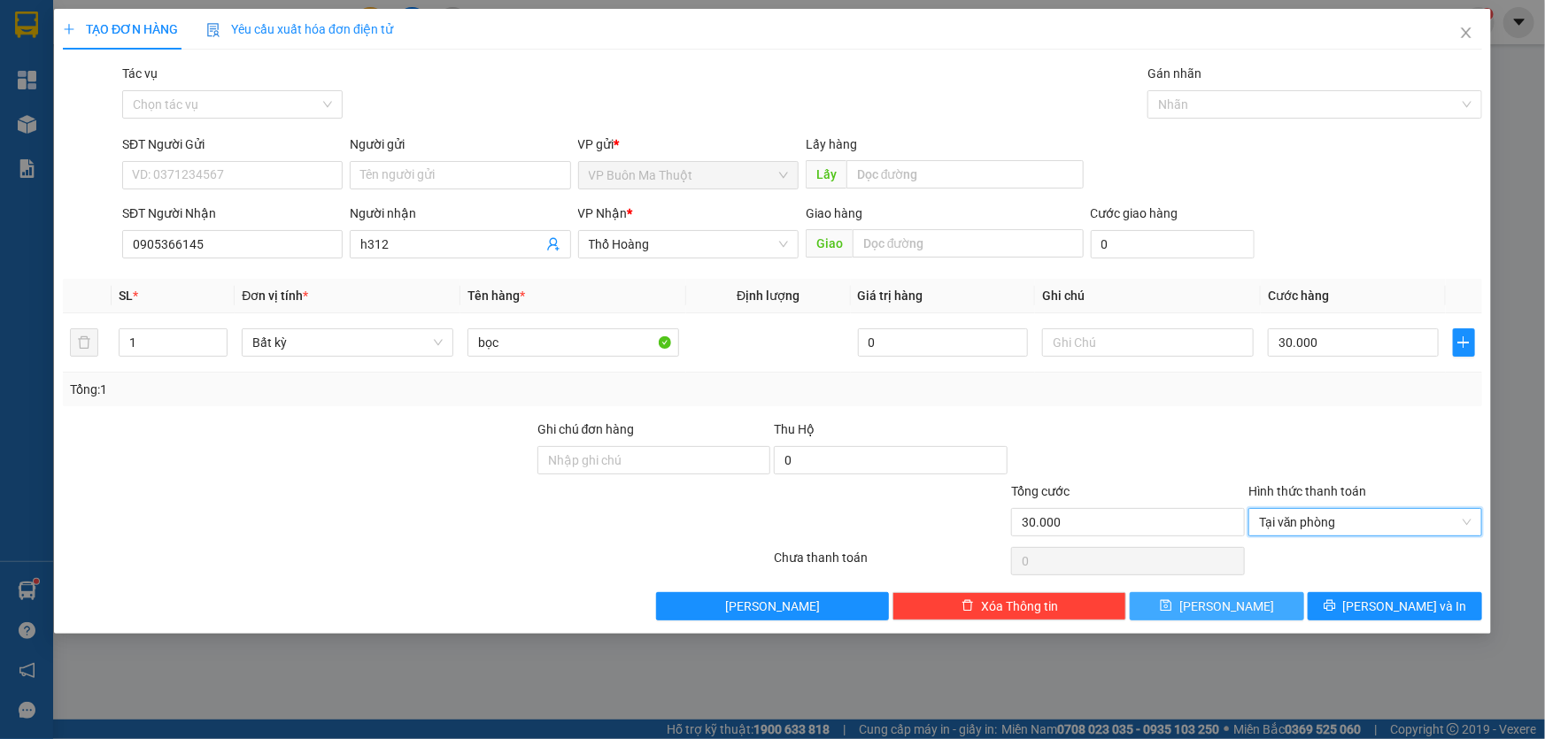
click at [1252, 602] on button "[PERSON_NAME]" at bounding box center [1217, 606] width 174 height 28
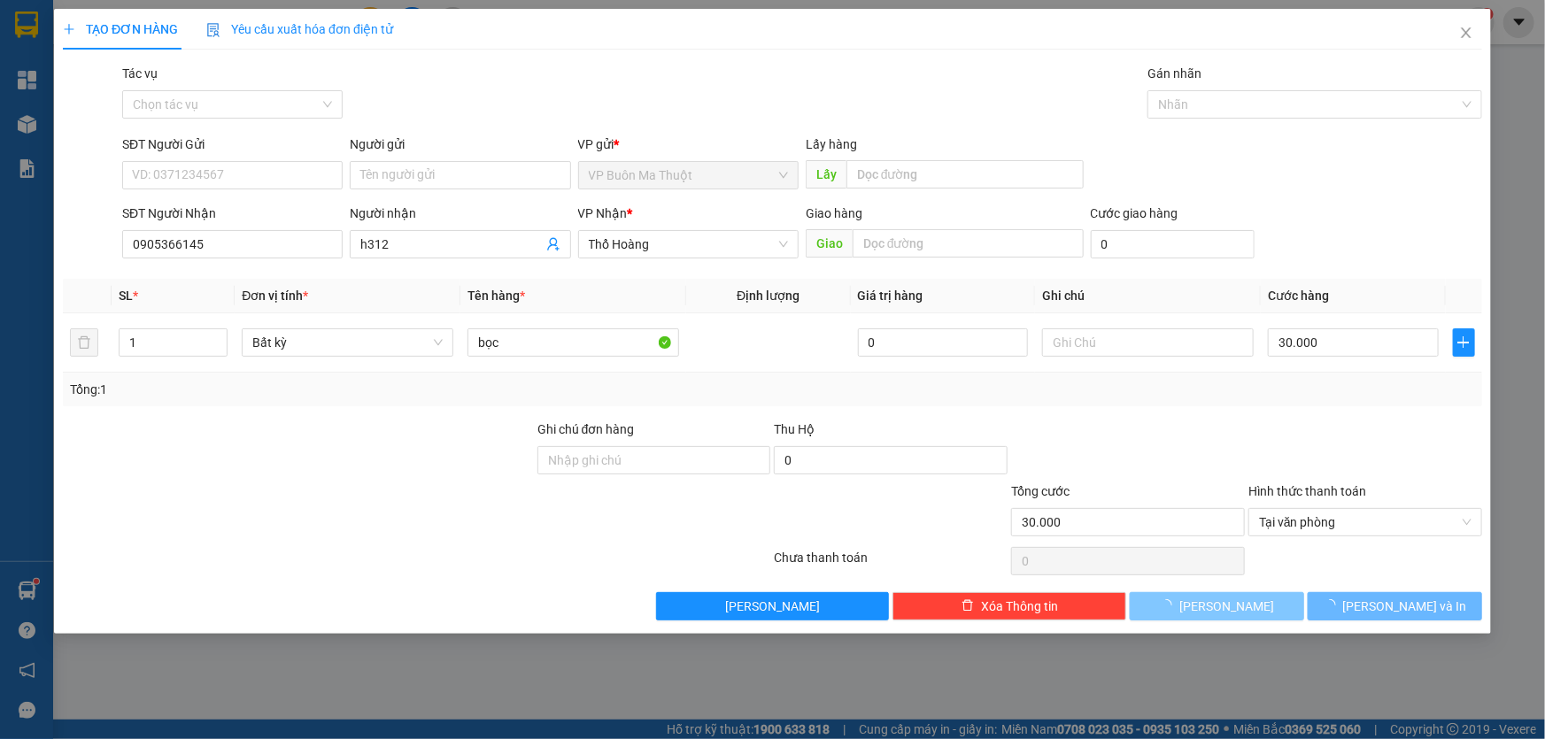
type input "0"
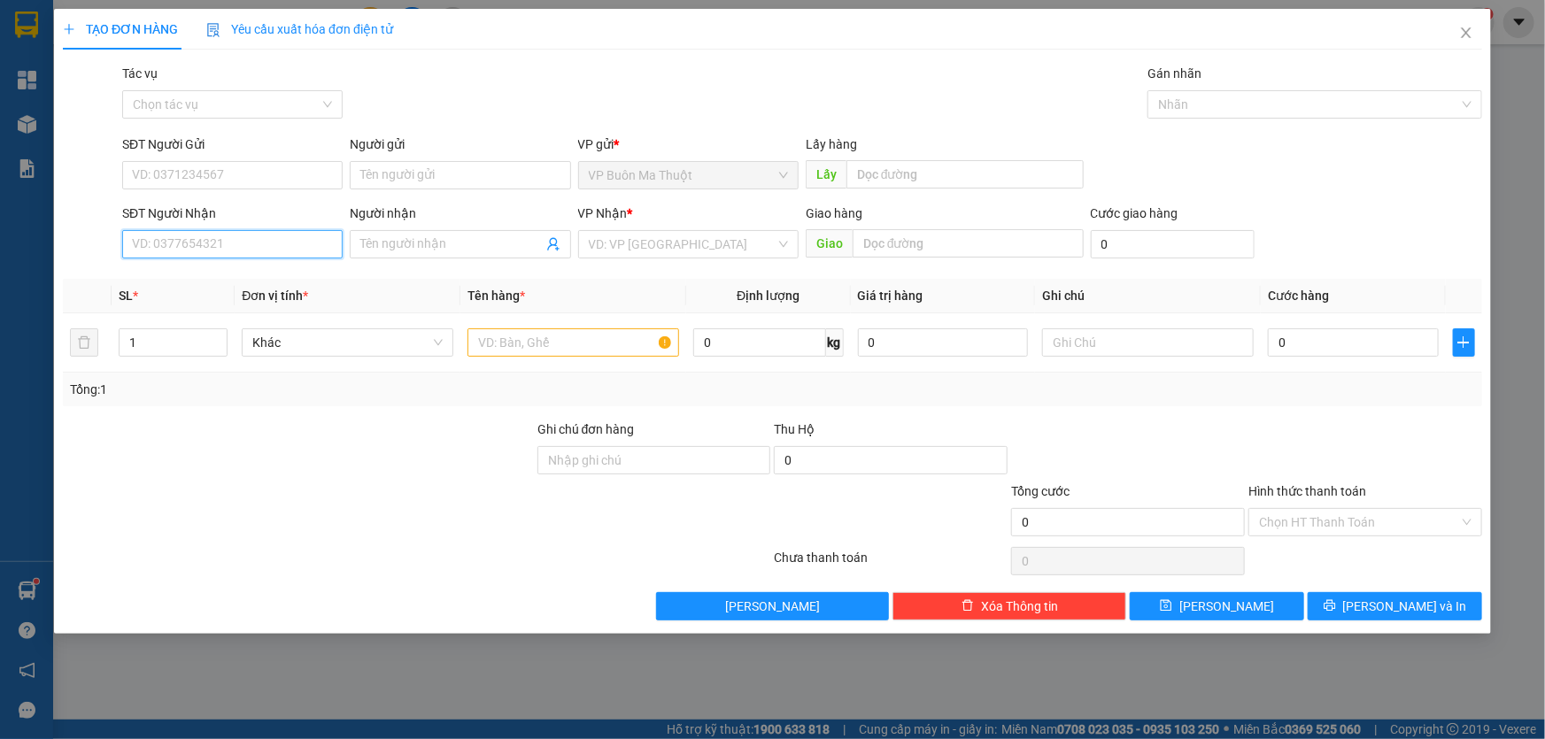
click at [296, 239] on input "SĐT Người Nhận" at bounding box center [232, 244] width 220 height 28
type input "0766546302"
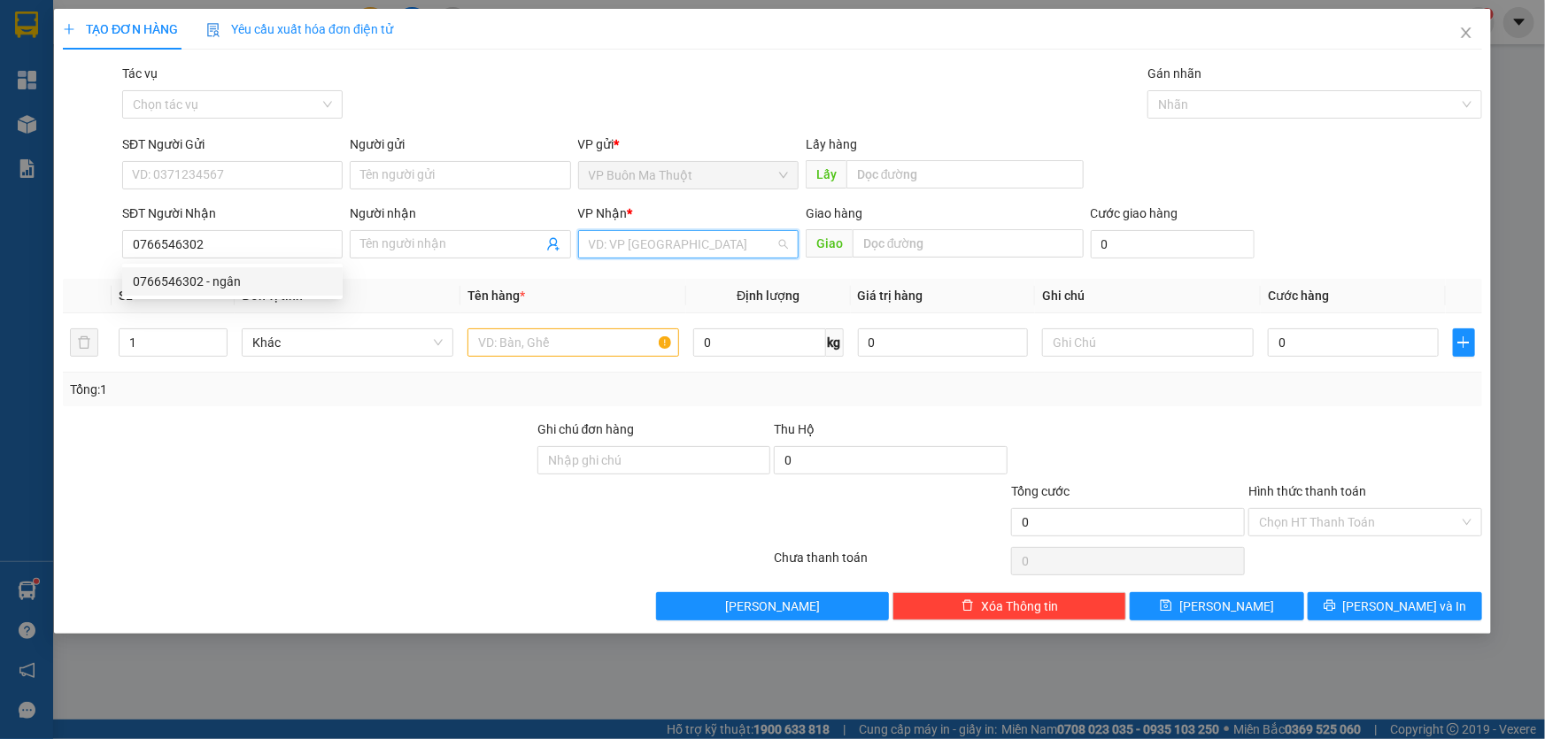
click at [635, 239] on input "search" at bounding box center [682, 244] width 187 height 27
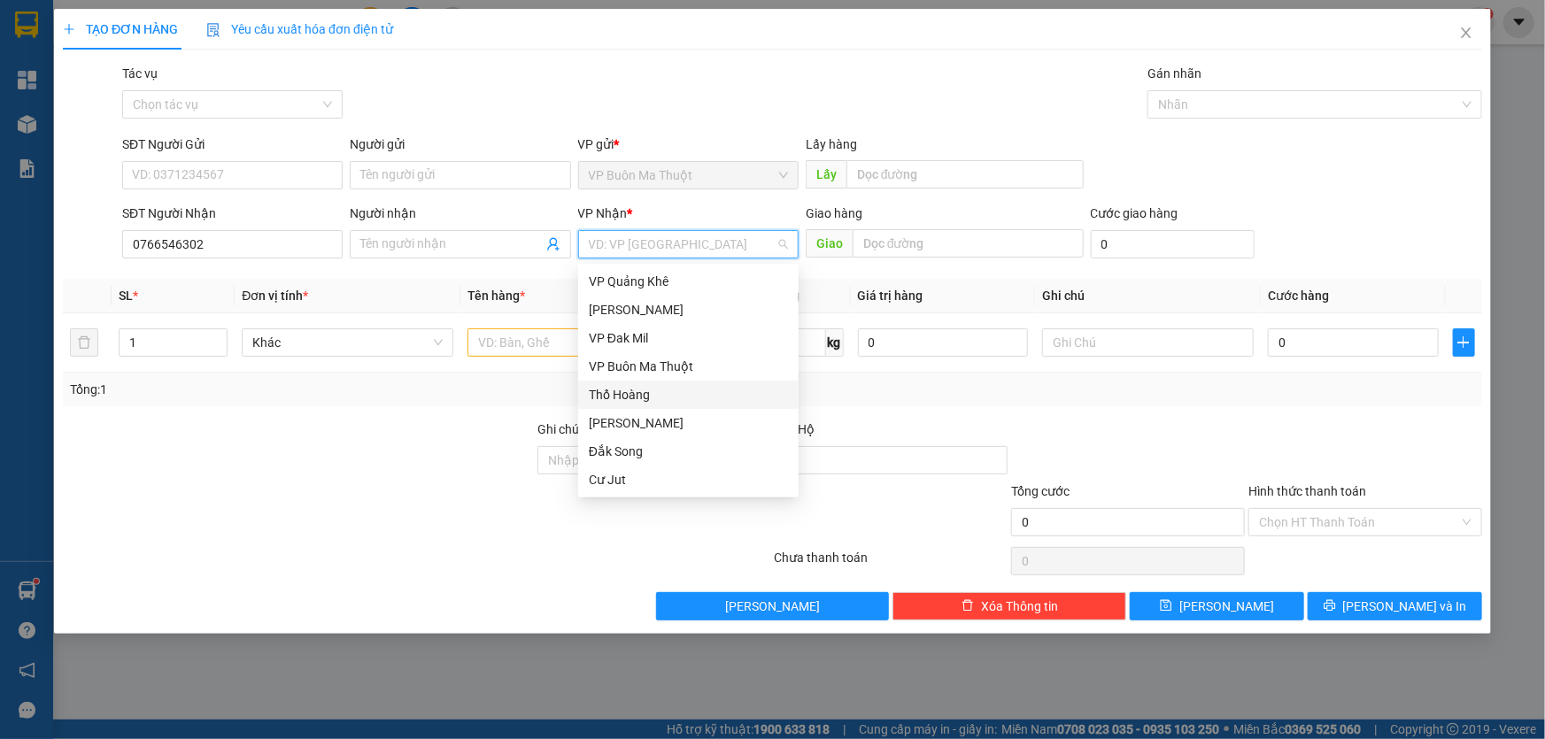
click at [624, 397] on div "Thổ Hoàng" at bounding box center [688, 394] width 199 height 19
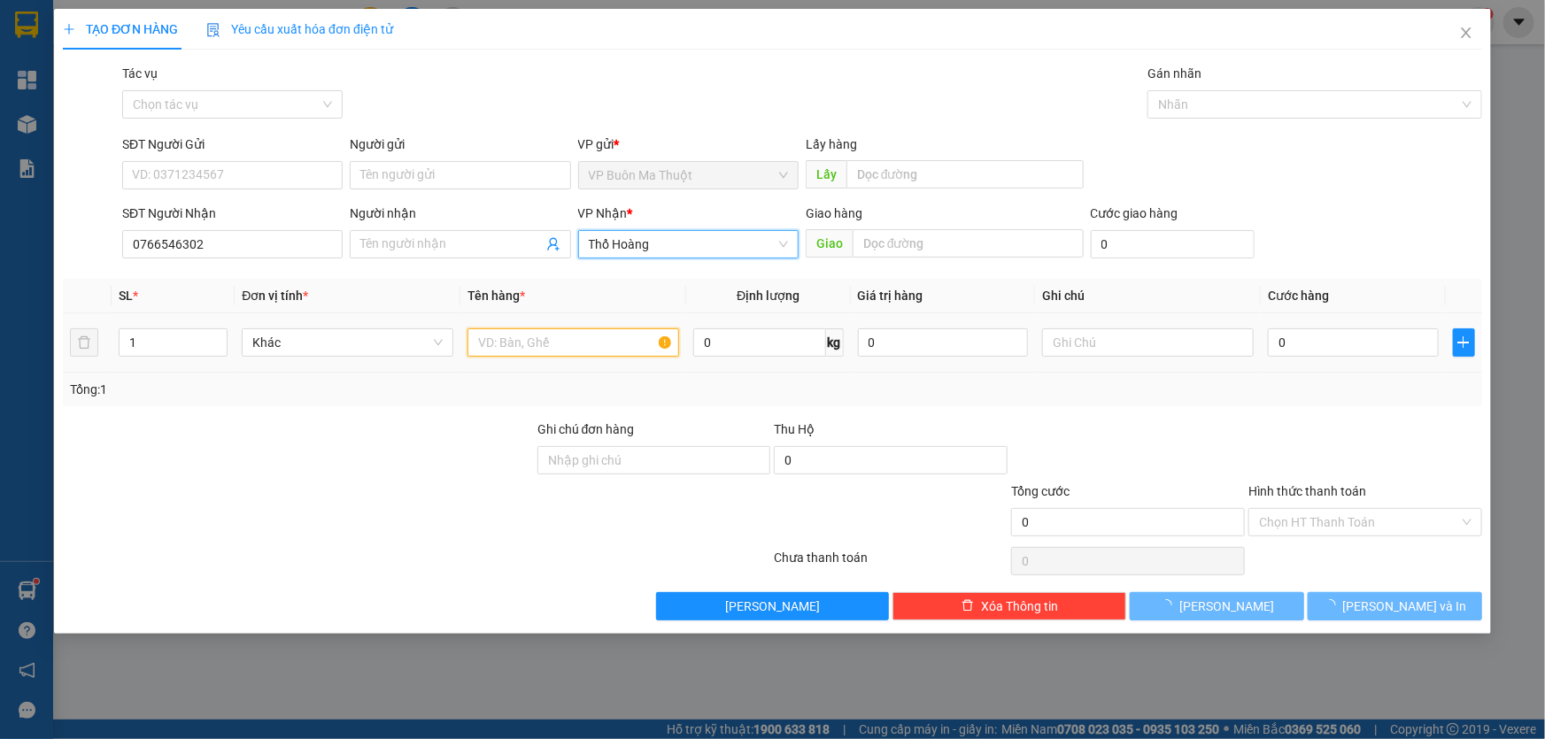
click at [521, 331] on input "text" at bounding box center [573, 342] width 212 height 28
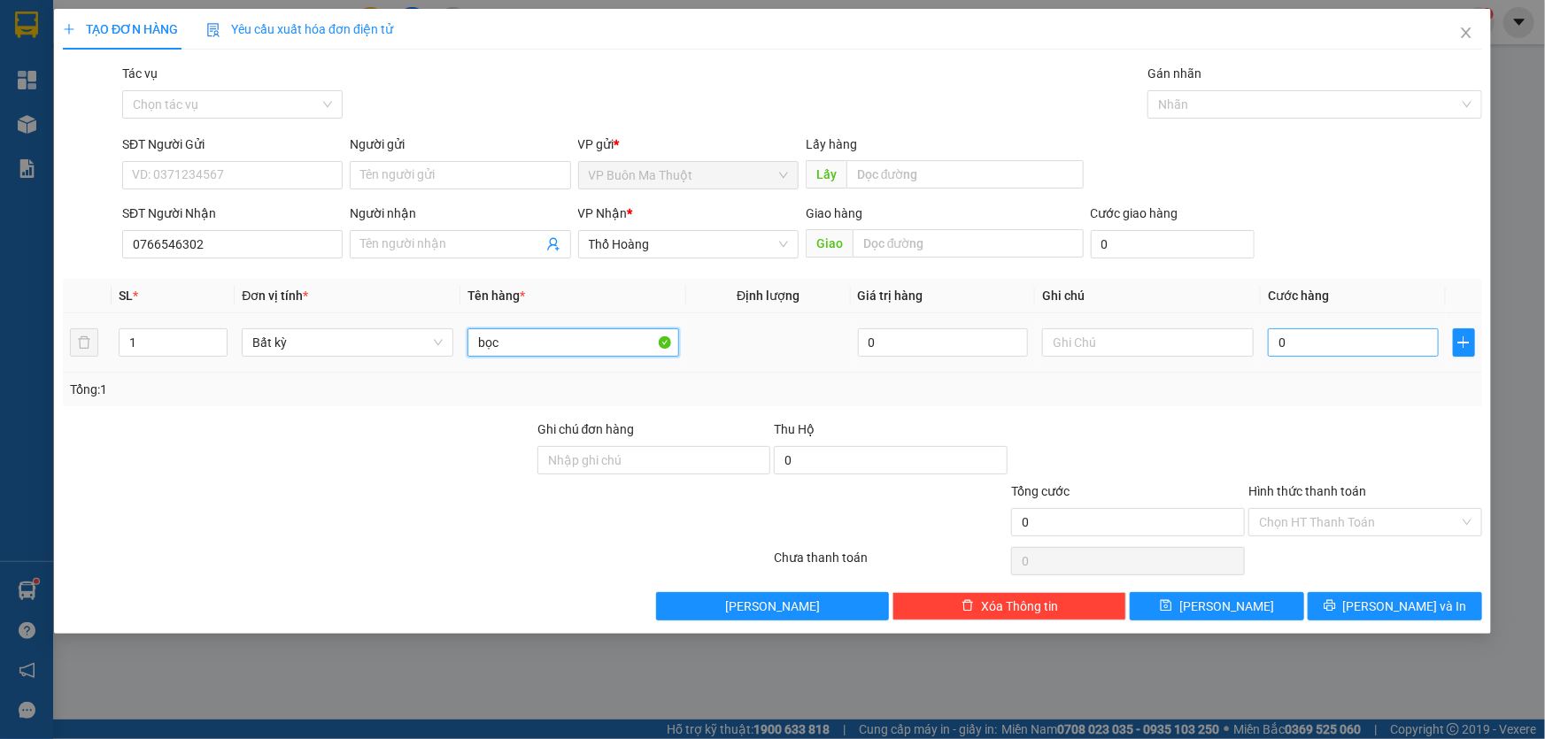
type input "bọc"
click at [1371, 342] on input "0" at bounding box center [1353, 342] width 171 height 28
type input "3"
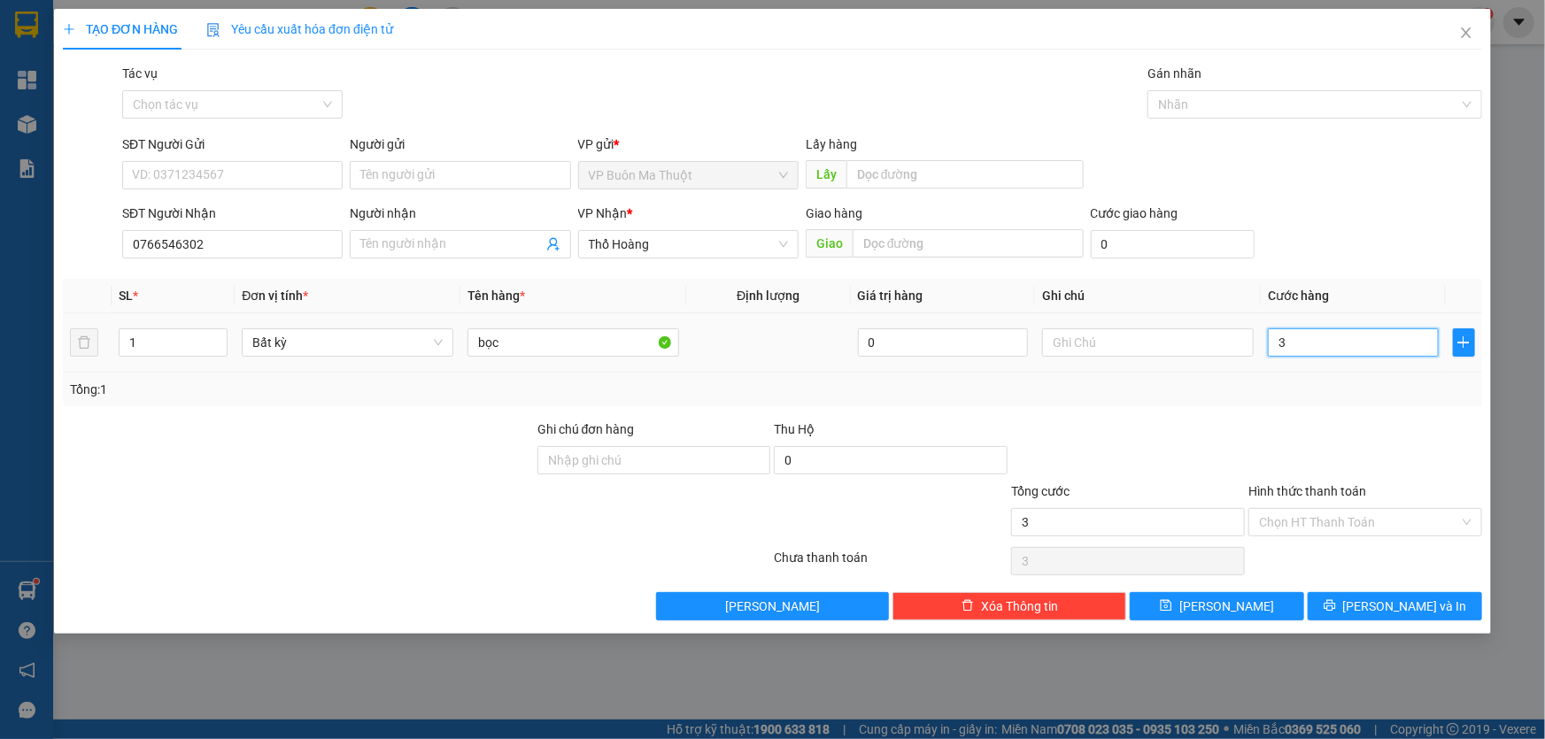
type input "30"
type input "300"
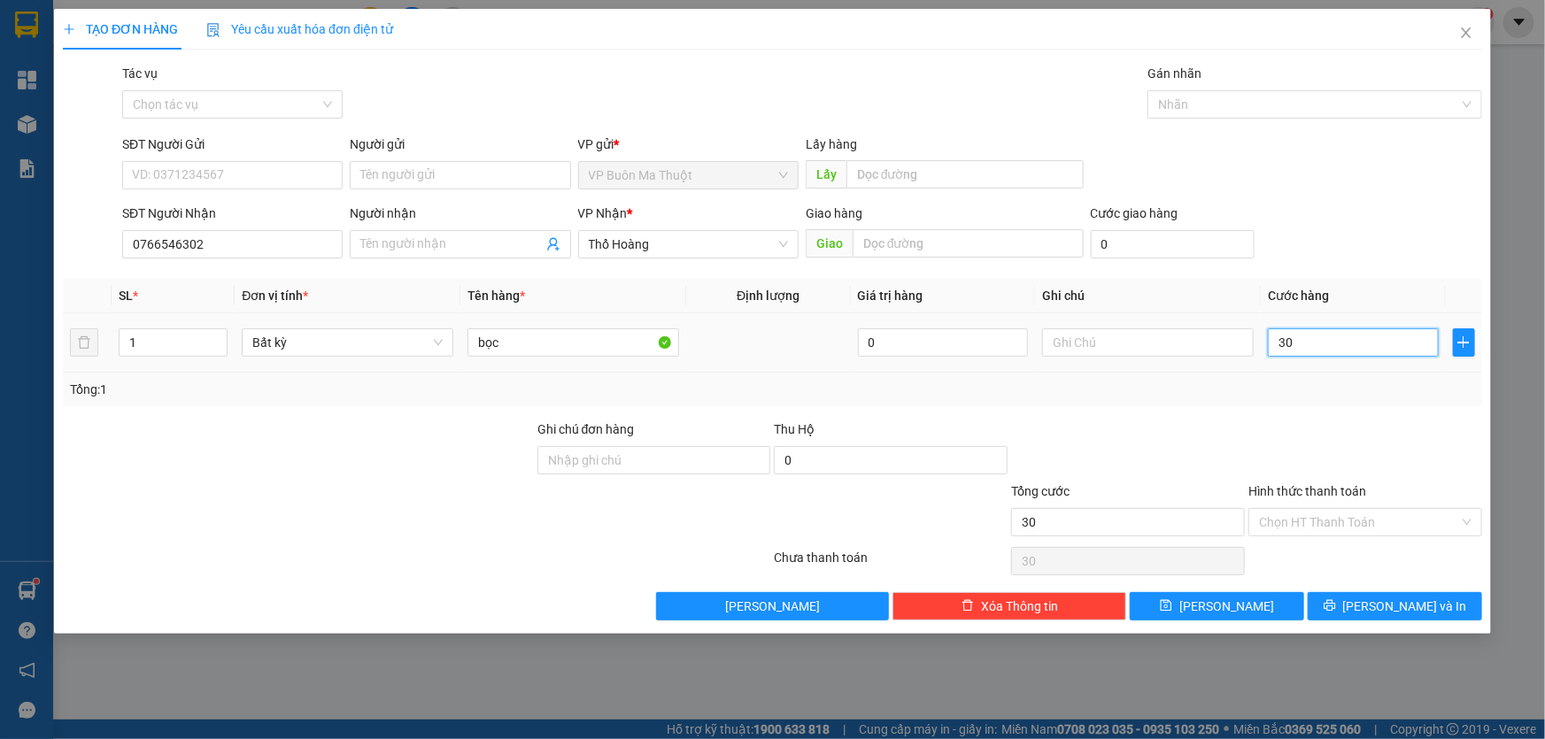
type input "300"
type input "3.000"
type input "30.000"
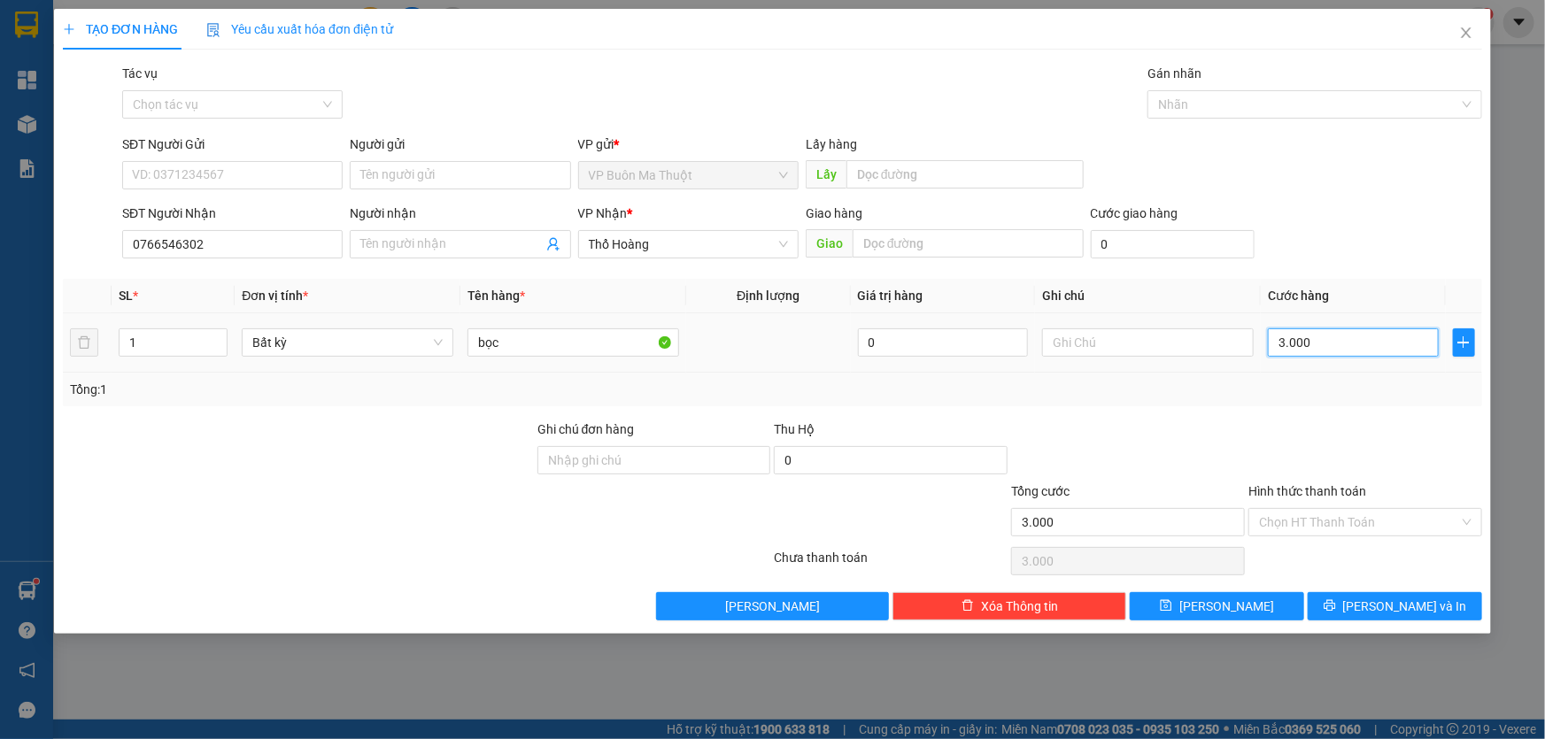
type input "30.000"
click at [1222, 608] on span "[PERSON_NAME]" at bounding box center [1226, 606] width 95 height 19
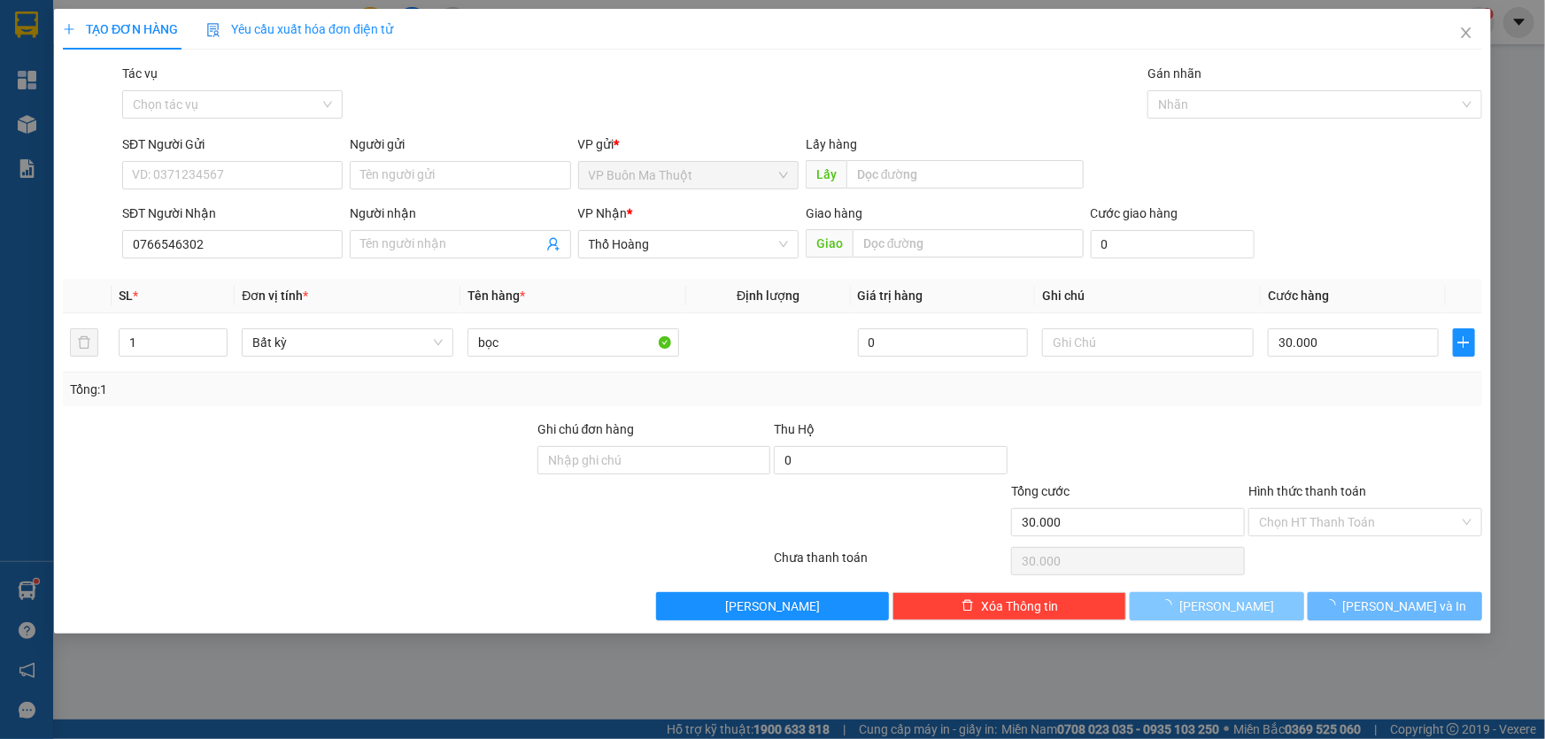
type input "0"
